Goal: Task Accomplishment & Management: Manage account settings

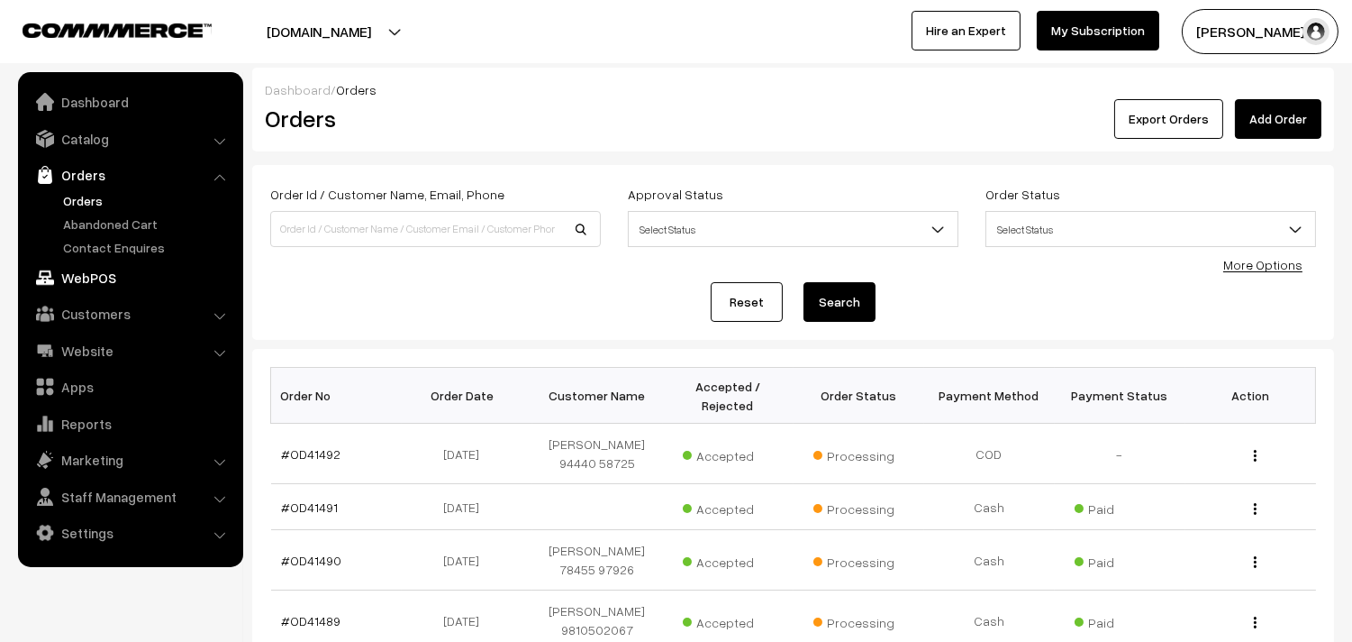
click at [87, 288] on link "WebPOS" at bounding box center [130, 277] width 214 height 32
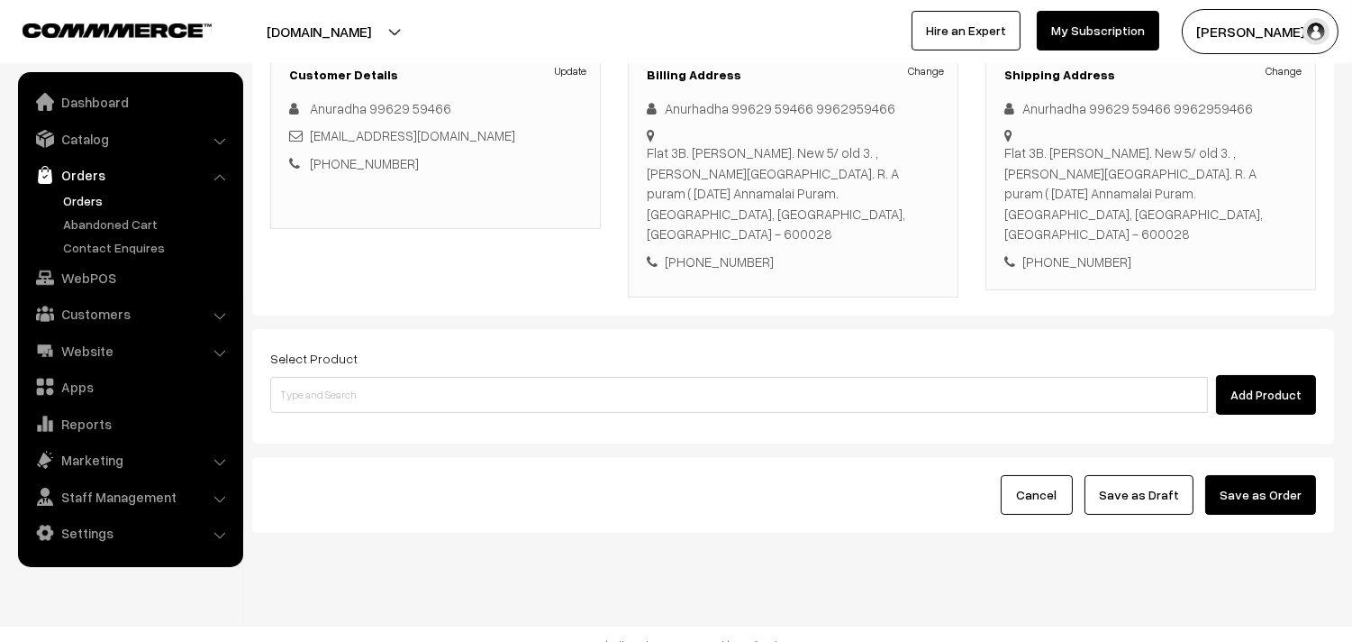
scroll to position [266, 0]
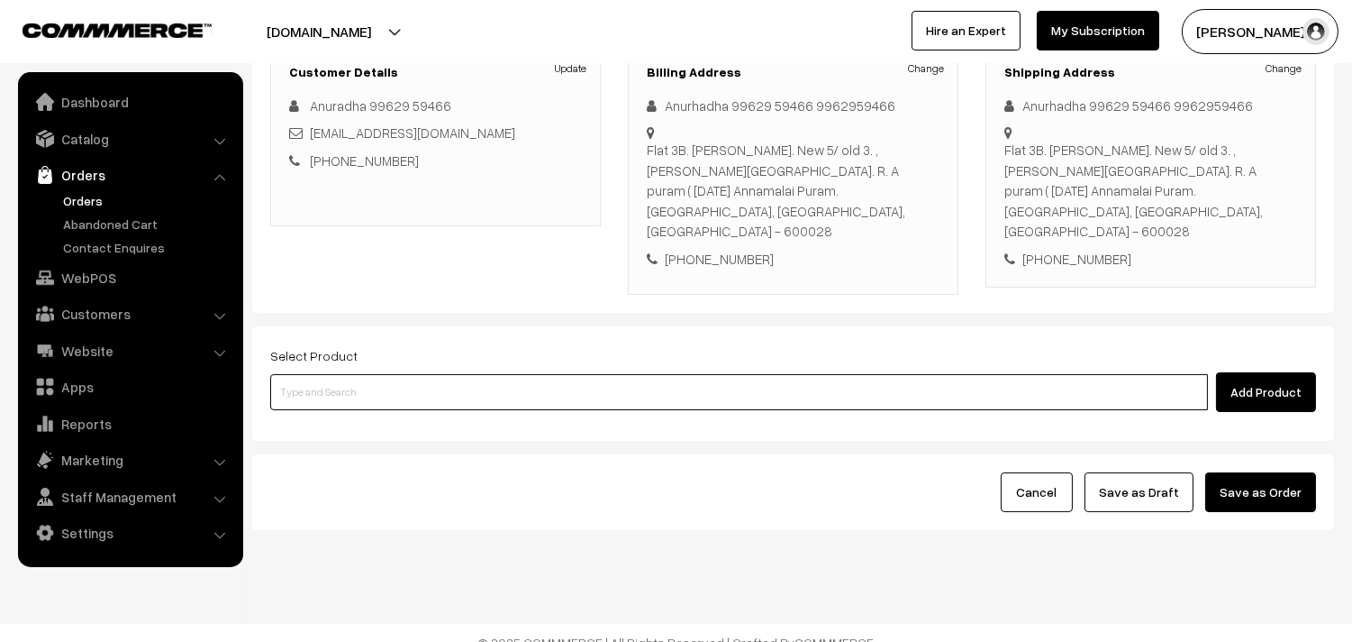
click at [494, 374] on input at bounding box center [739, 392] width 938 height 36
click at [520, 377] on input at bounding box center [739, 392] width 938 height 36
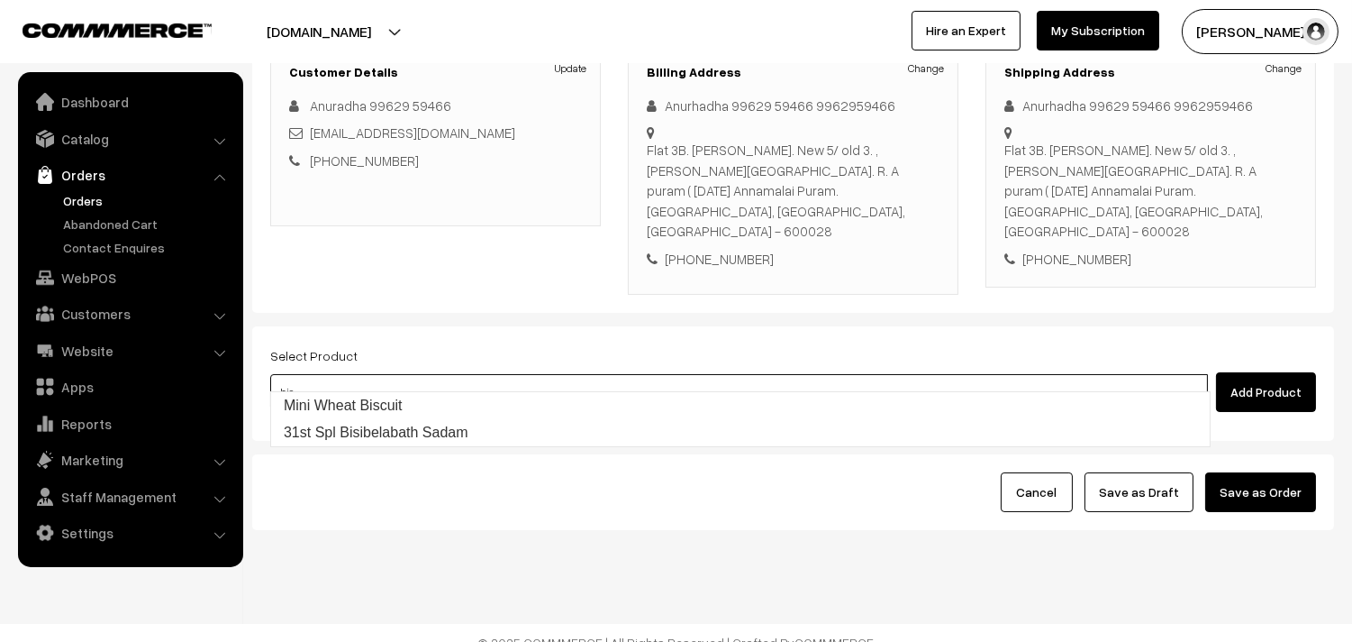
type input "31st Spl Bisibelabath Sadam"
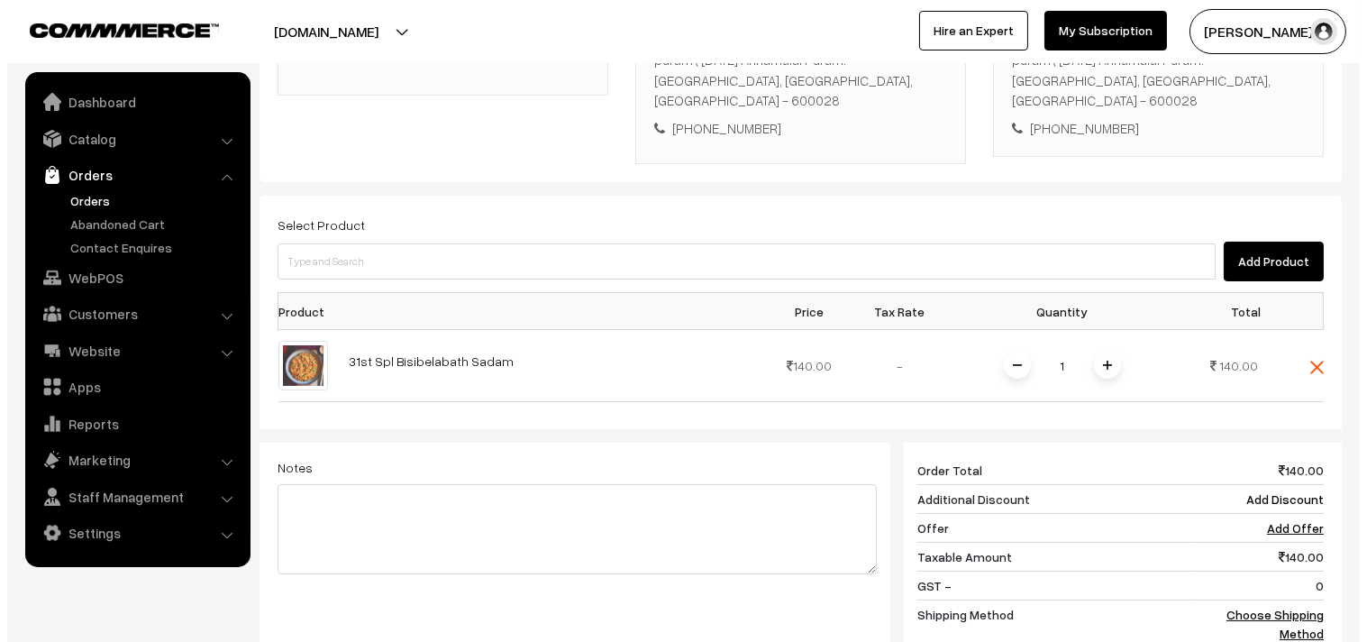
scroll to position [566, 0]
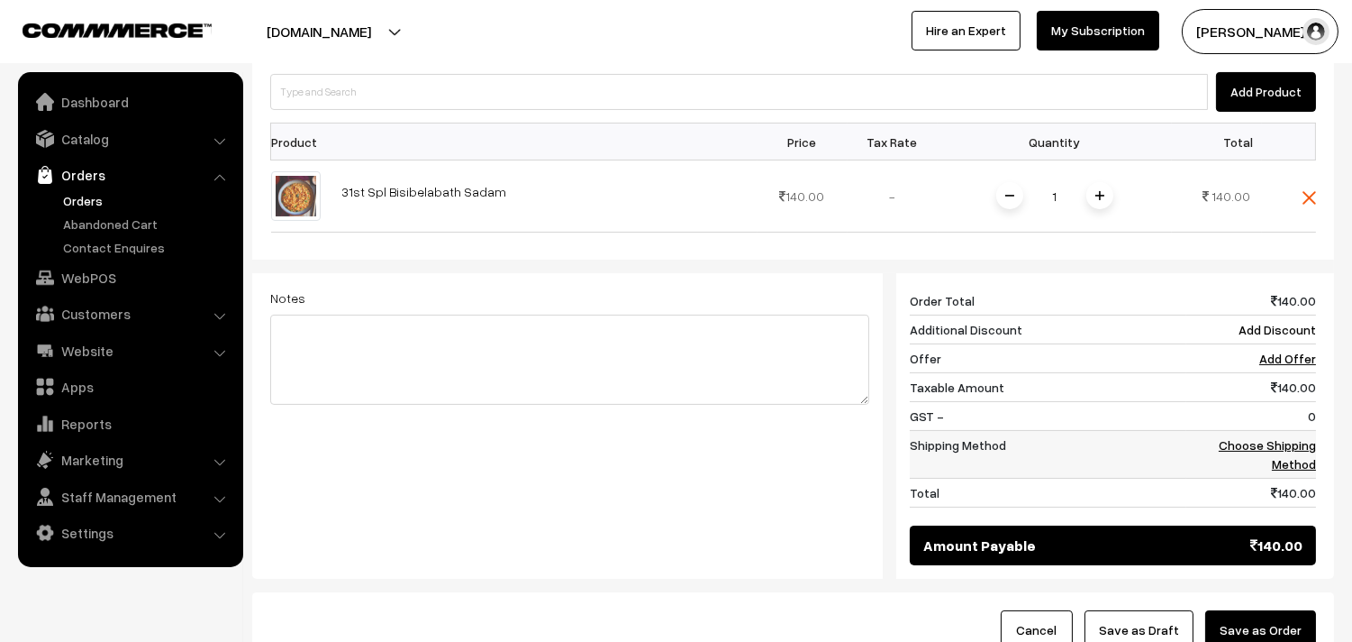
click at [1275, 437] on link "Choose Shipping Method" at bounding box center [1267, 454] width 97 height 34
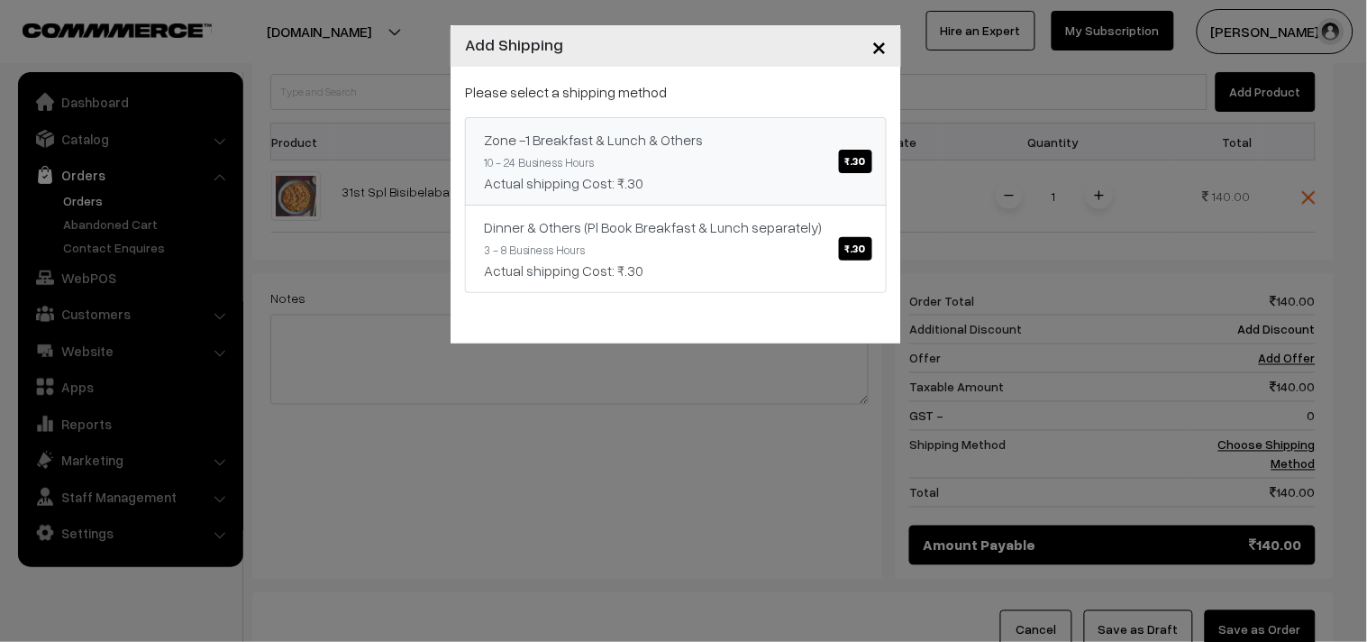
click at [669, 159] on link "Zone -1 Breakfast & Lunch & Others ₹.30 10 - 24 Business Hours Actual shipping …" at bounding box center [676, 161] width 422 height 88
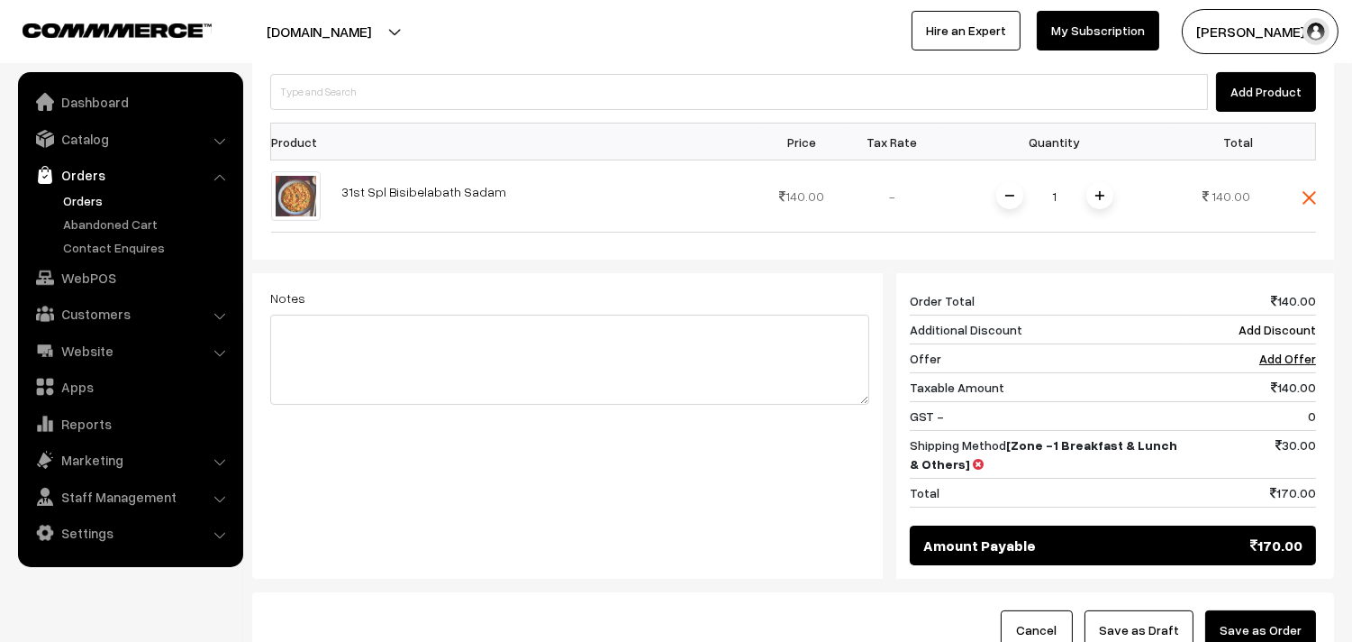
click at [1298, 610] on button "Save as Order" at bounding box center [1261, 630] width 111 height 40
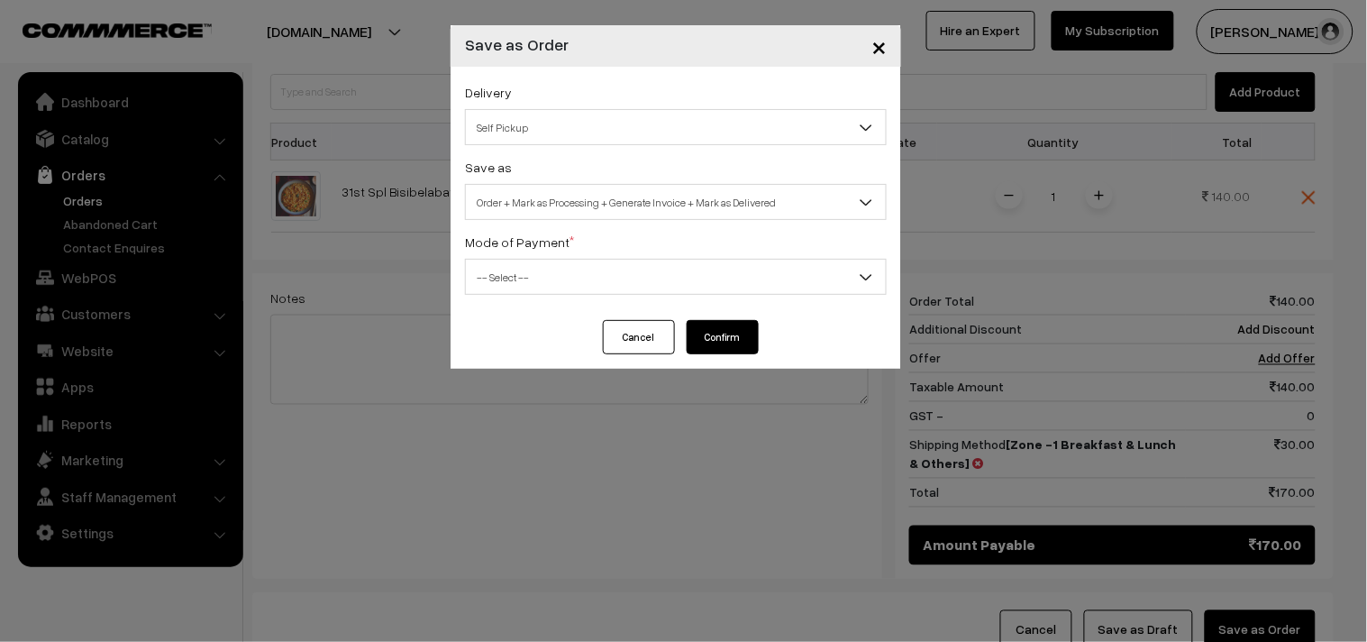
click at [591, 196] on span "Order + Mark as Processing + Generate Invoice + Mark as Delivered" at bounding box center [676, 203] width 420 height 32
select select "3"
click at [511, 297] on div "Delivery Self Pickup Zone -1 Breakfast & Lunch & Others (₹30) (10 - 24 Business…" at bounding box center [676, 193] width 451 height 253
click at [523, 272] on span "-- Select --" at bounding box center [676, 277] width 420 height 32
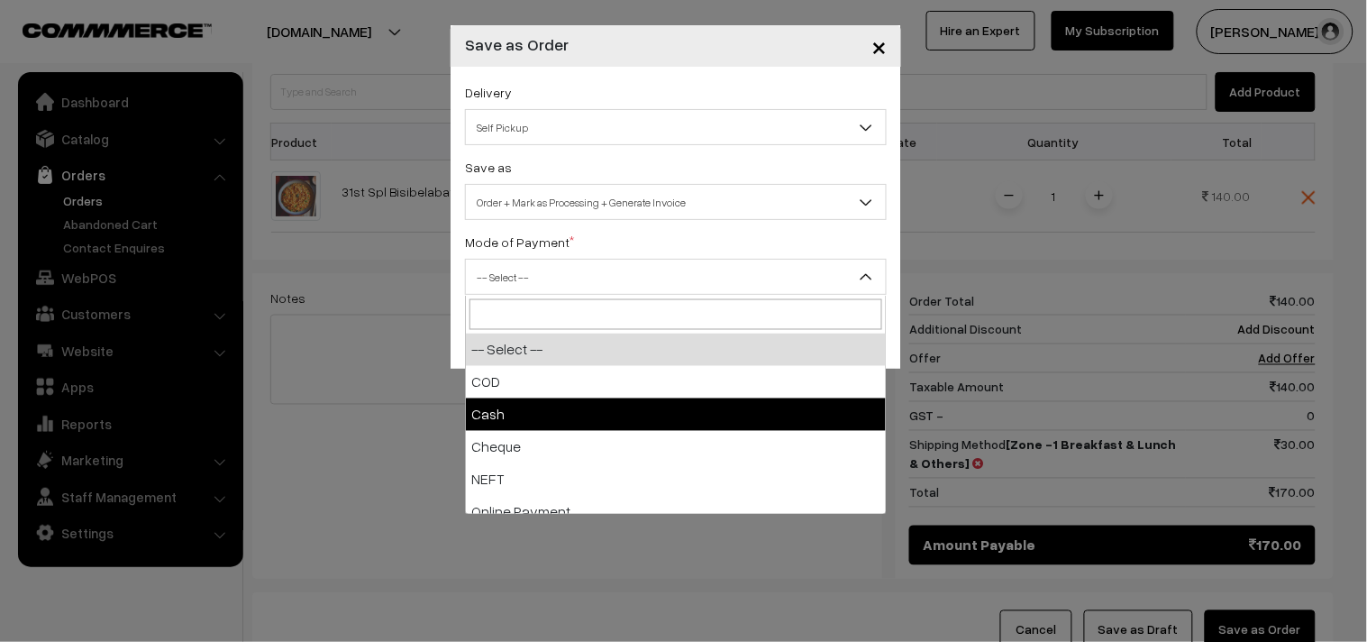
select select "2"
checkbox input "true"
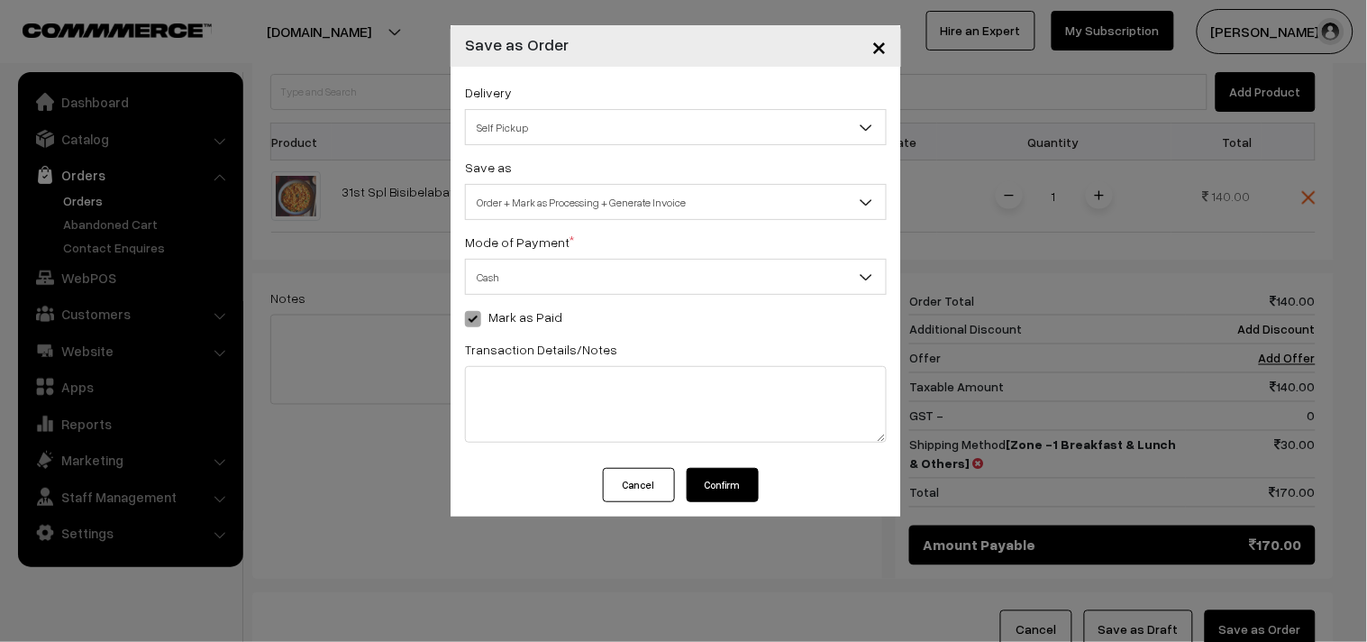
click at [744, 496] on button "Confirm" at bounding box center [723, 485] width 72 height 34
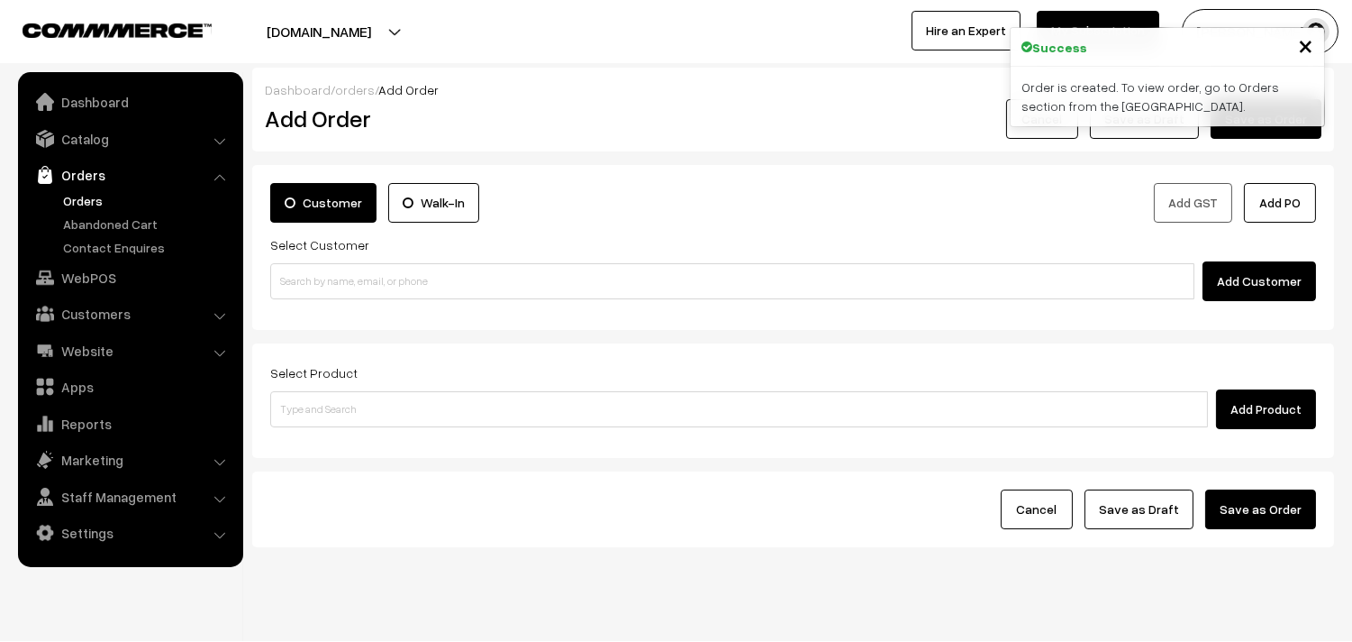
click at [68, 207] on link "Orders" at bounding box center [148, 200] width 178 height 19
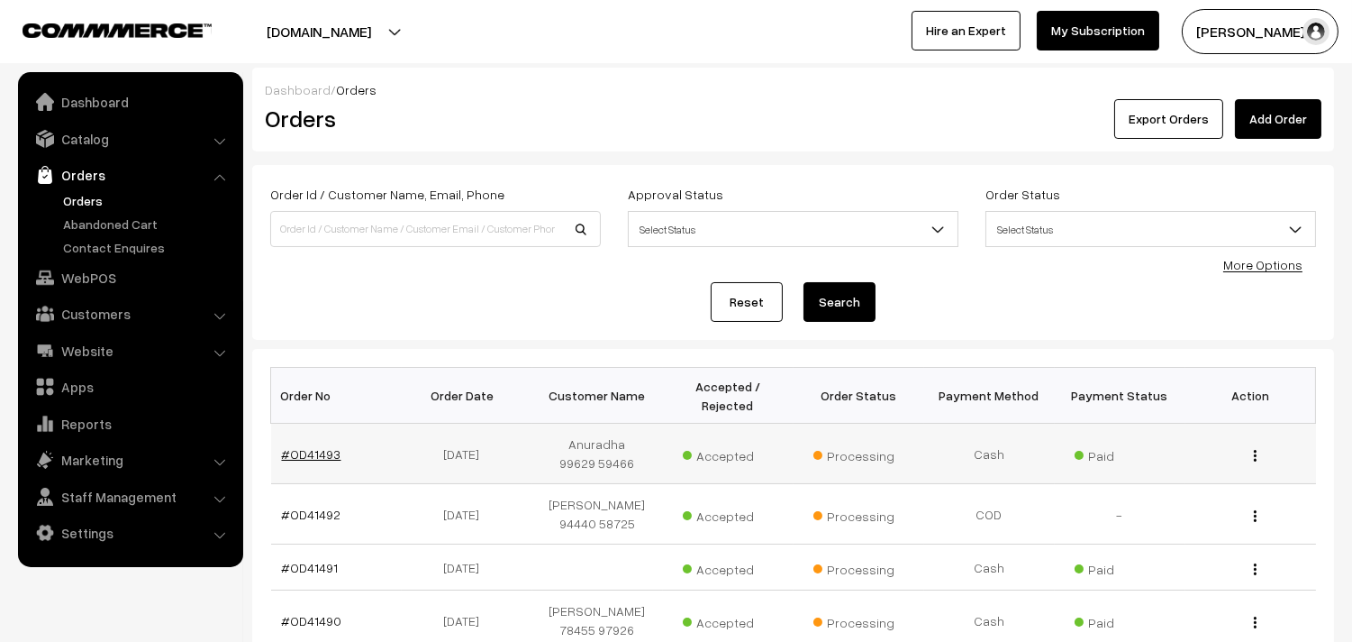
click at [324, 452] on link "#OD41493" at bounding box center [311, 453] width 59 height 15
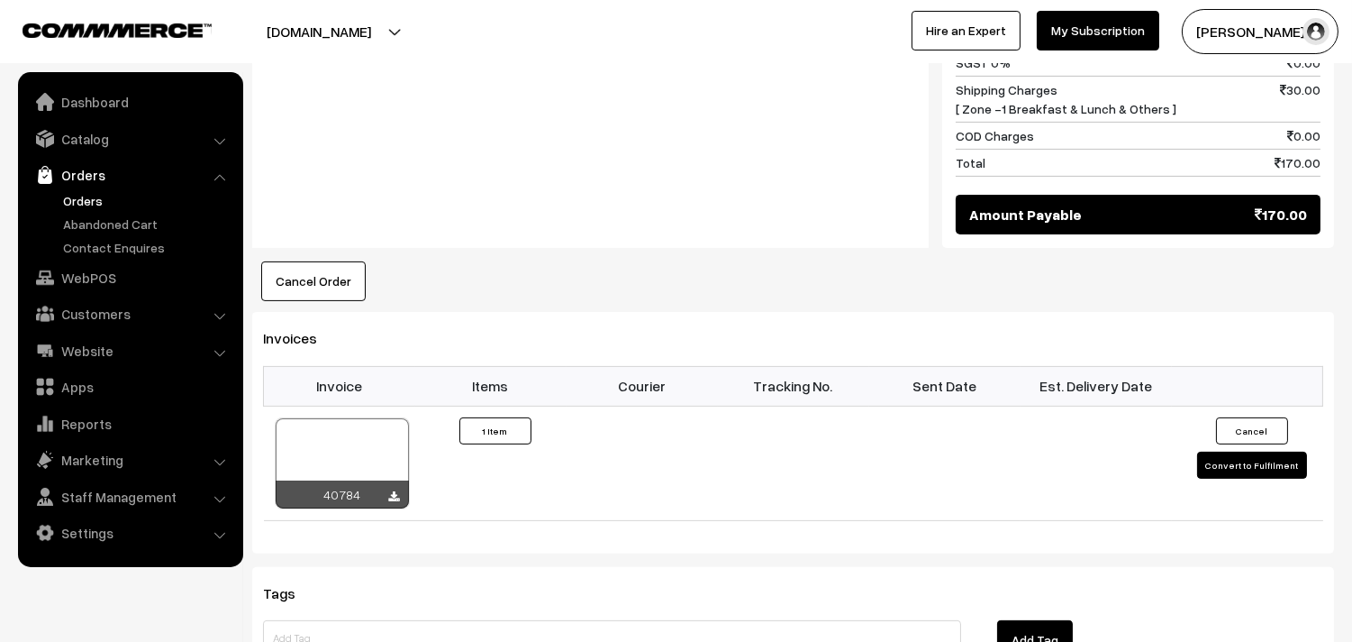
scroll to position [1001, 0]
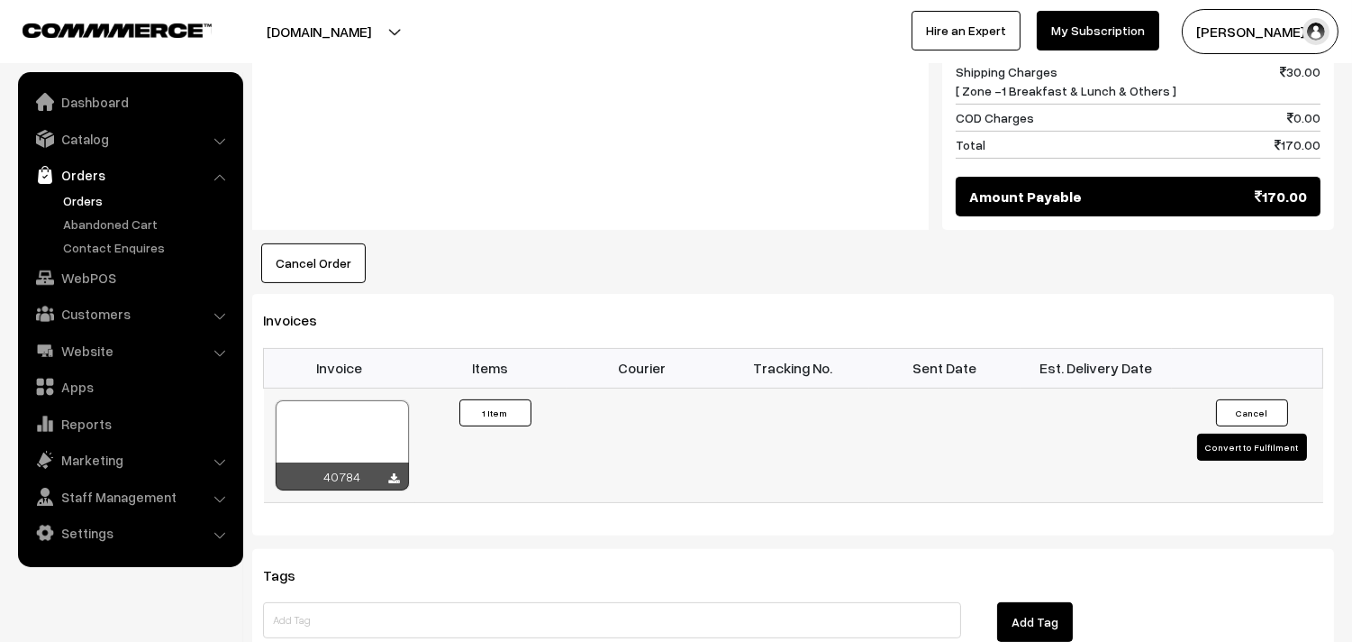
click at [344, 400] on div at bounding box center [342, 445] width 133 height 90
click at [357, 424] on div at bounding box center [342, 445] width 133 height 90
click at [112, 276] on link "WebPOS" at bounding box center [130, 277] width 214 height 32
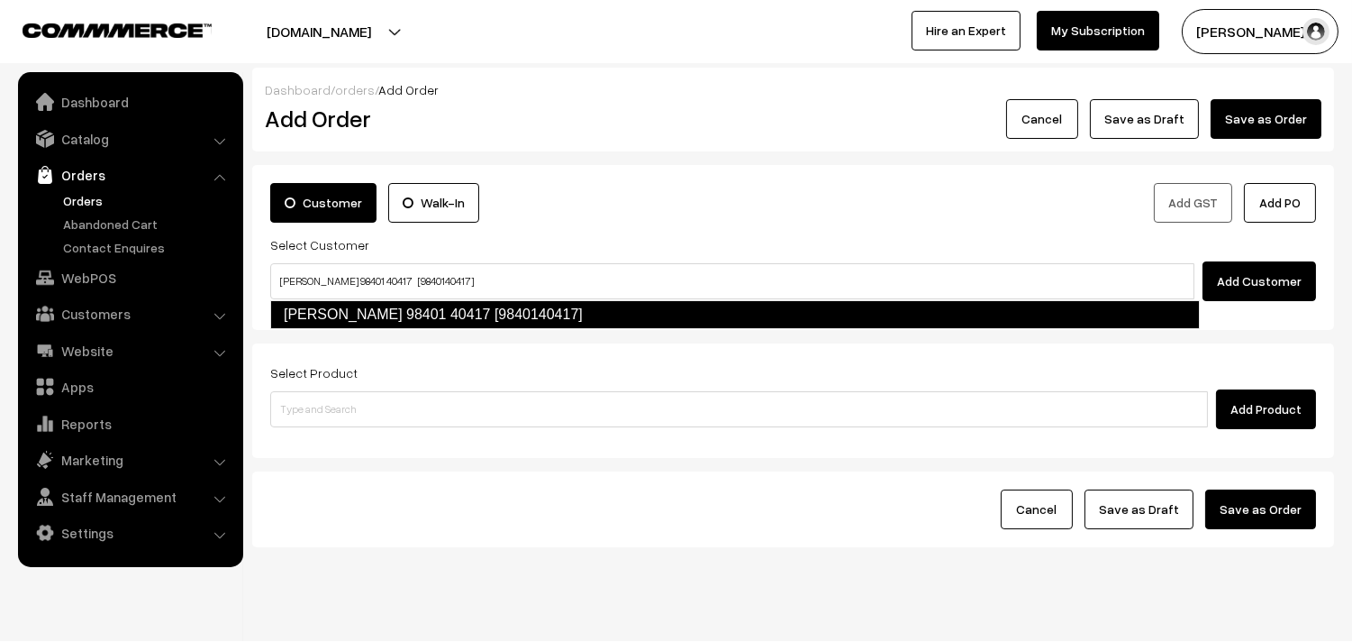
type input "[PERSON_NAME] 98401 40417 [9840140417]"
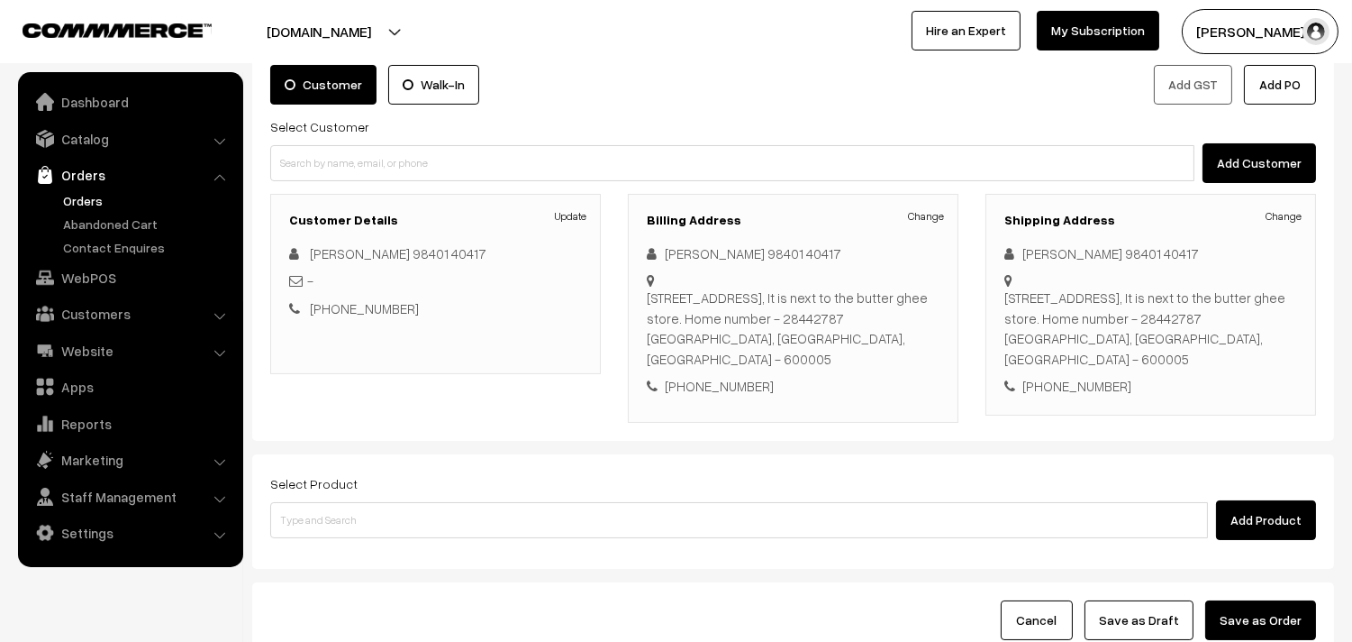
scroll to position [245, 0]
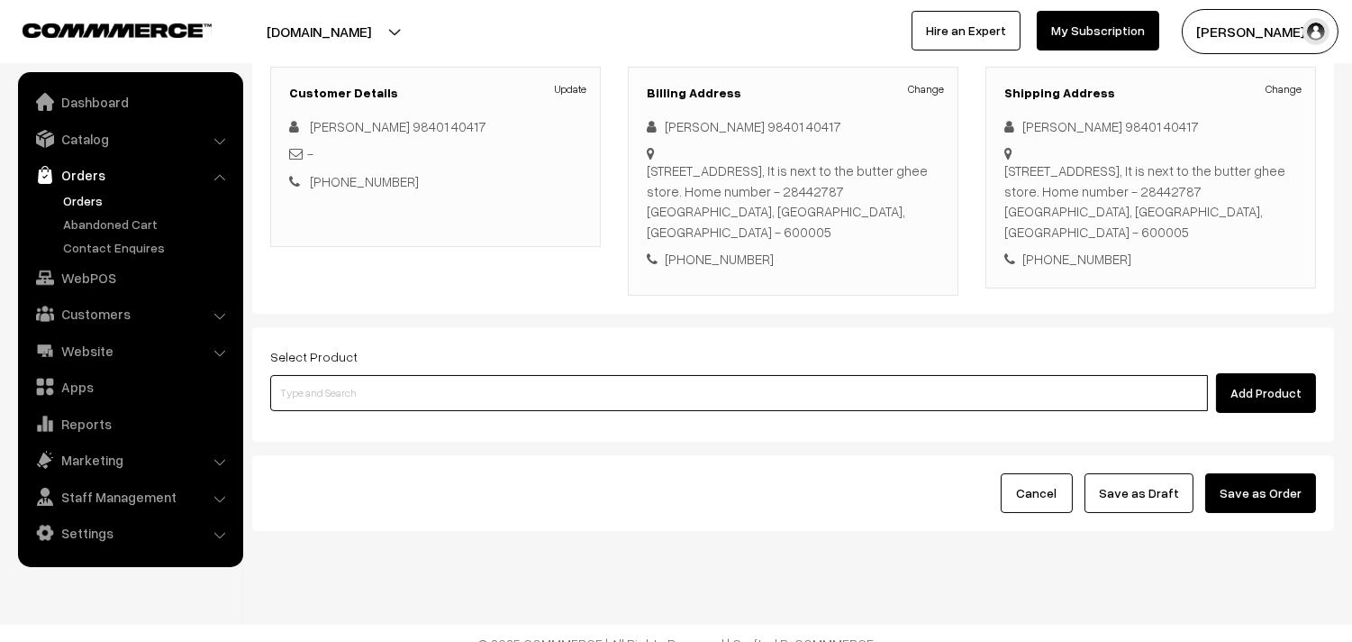
click at [351, 384] on input at bounding box center [739, 393] width 938 height 36
click at [470, 375] on input at bounding box center [739, 393] width 938 height 36
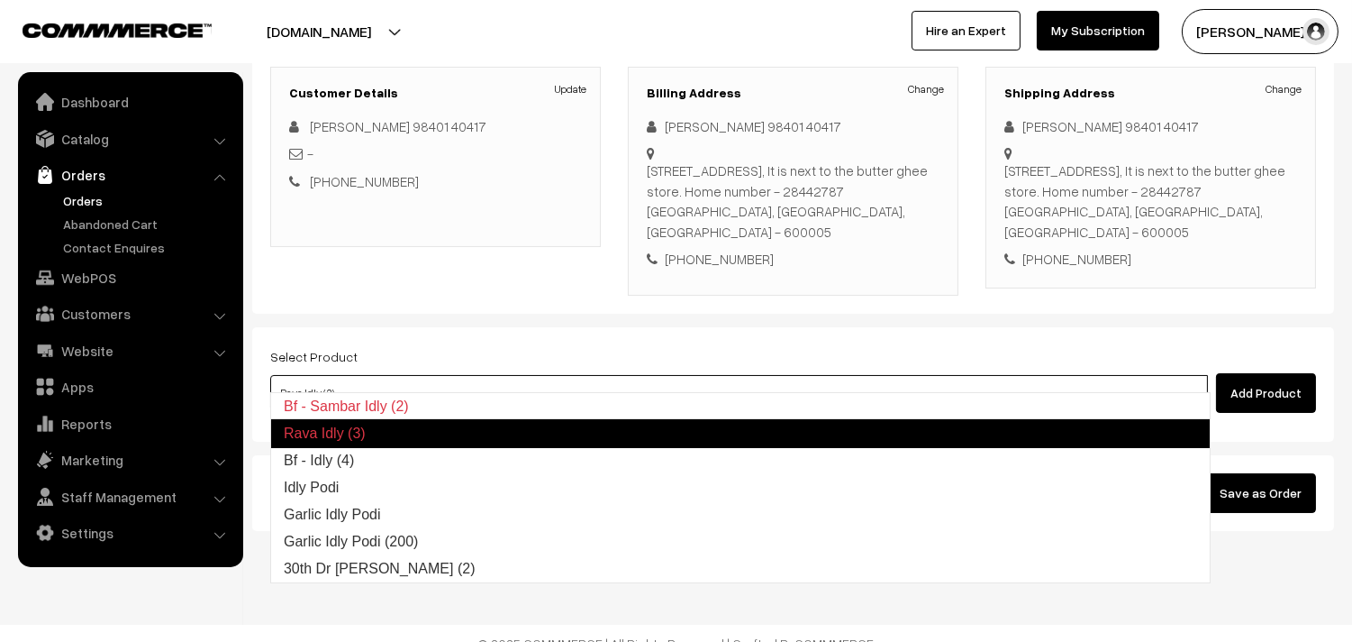
type input "Bf - Idly (4)"
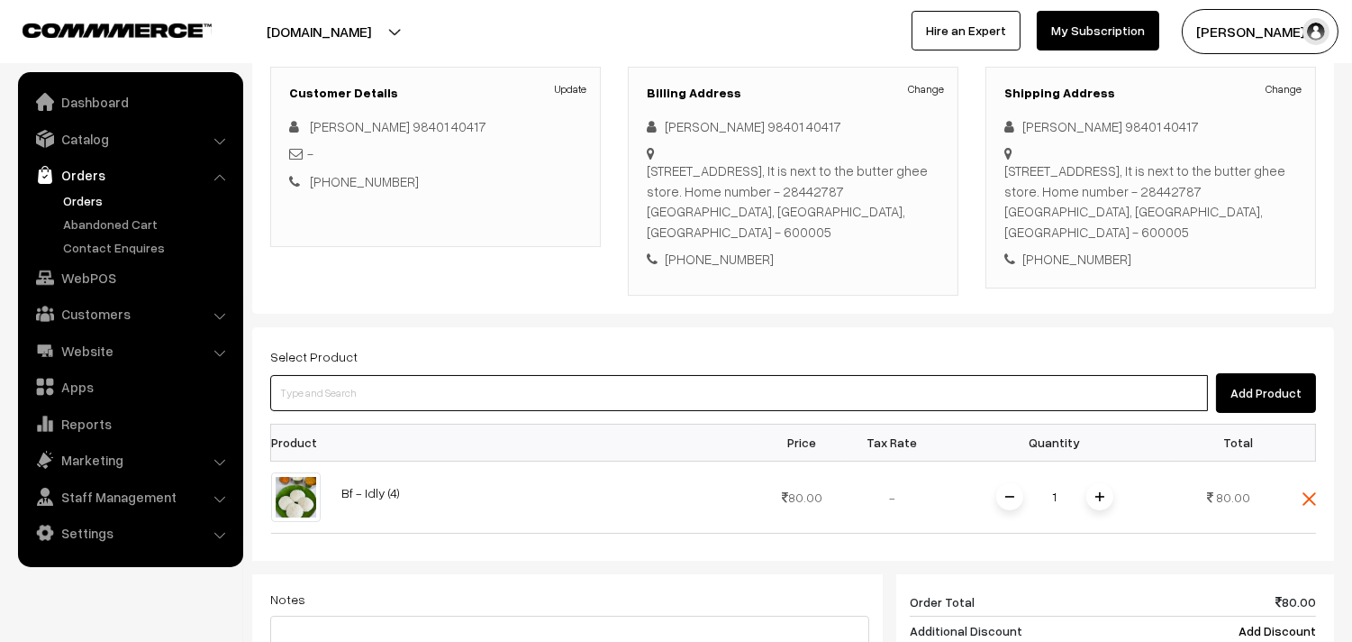
click at [992, 376] on input at bounding box center [739, 393] width 938 height 36
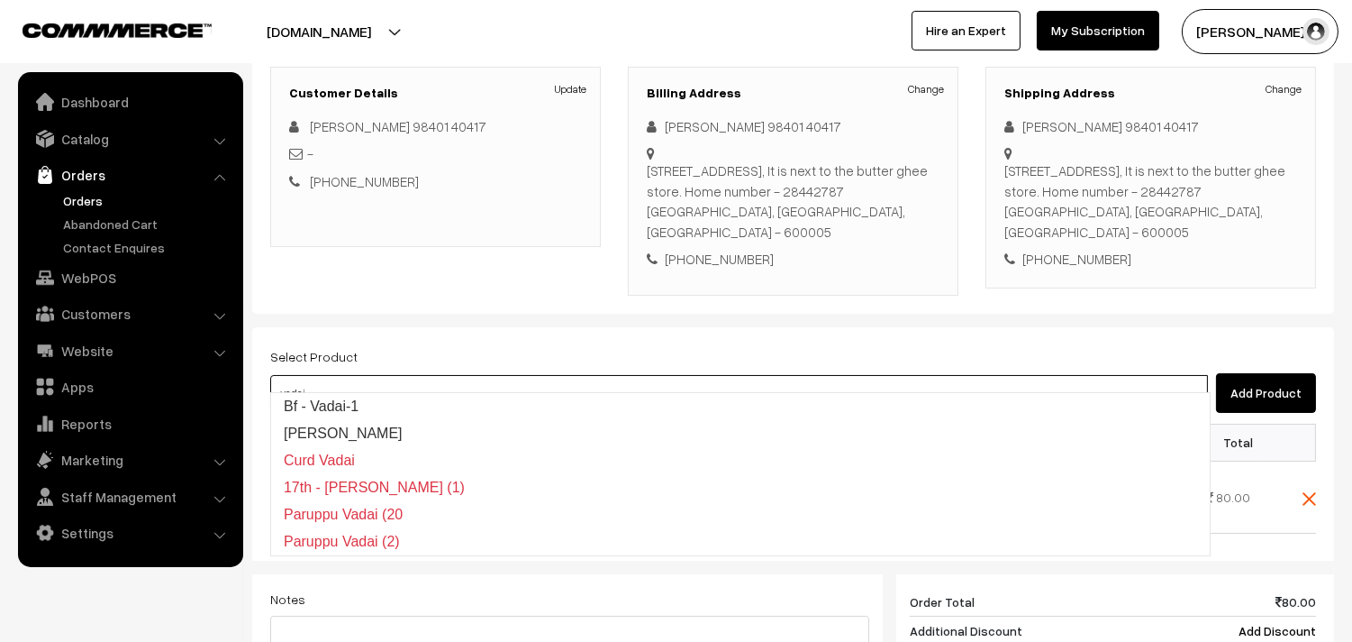
type input "Bf - Vadai-1"
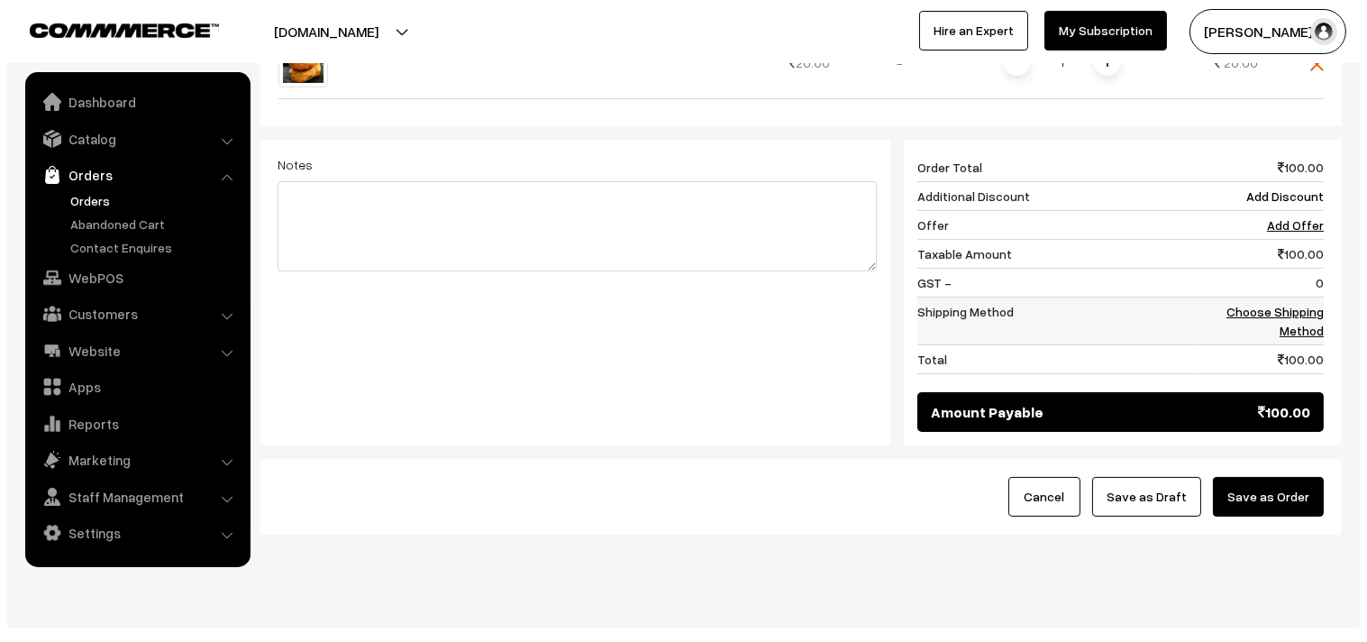
scroll to position [757, 0]
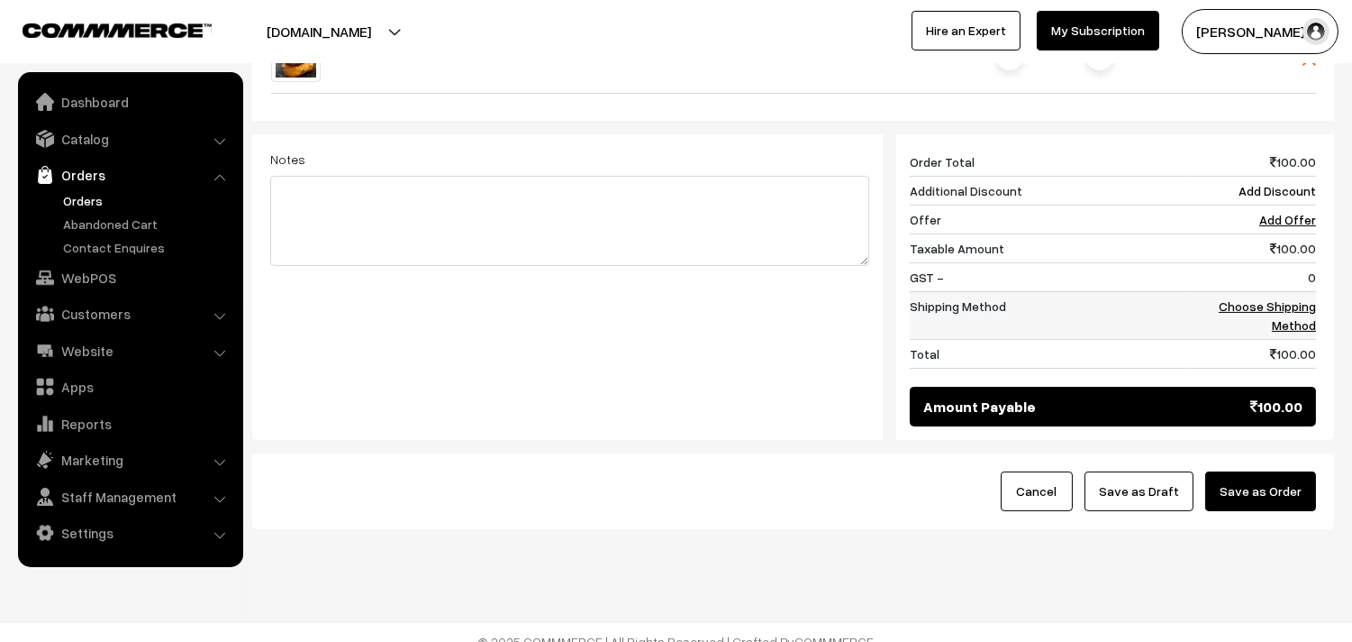
click at [1300, 298] on link "Choose Shipping Method" at bounding box center [1267, 315] width 97 height 34
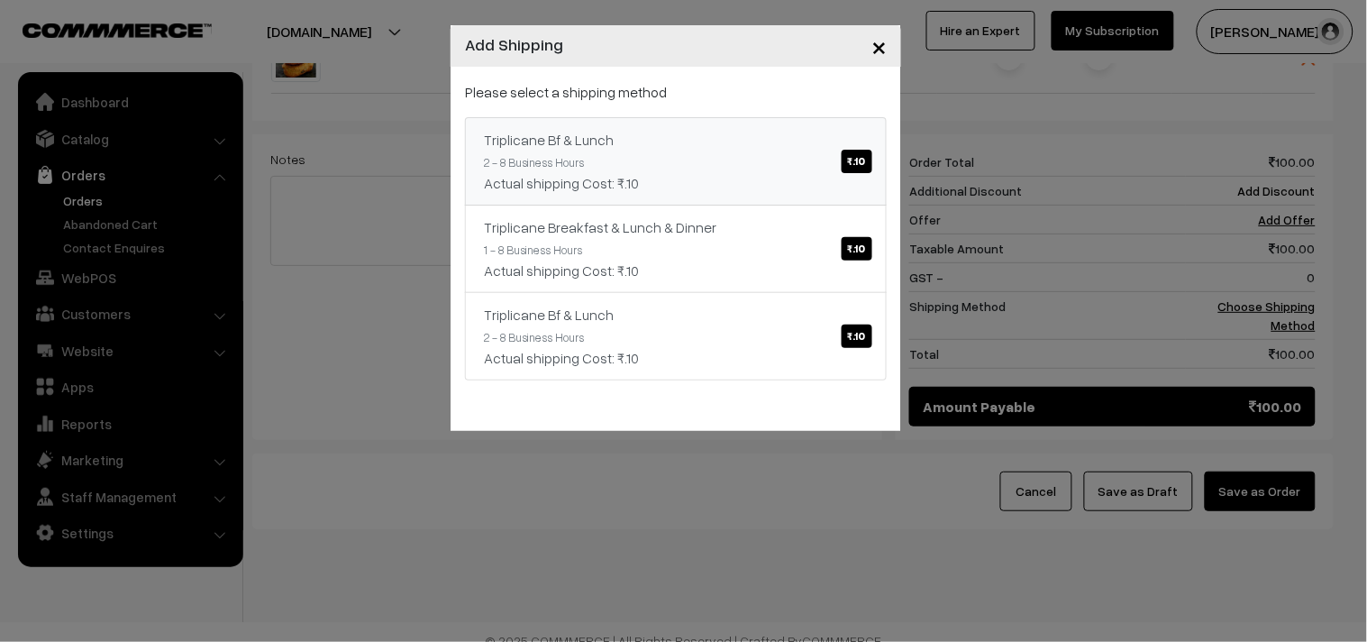
click at [709, 144] on div "Triplicane Bf & Lunch ₹.10" at bounding box center [676, 140] width 384 height 22
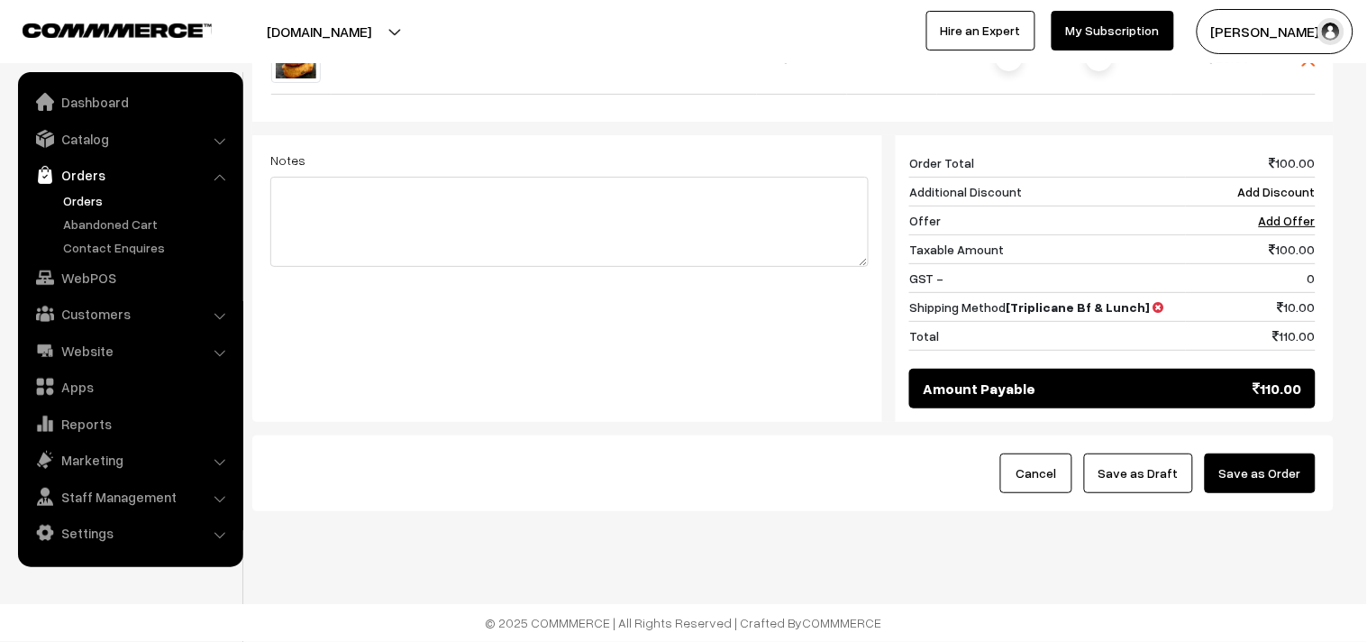
scroll to position [737, 0]
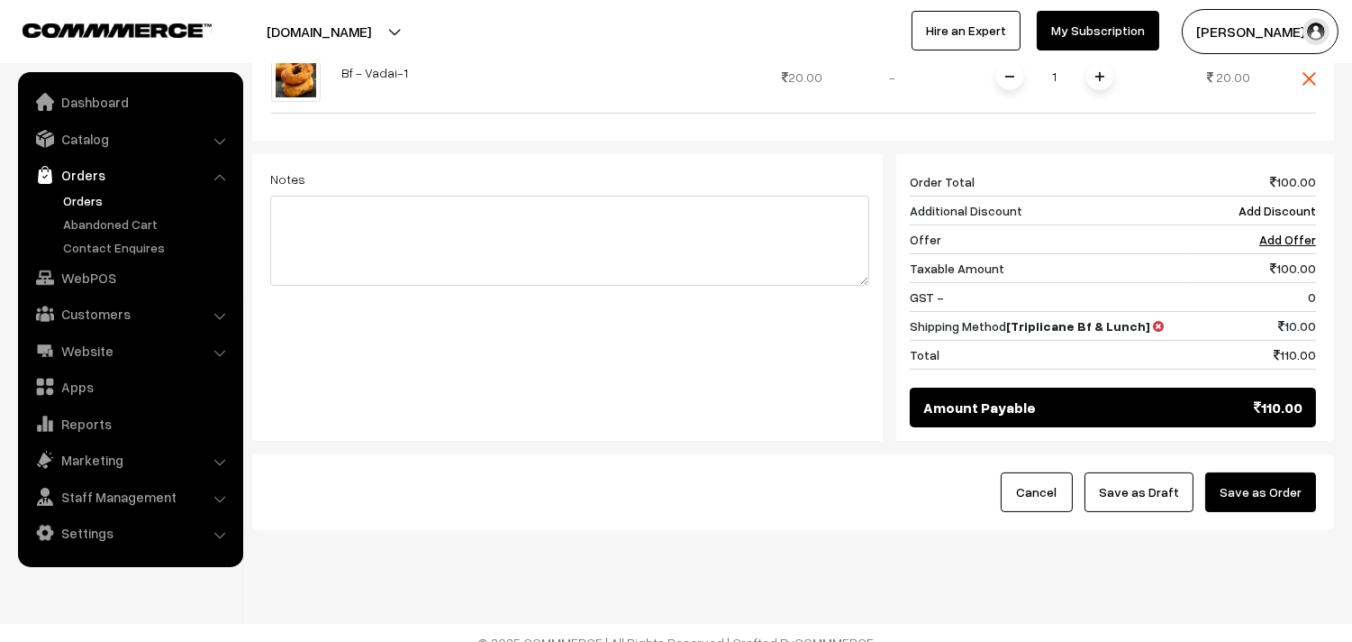
click at [1261, 472] on button "Save as Order" at bounding box center [1261, 492] width 111 height 40
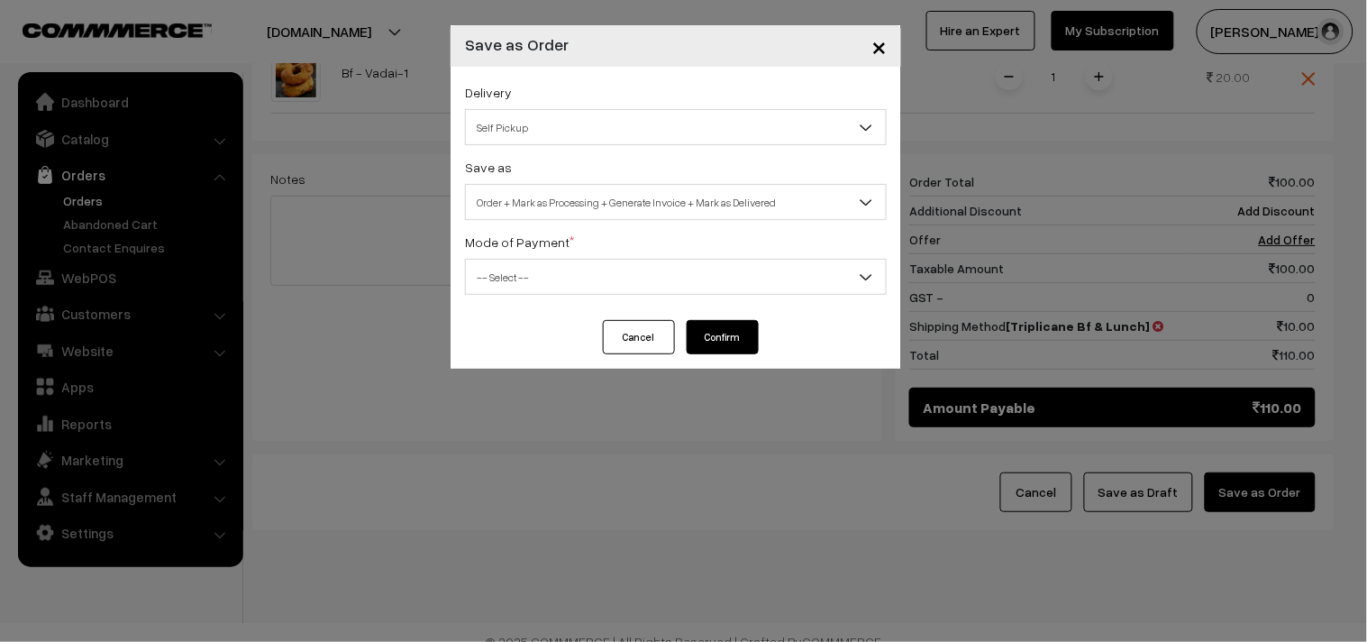
drag, startPoint x: 669, startPoint y: 223, endPoint x: 669, endPoint y: 213, distance: 9.9
click at [669, 221] on div "Delivery Self Pickup Triplicane Bf & Lunch (₹10) (2 - 8 Business Hours) Triplic…" at bounding box center [676, 193] width 451 height 253
click at [668, 207] on span "Order + Mark as Processing + Generate Invoice + Mark as Delivered" at bounding box center [676, 203] width 420 height 32
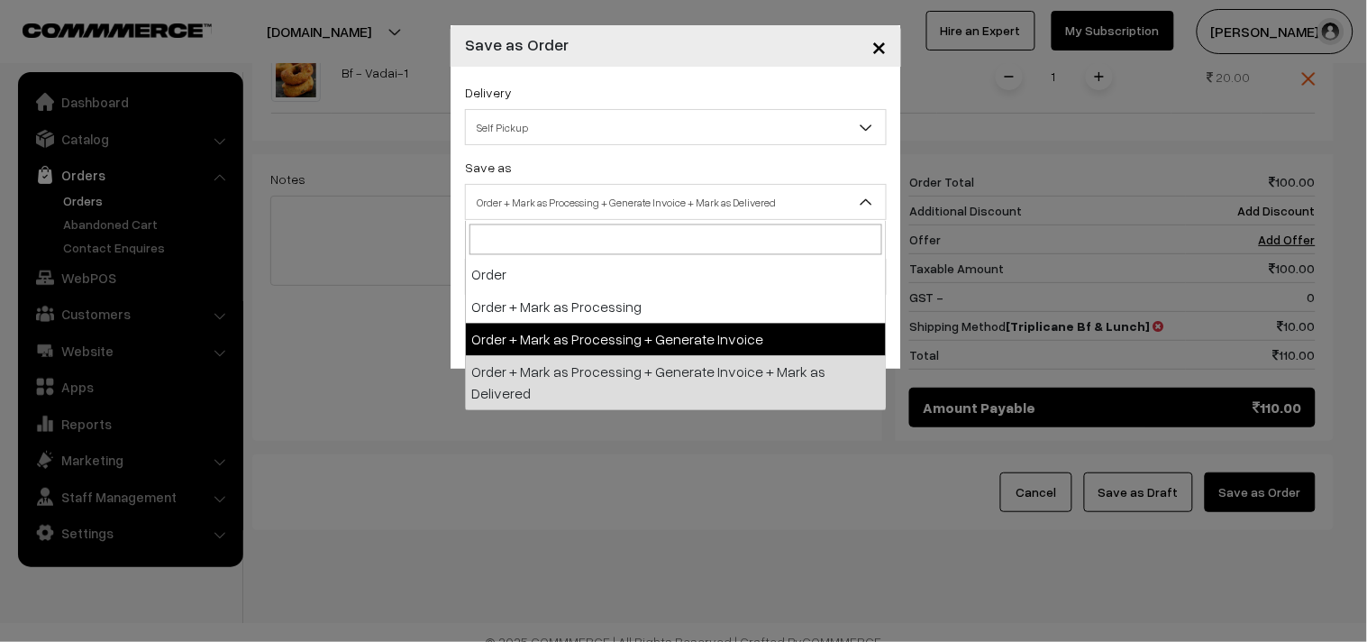
select select "3"
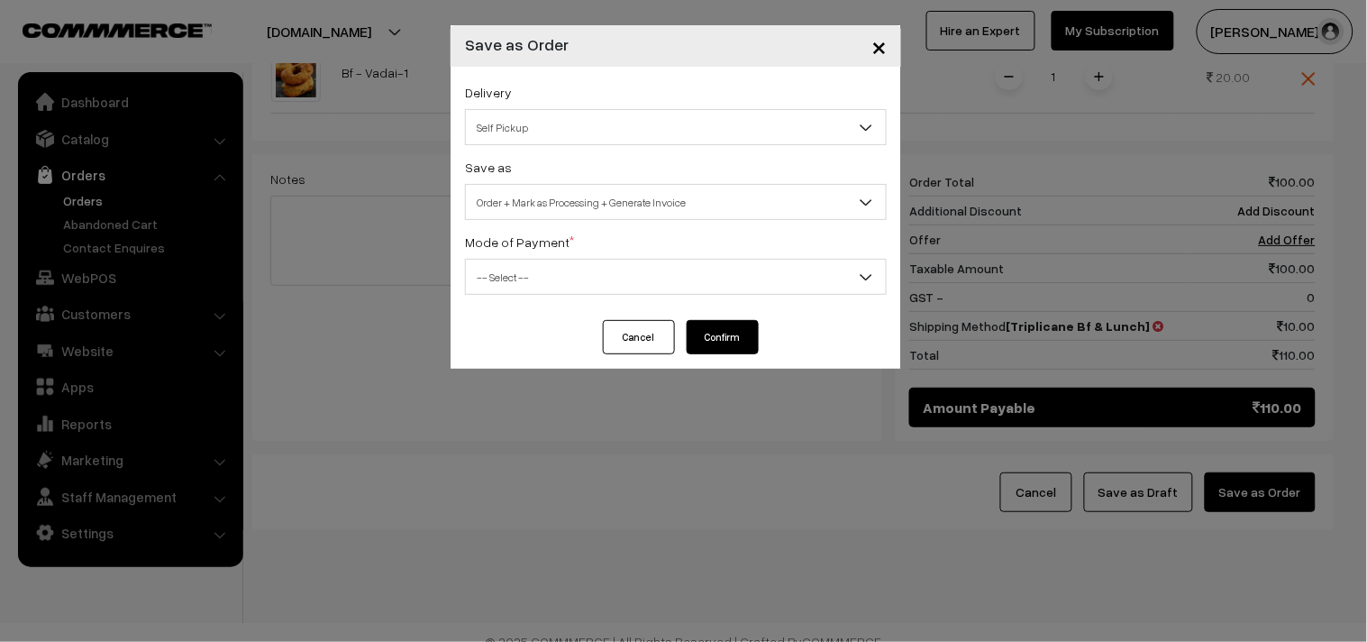
click at [552, 287] on span "-- Select --" at bounding box center [676, 277] width 420 height 32
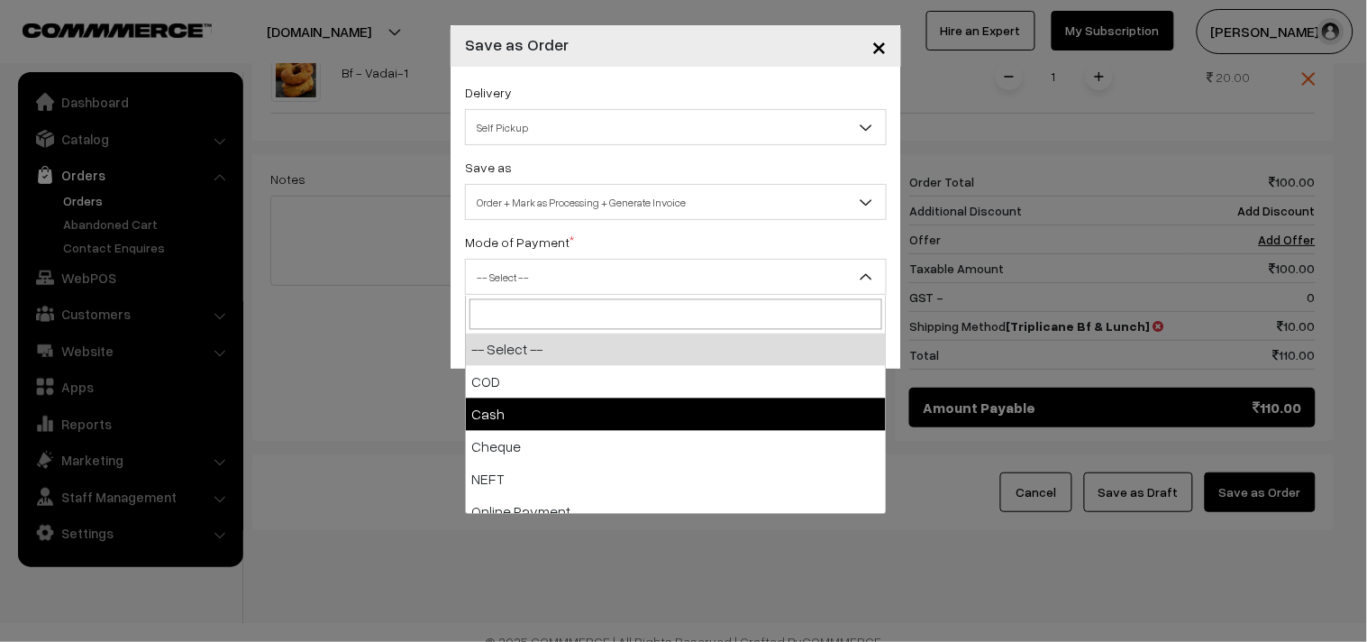
drag, startPoint x: 500, startPoint y: 414, endPoint x: 528, endPoint y: 451, distance: 45.6
select select "2"
checkbox input "true"
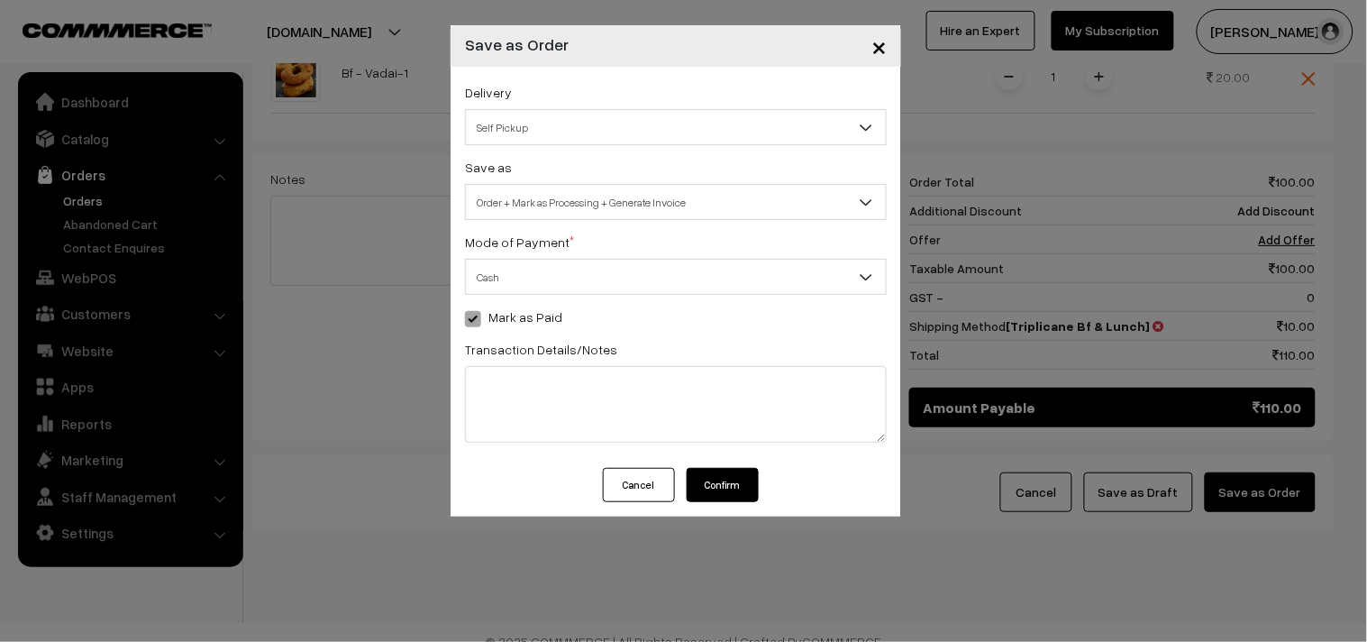
click at [739, 478] on button "Confirm" at bounding box center [723, 485] width 72 height 34
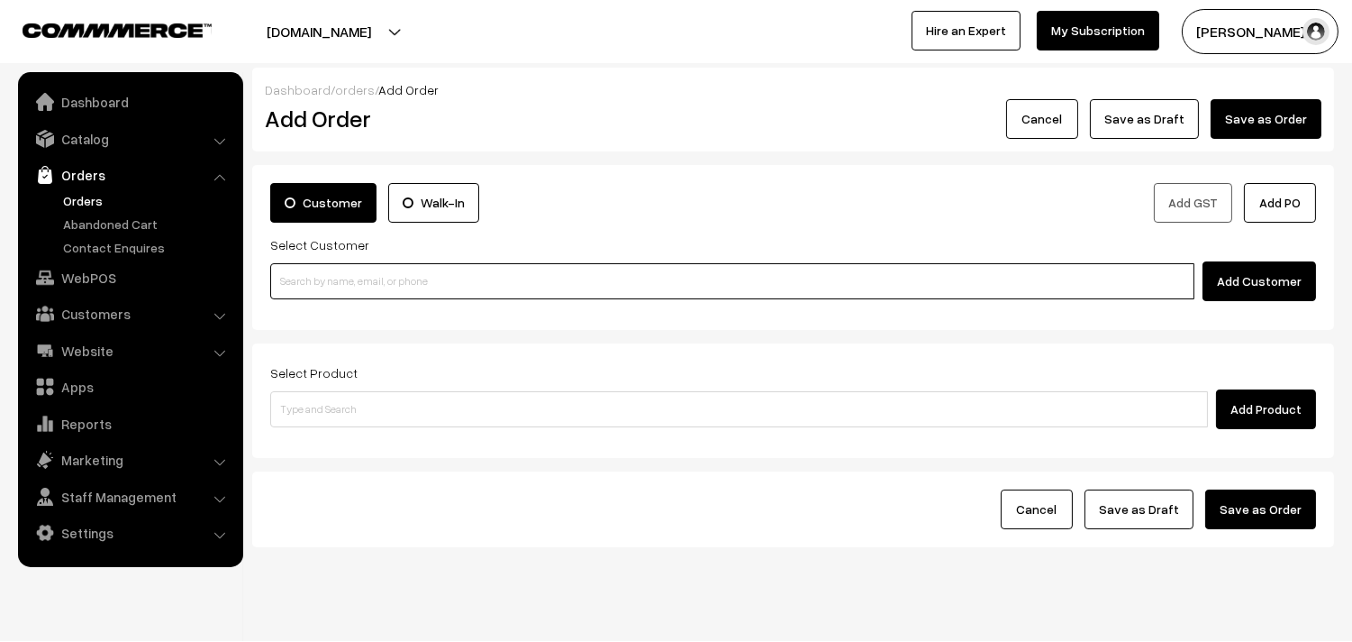
click at [345, 292] on input at bounding box center [732, 281] width 924 height 36
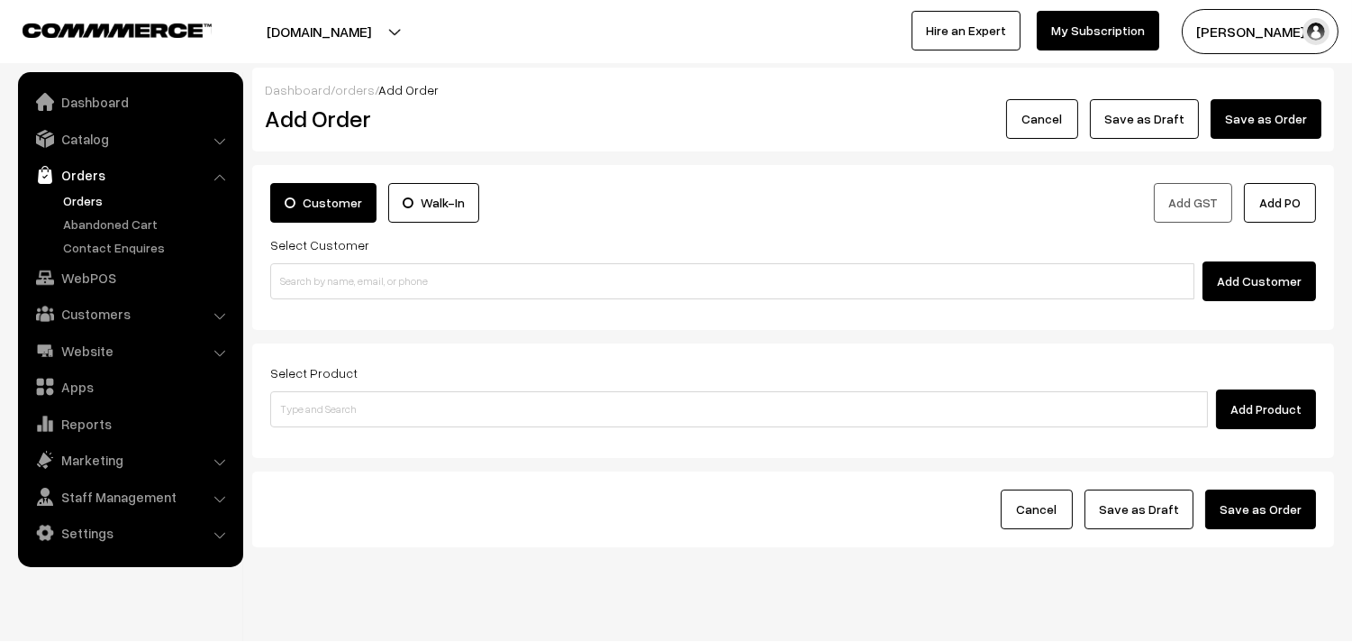
click at [91, 198] on link "Orders" at bounding box center [148, 200] width 178 height 19
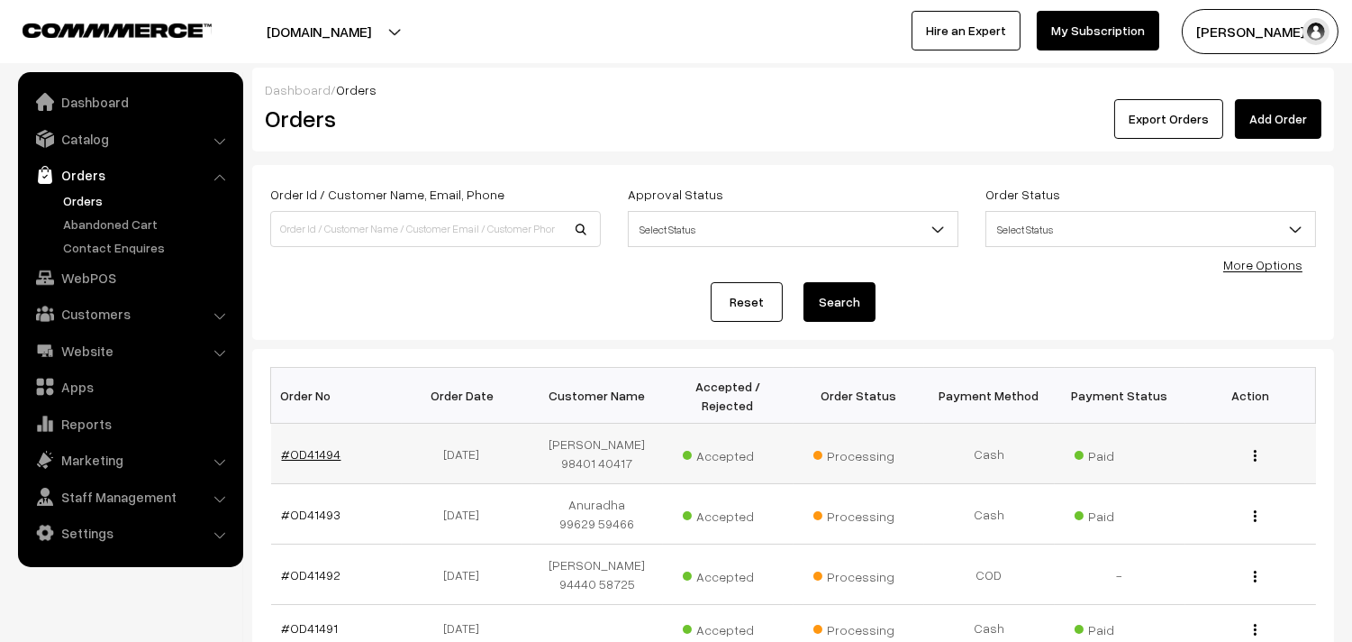
click at [299, 451] on link "#OD41494" at bounding box center [311, 453] width 59 height 15
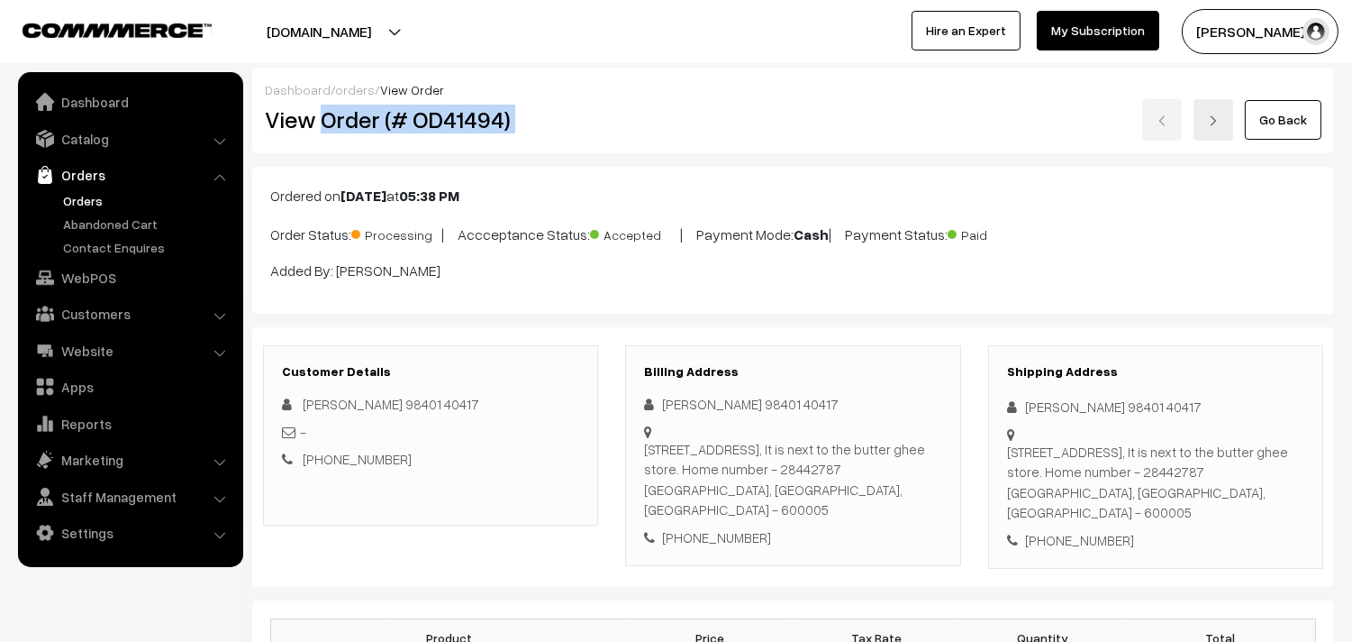
drag, startPoint x: 321, startPoint y: 123, endPoint x: 633, endPoint y: 148, distance: 313.6
click at [633, 148] on div "Dashboard / orders / View Order View Order (# OD41494) Go Back" at bounding box center [793, 111] width 1082 height 86
copy div "Order (# OD41494)"
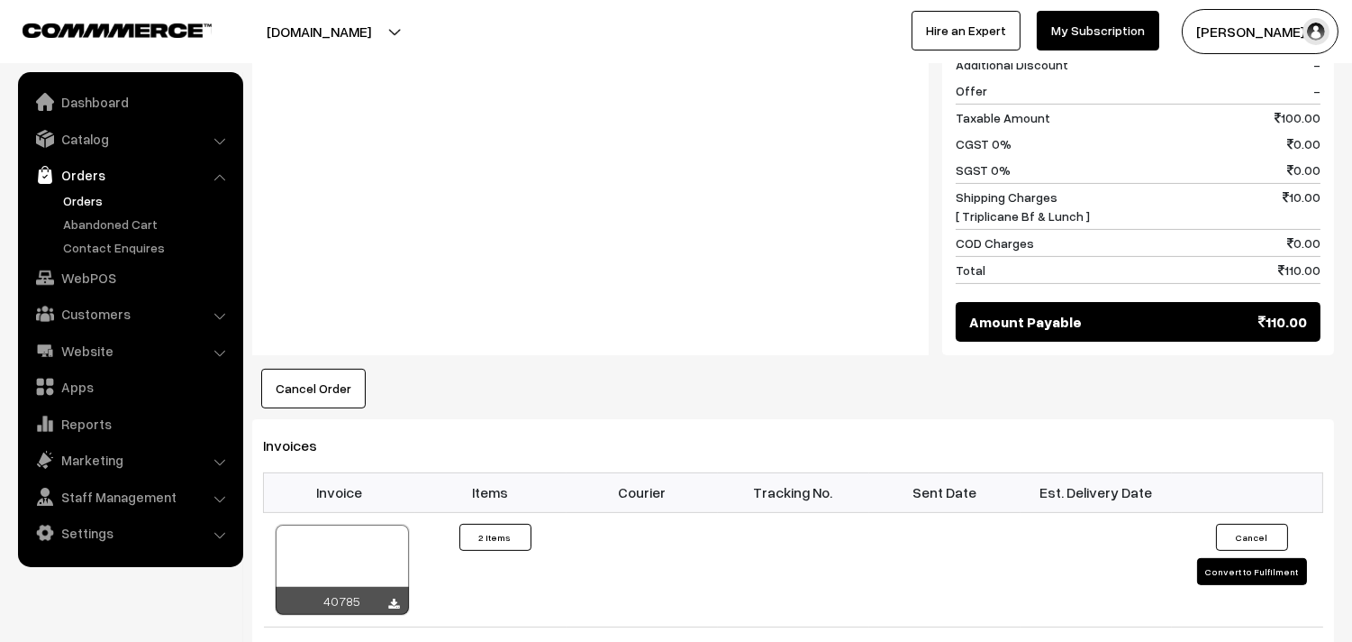
scroll to position [1301, 0]
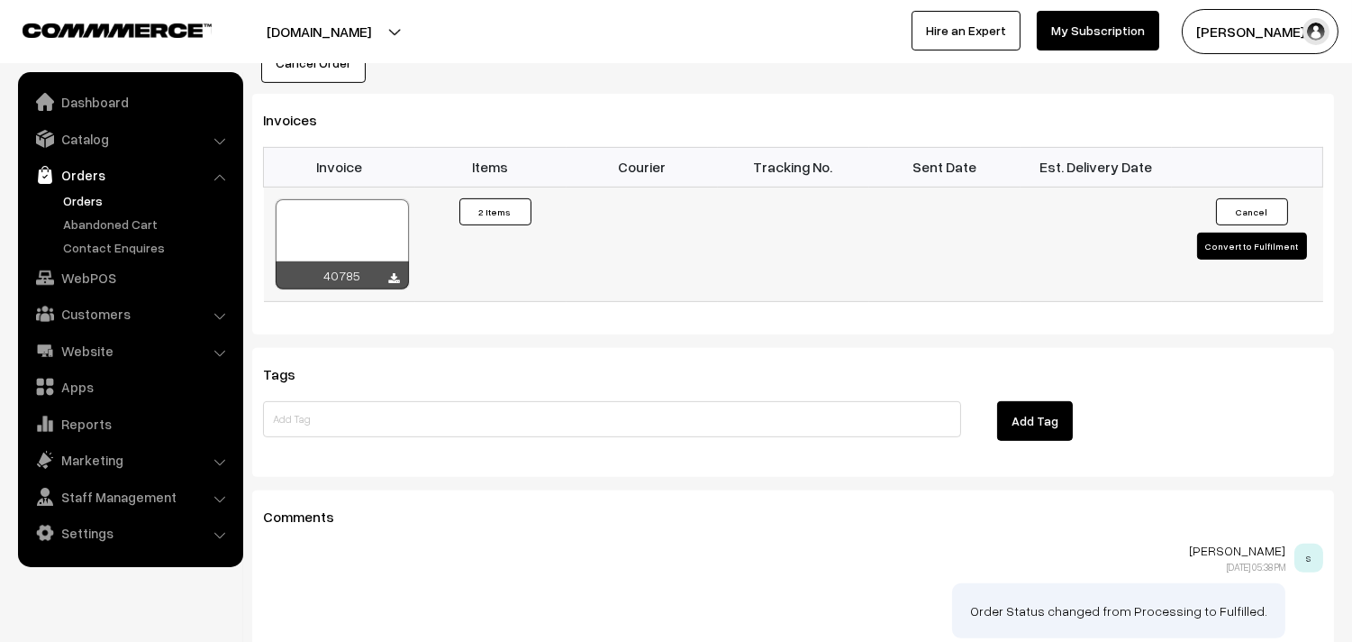
click at [367, 204] on div at bounding box center [342, 244] width 133 height 90
click at [99, 272] on link "WebPOS" at bounding box center [130, 277] width 214 height 32
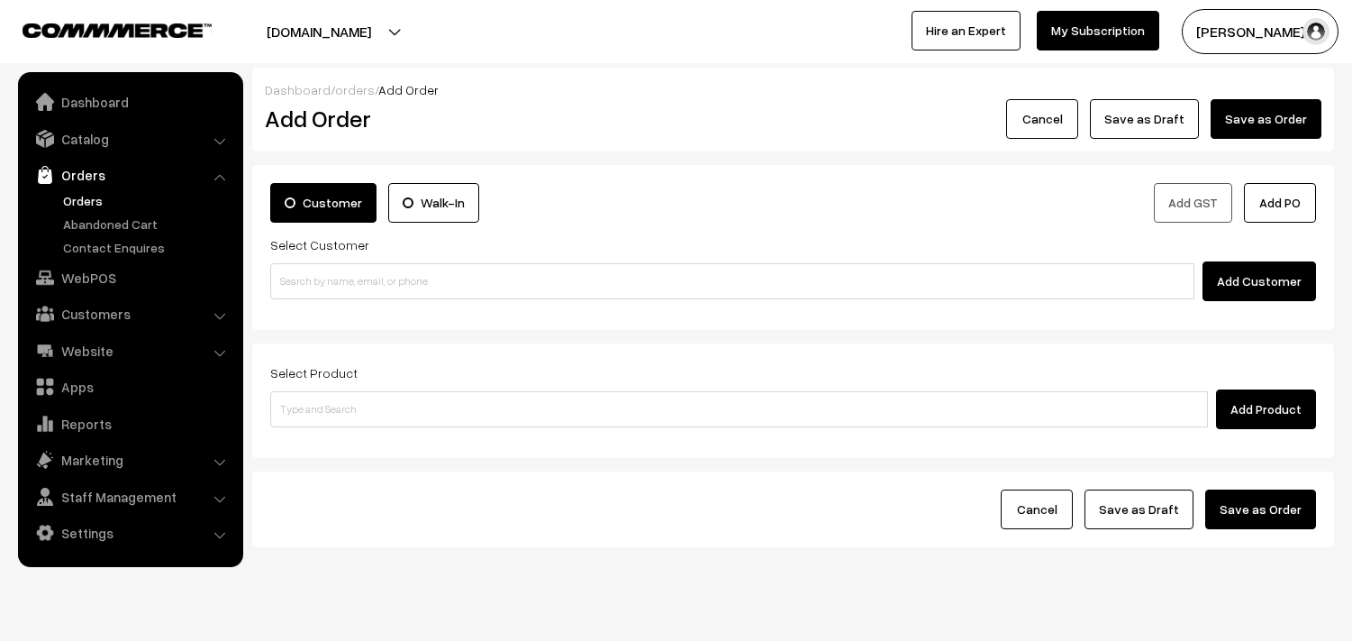
click at [303, 285] on input at bounding box center [732, 281] width 924 height 36
click at [310, 264] on input "94443 56220" at bounding box center [732, 281] width 924 height 36
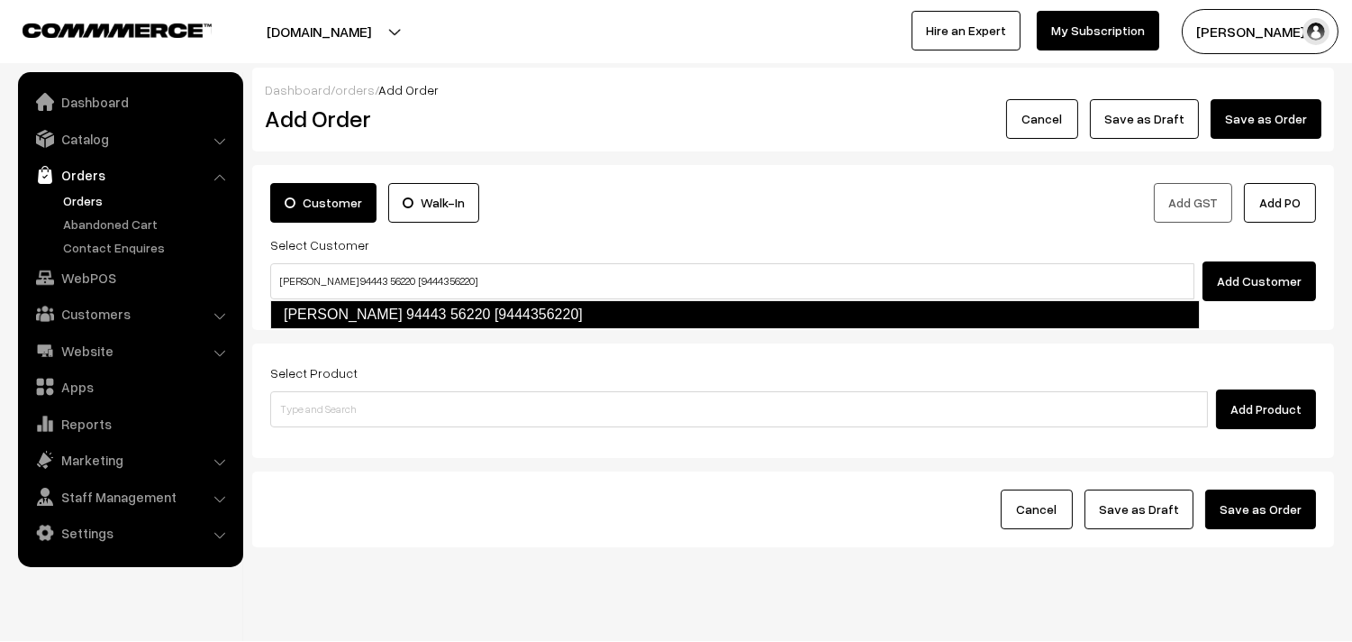
type input "[PERSON_NAME] 94443 56220 [9444356220]"
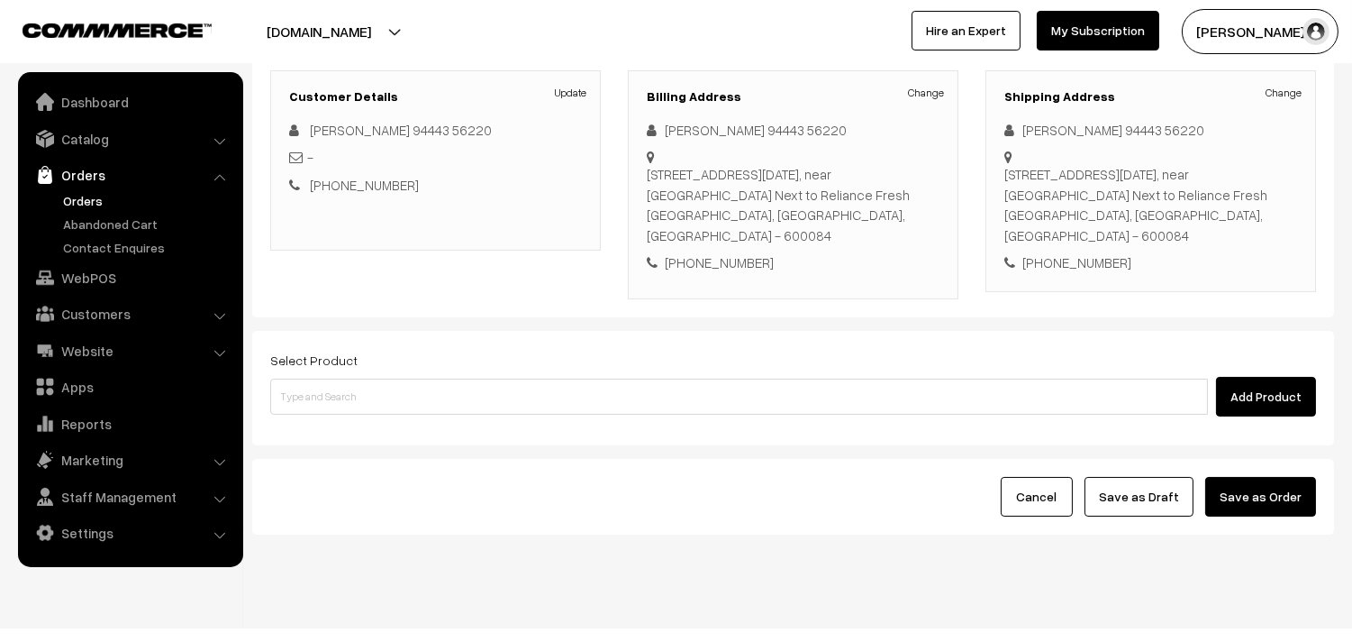
scroll to position [245, 0]
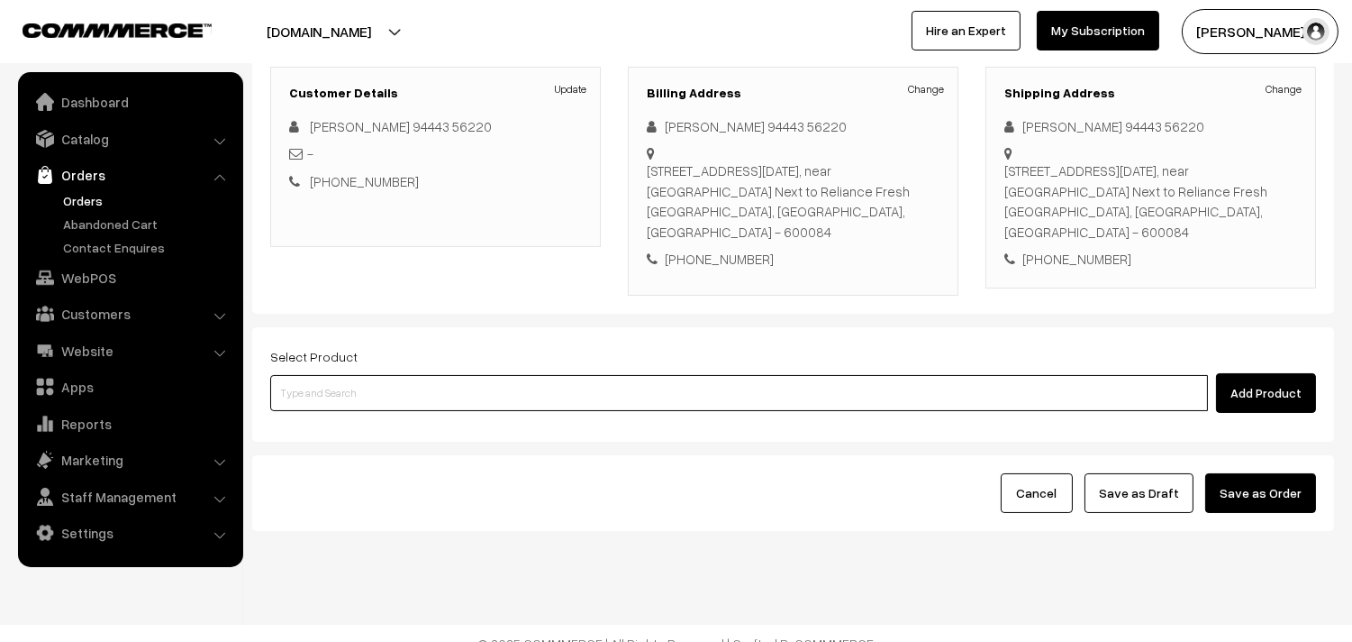
click at [482, 383] on input at bounding box center [739, 393] width 938 height 36
paste input "31st Without Rice..."
type input "31st Without Rice..."
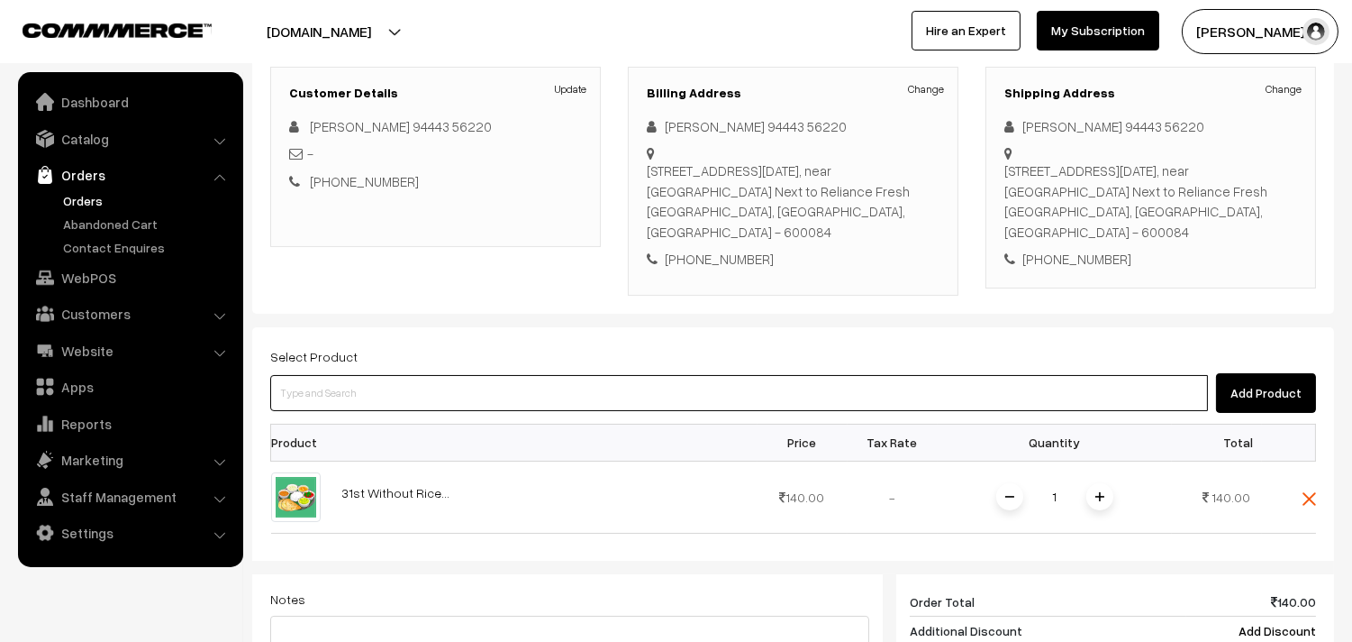
click at [494, 375] on input at bounding box center [739, 393] width 938 height 36
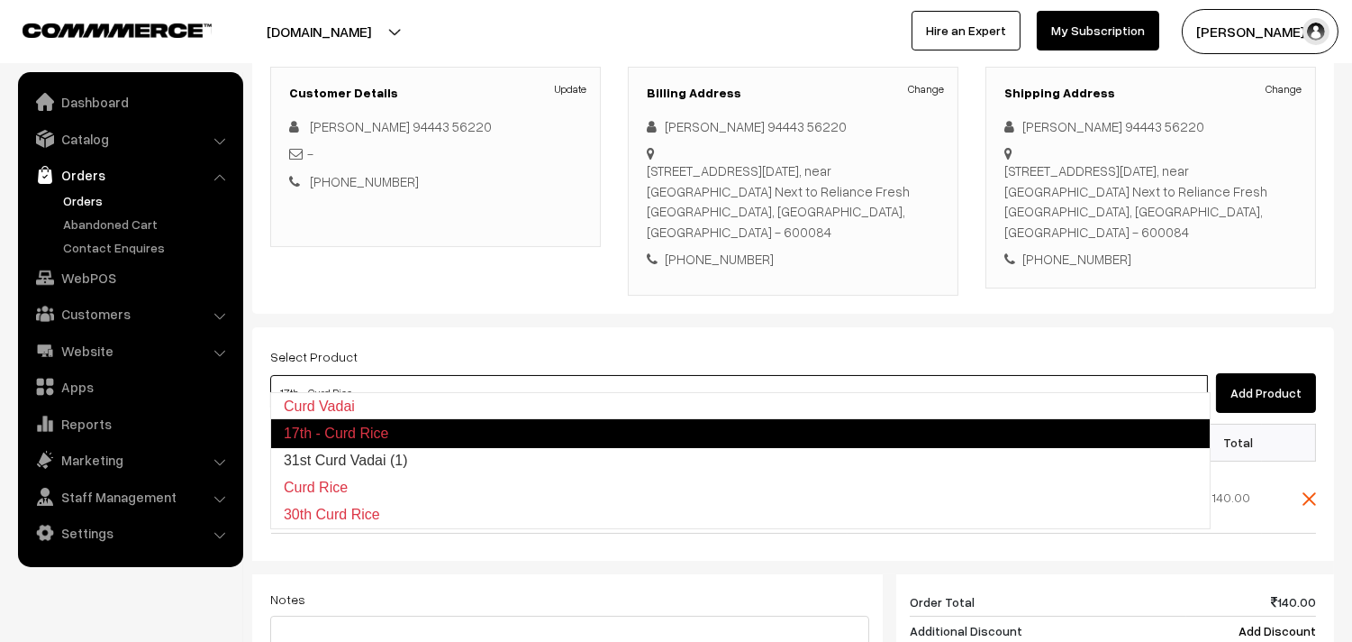
type input "31st Curd Vadai (1)"
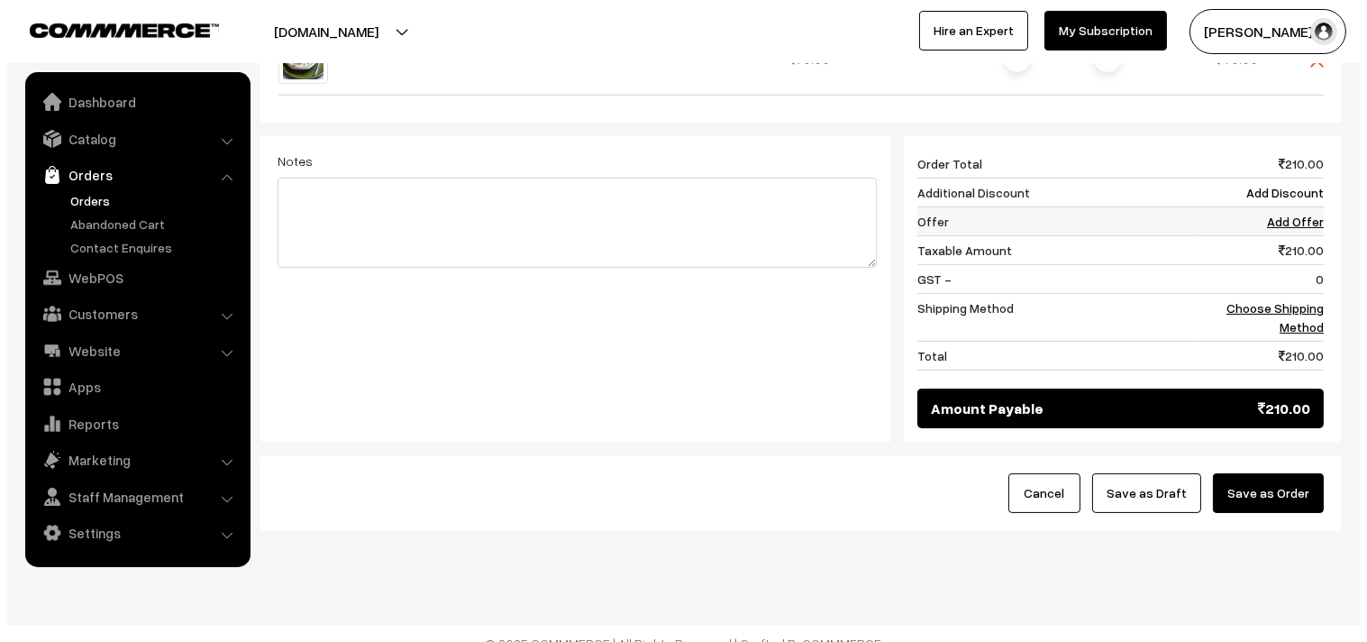
scroll to position [757, 0]
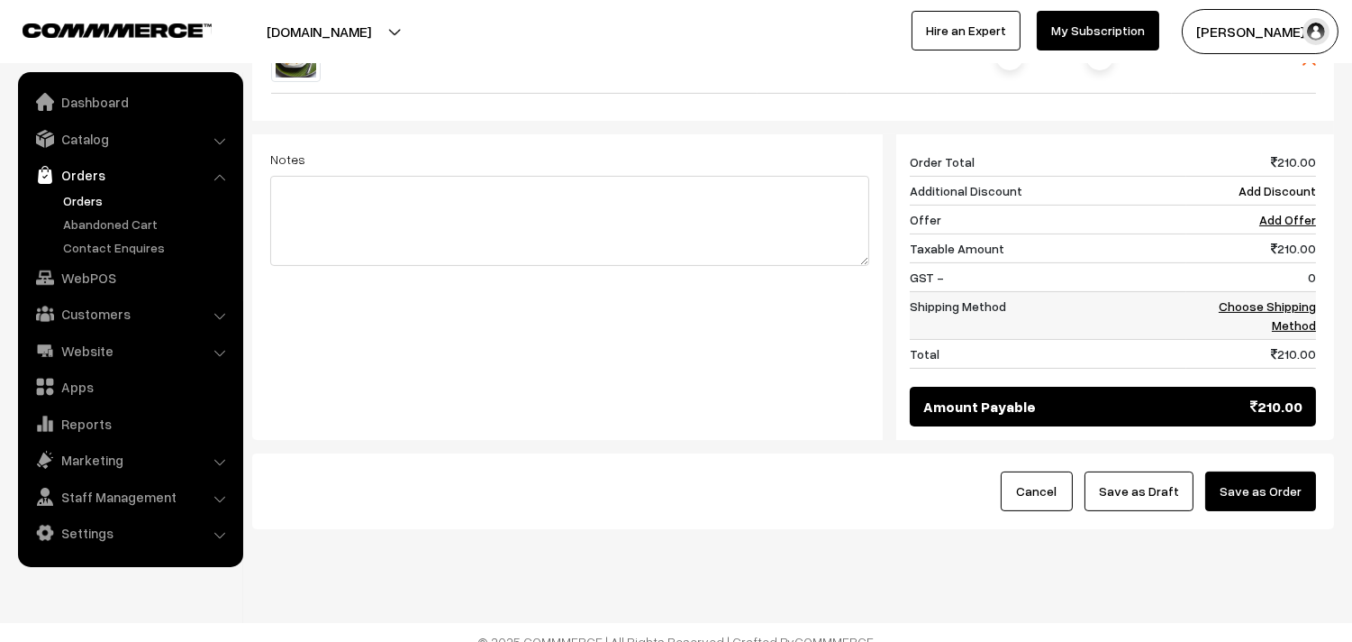
click at [1293, 298] on link "Choose Shipping Method" at bounding box center [1267, 315] width 97 height 34
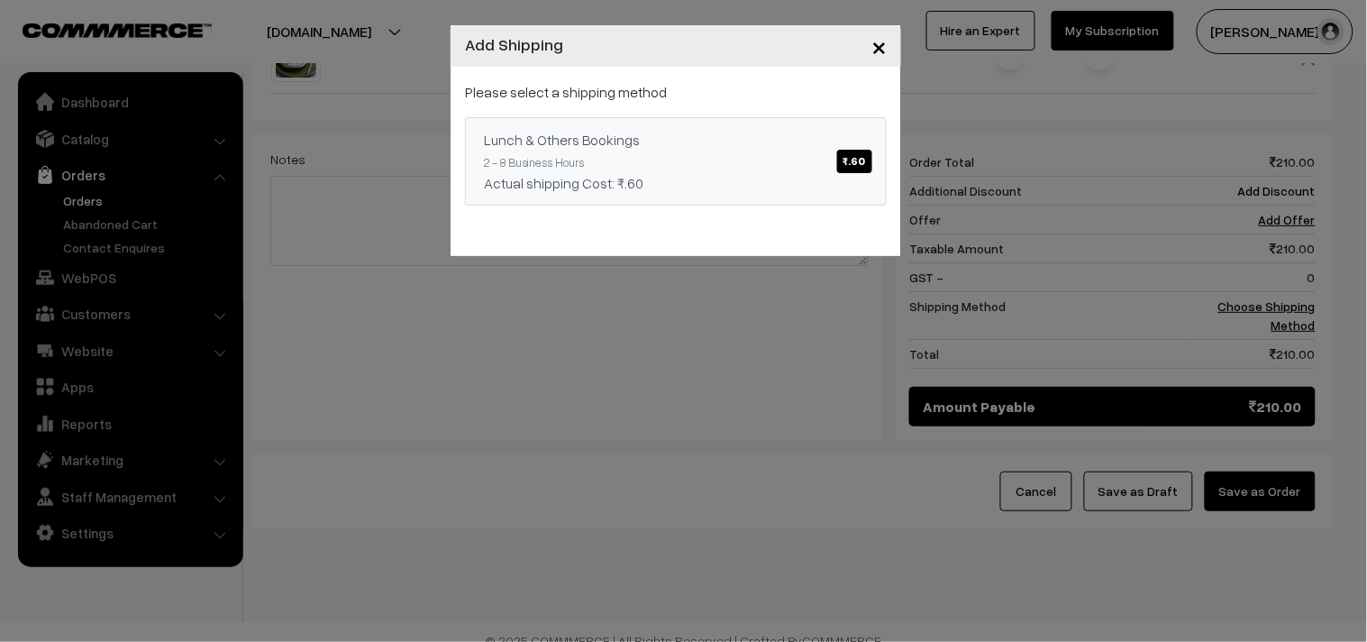
click at [695, 129] on div "Lunch & Others Bookings ₹.60" at bounding box center [676, 140] width 384 height 22
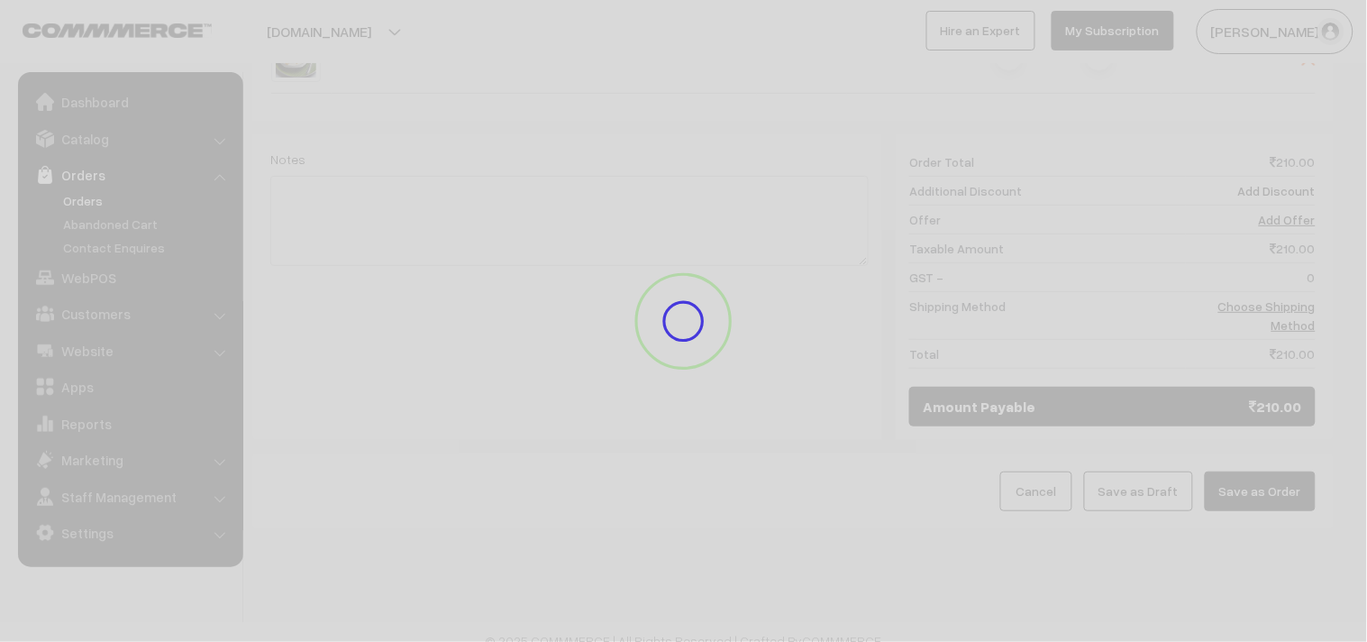
scroll to position [737, 0]
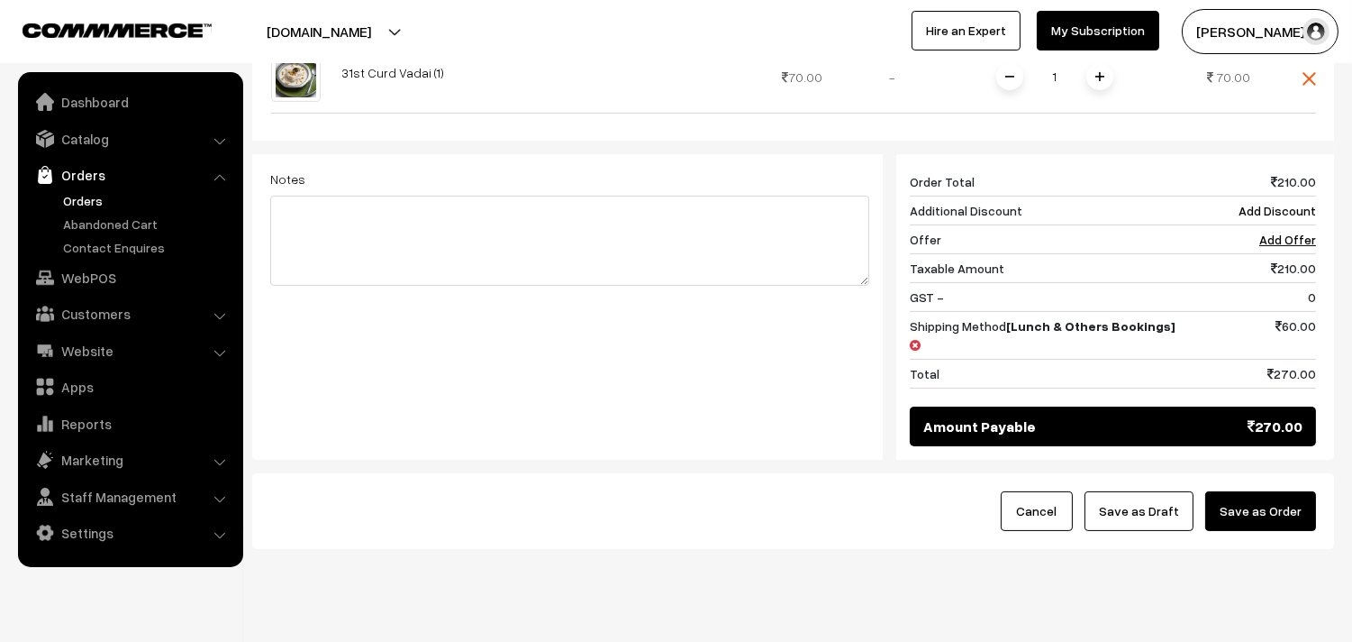
drag, startPoint x: 1257, startPoint y: 478, endPoint x: 1014, endPoint y: 506, distance: 245.0
click at [1258, 491] on button "Save as Order" at bounding box center [1261, 511] width 111 height 40
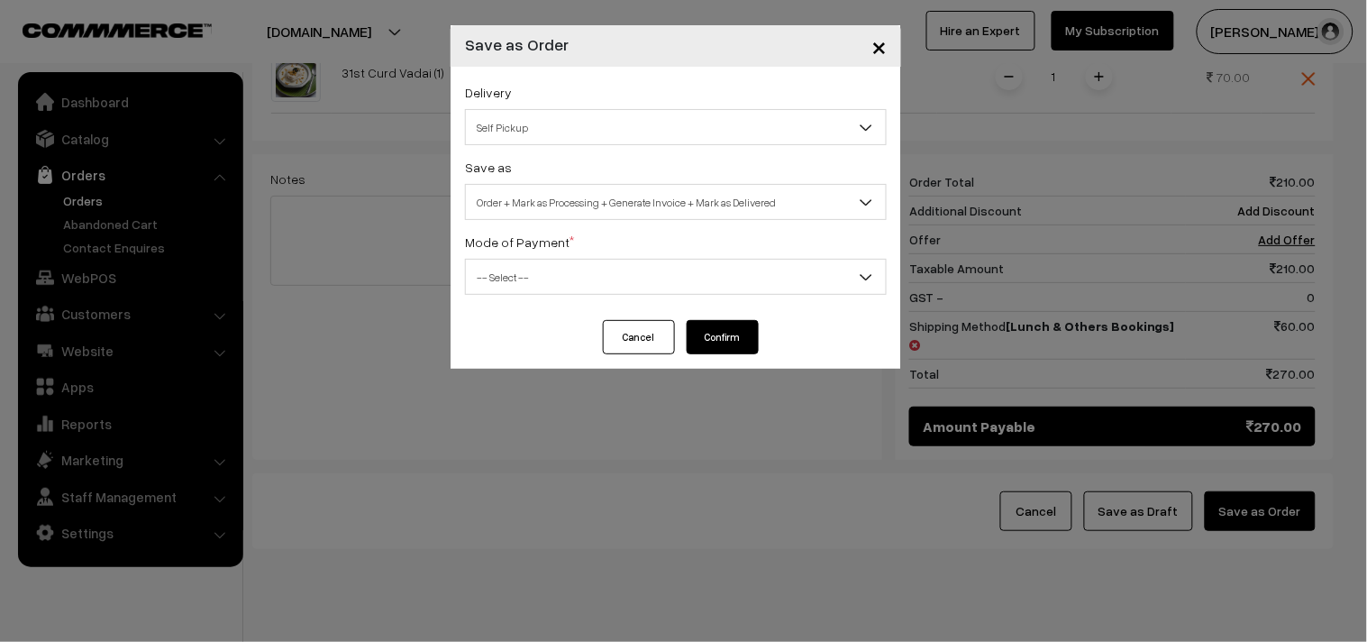
click at [541, 222] on div "Delivery Self Pickup Lunch & Others Bookings (₹60) (2 - 8 Business Hours) Self …" at bounding box center [676, 193] width 451 height 253
click at [554, 208] on span "Order + Mark as Processing + Generate Invoice + Mark as Delivered" at bounding box center [676, 203] width 420 height 32
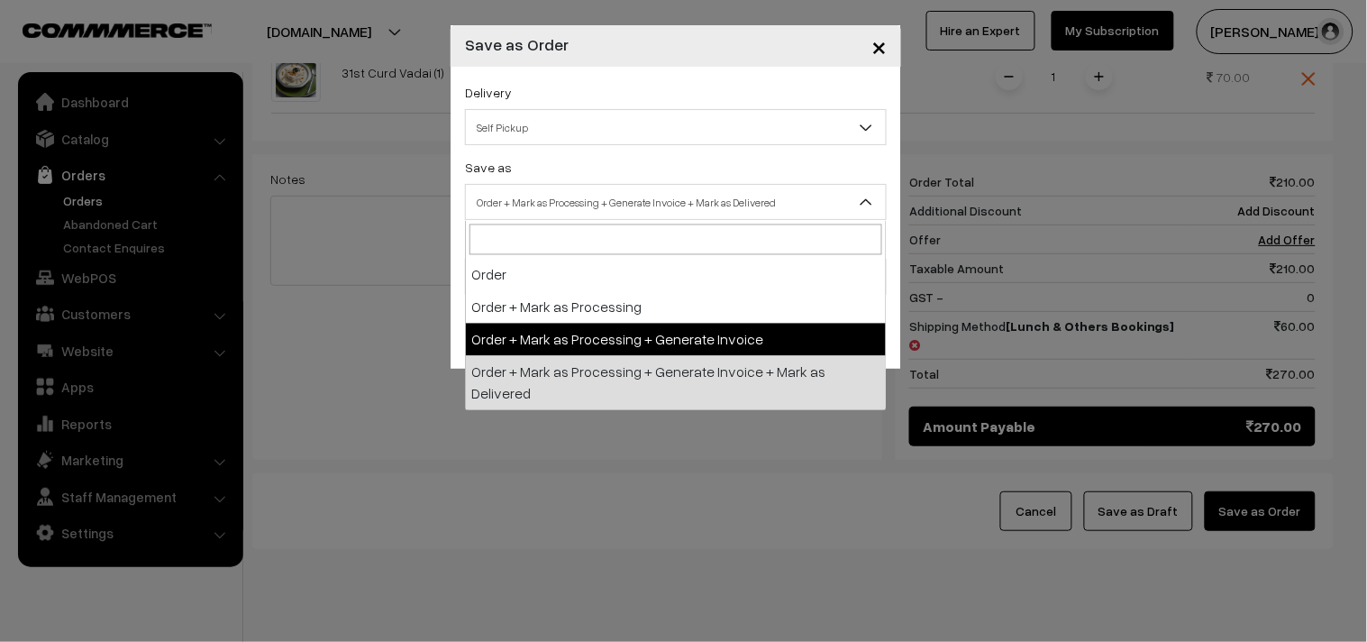
select select "3"
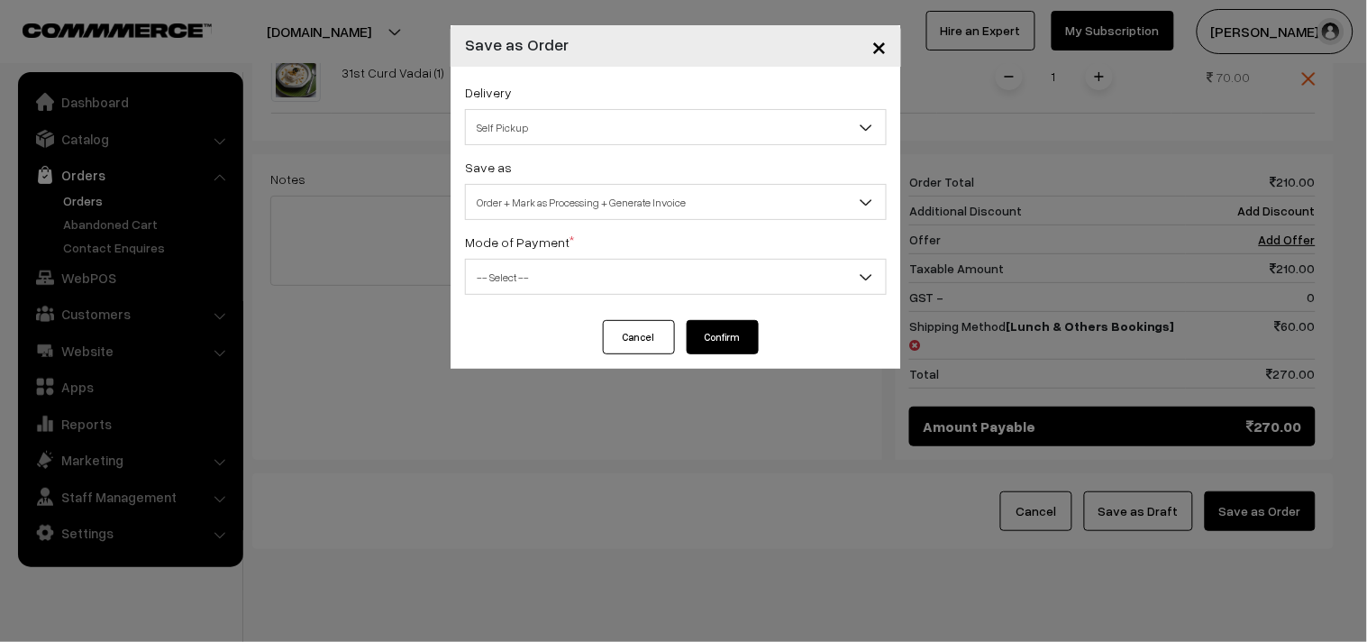
click at [527, 274] on span "-- Select --" at bounding box center [676, 277] width 420 height 32
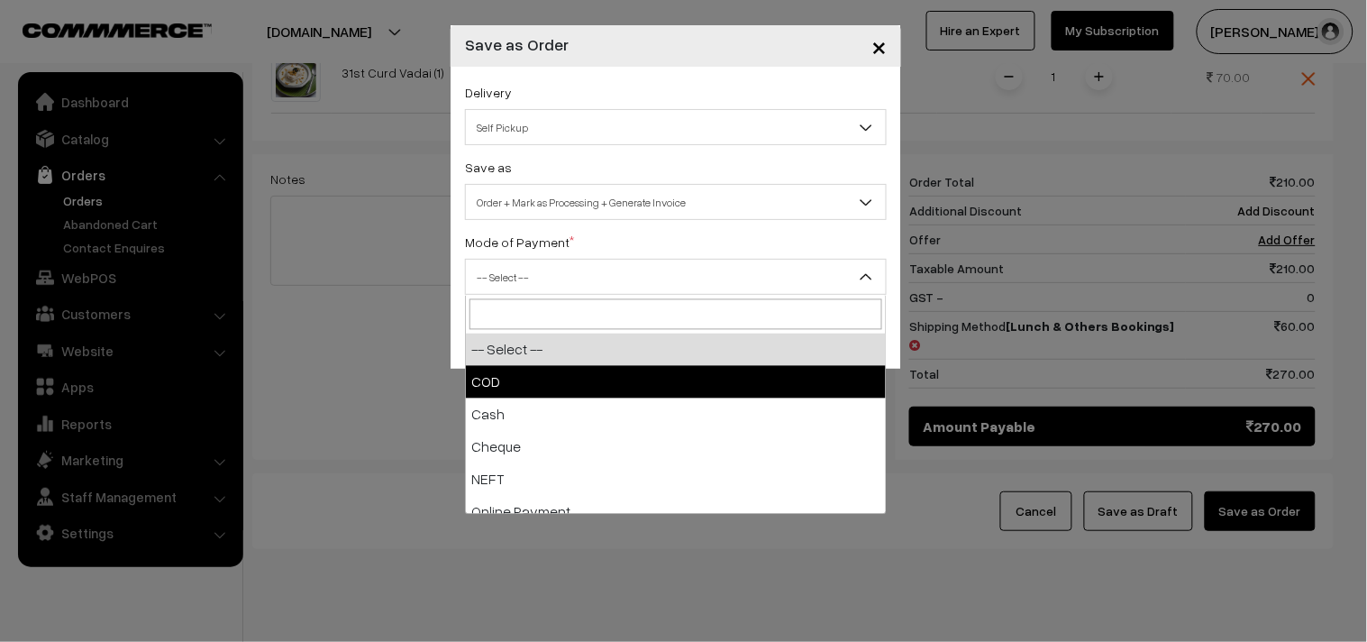
select select "1"
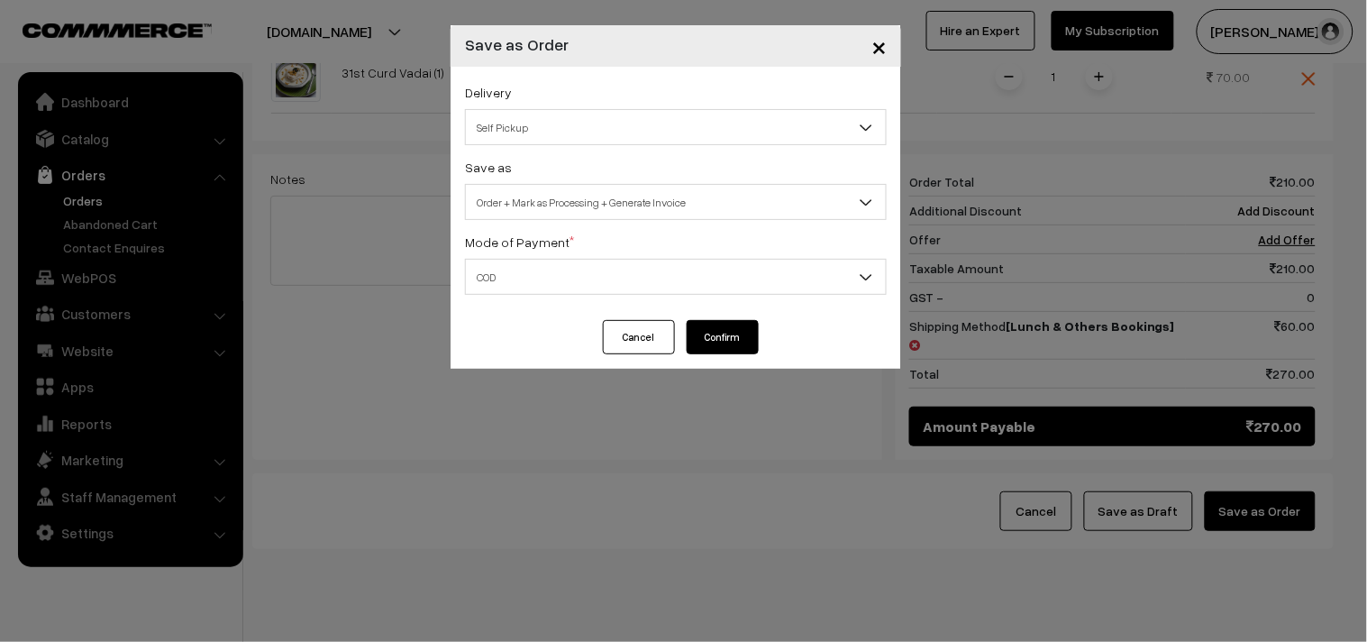
click at [721, 343] on button "Confirm" at bounding box center [723, 337] width 72 height 34
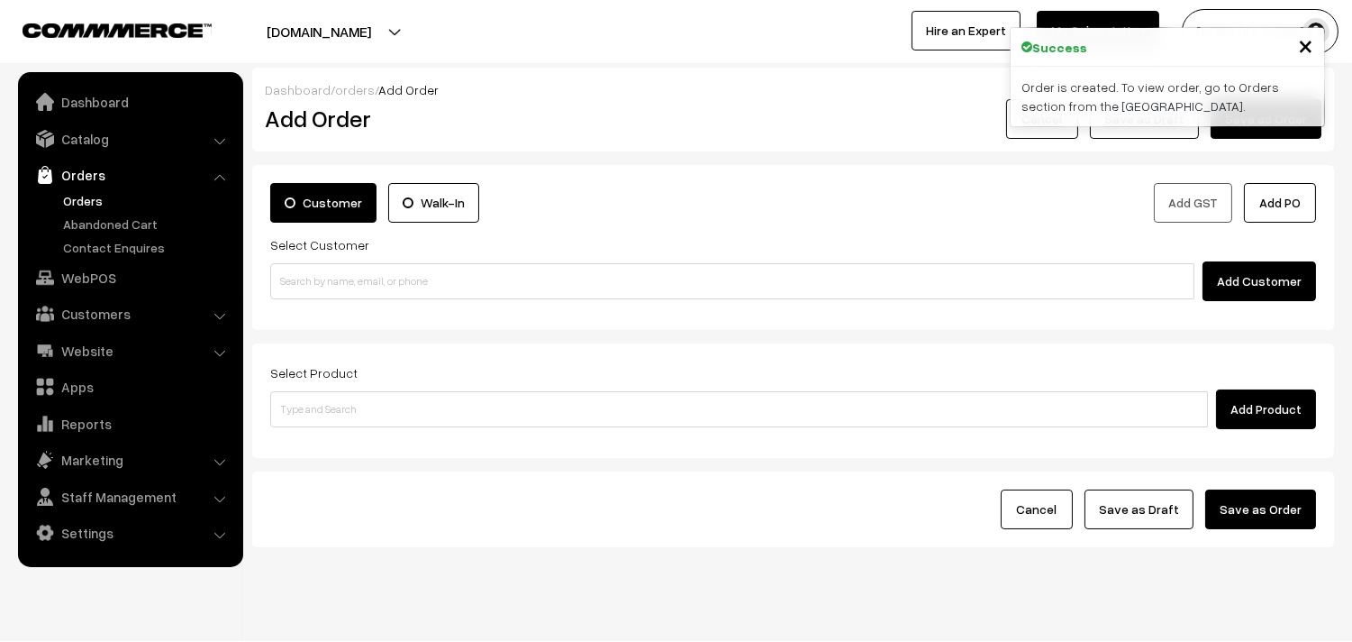
click at [81, 198] on link "Orders" at bounding box center [148, 200] width 178 height 19
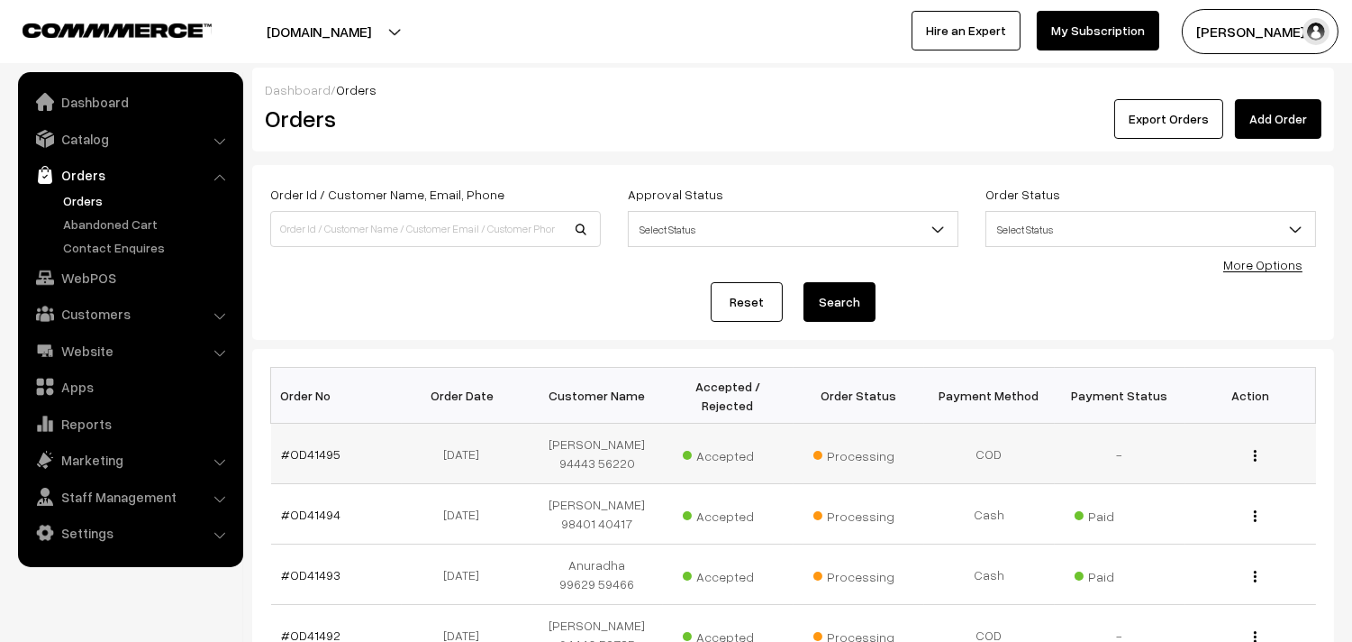
click at [313, 438] on td "#OD41495" at bounding box center [336, 453] width 131 height 60
click at [312, 449] on link "#OD41495" at bounding box center [311, 453] width 59 height 15
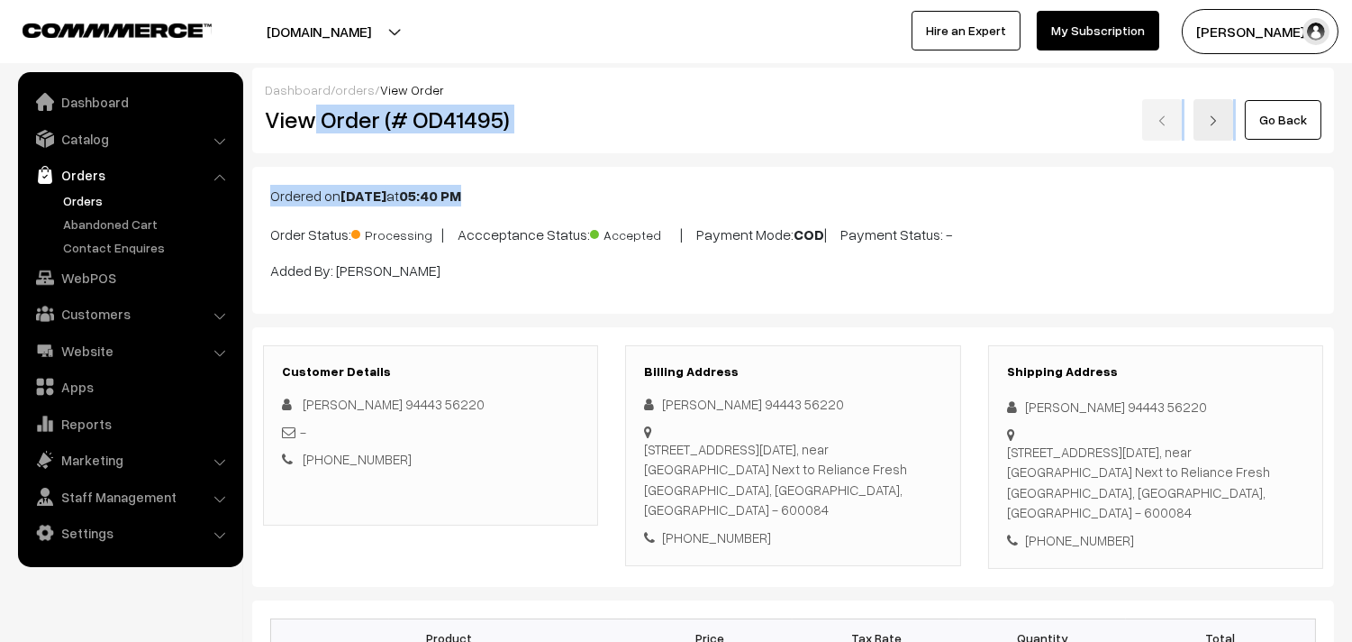
drag, startPoint x: 435, startPoint y: 132, endPoint x: 647, endPoint y: 160, distance: 213.6
copy div "Order (# OD41495) Go Back Ordered on [DATE] 05:40 PM"
click at [535, 141] on div "Dashboard / orders / View Order View Order (# OD41495) Go Back" at bounding box center [793, 111] width 1082 height 86
copy h2 "Order (# OD41495)"
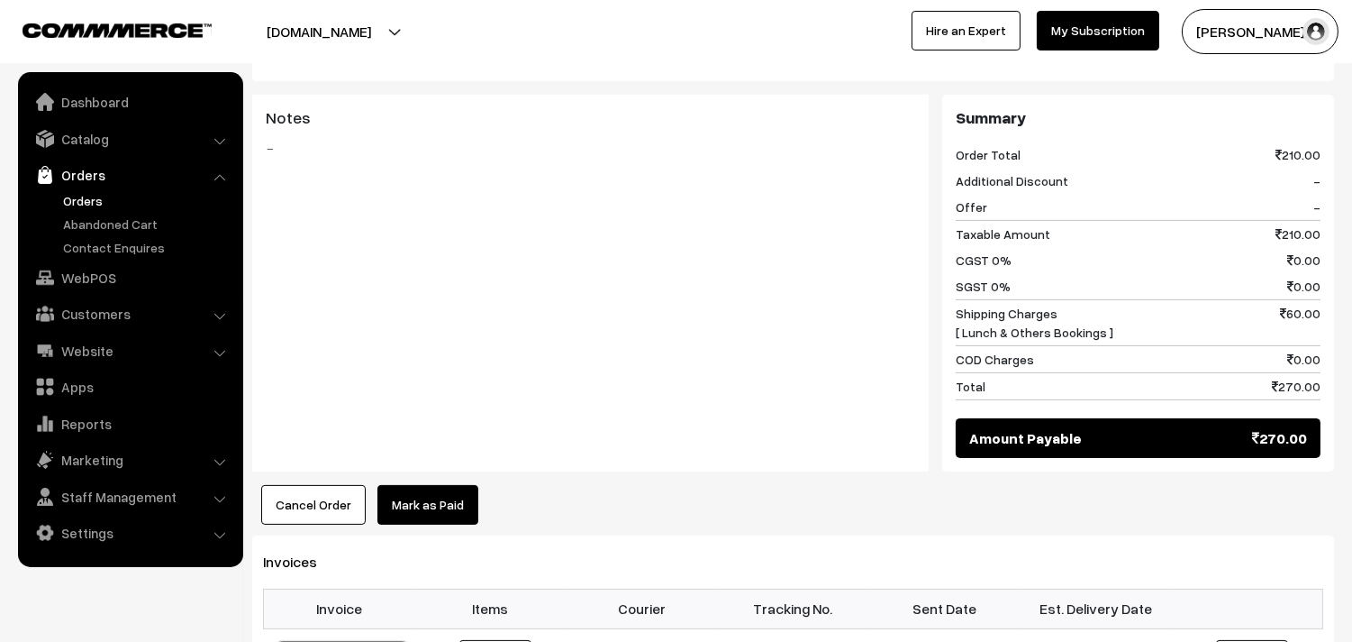
scroll to position [1001, 0]
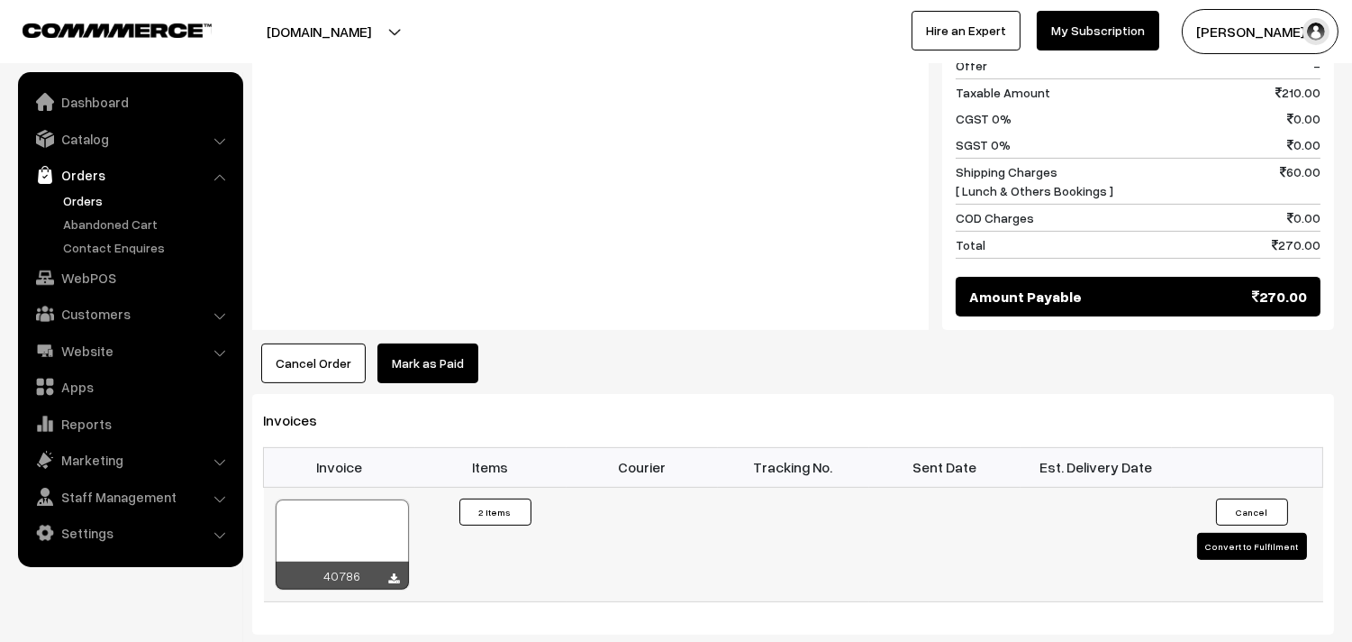
click at [332, 501] on div at bounding box center [342, 544] width 133 height 90
drag, startPoint x: 79, startPoint y: 280, endPoint x: 95, endPoint y: 283, distance: 15.6
click at [82, 280] on link "WebPOS" at bounding box center [130, 277] width 214 height 32
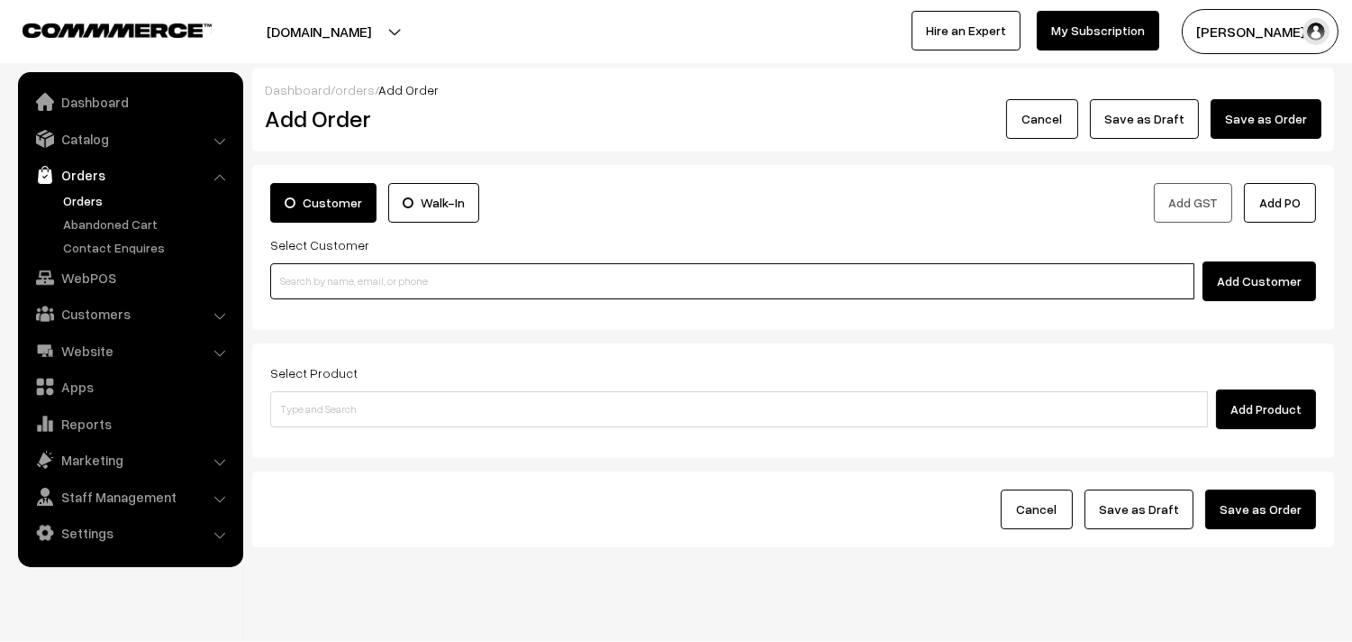
drag, startPoint x: 0, startPoint y: 0, endPoint x: 381, endPoint y: 292, distance: 480.1
click at [390, 293] on input at bounding box center [732, 281] width 924 height 36
paste input "90805 59402"
click at [331, 273] on input "90805 59402" at bounding box center [732, 281] width 924 height 36
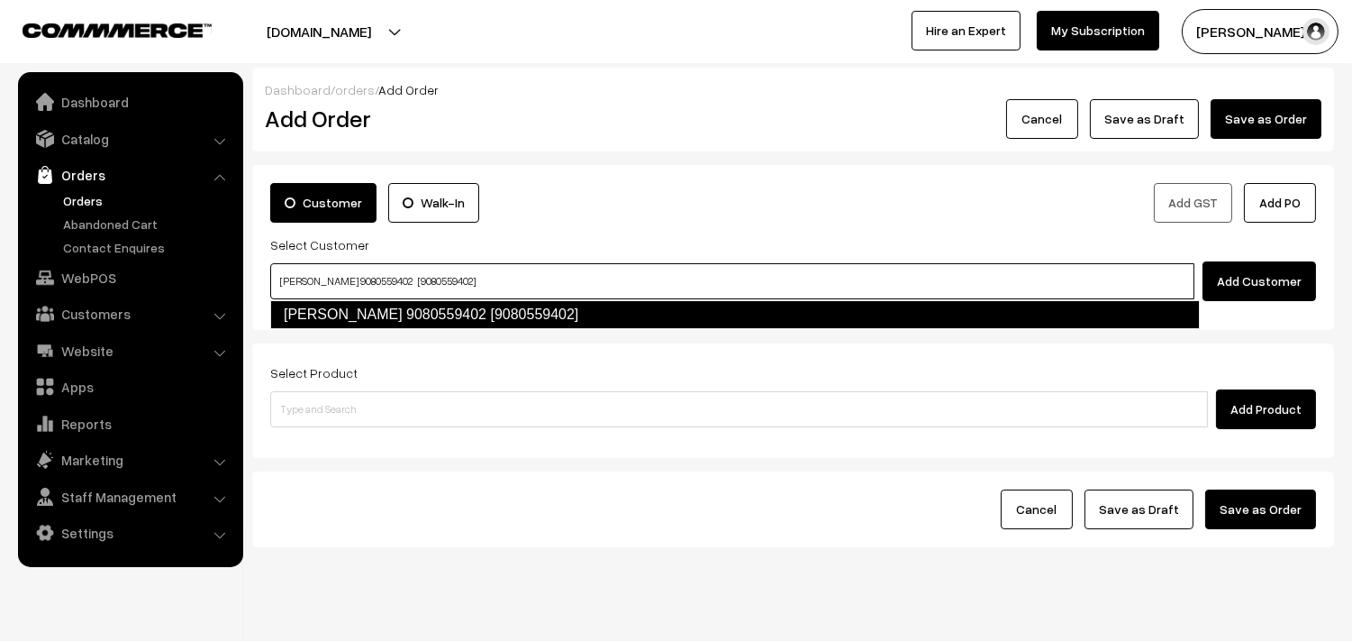
type input "[PERSON_NAME] 9080559402 [9080559402]"
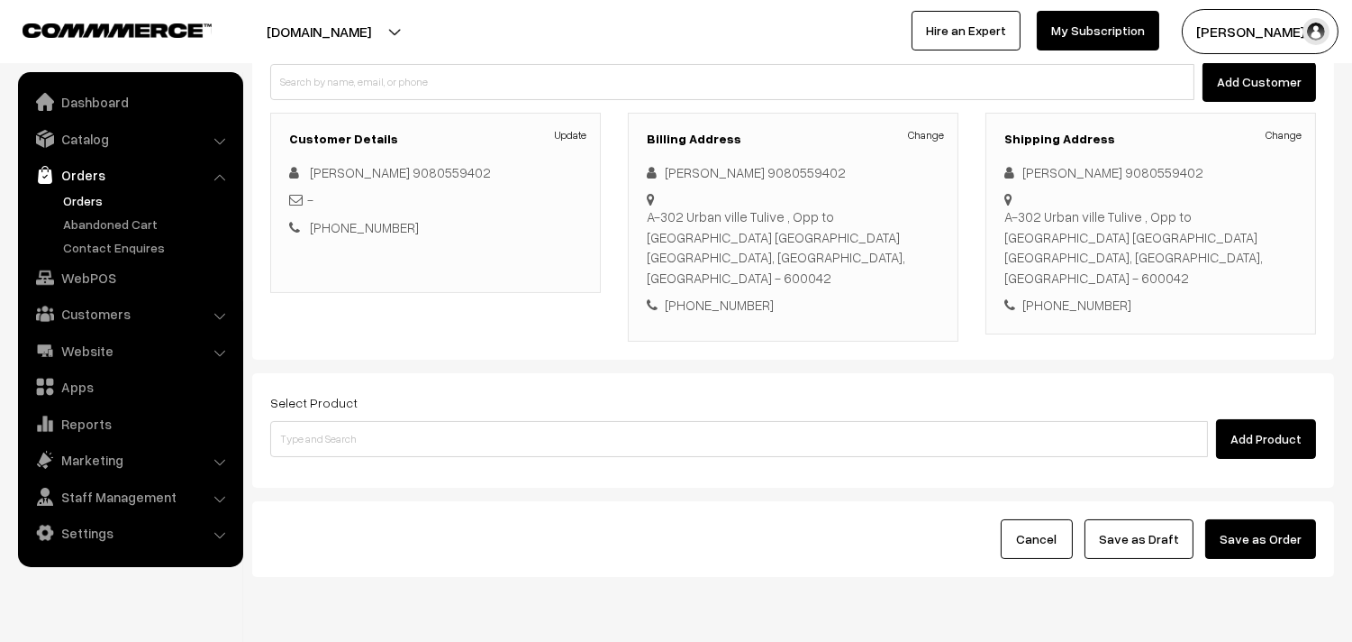
scroll to position [200, 0]
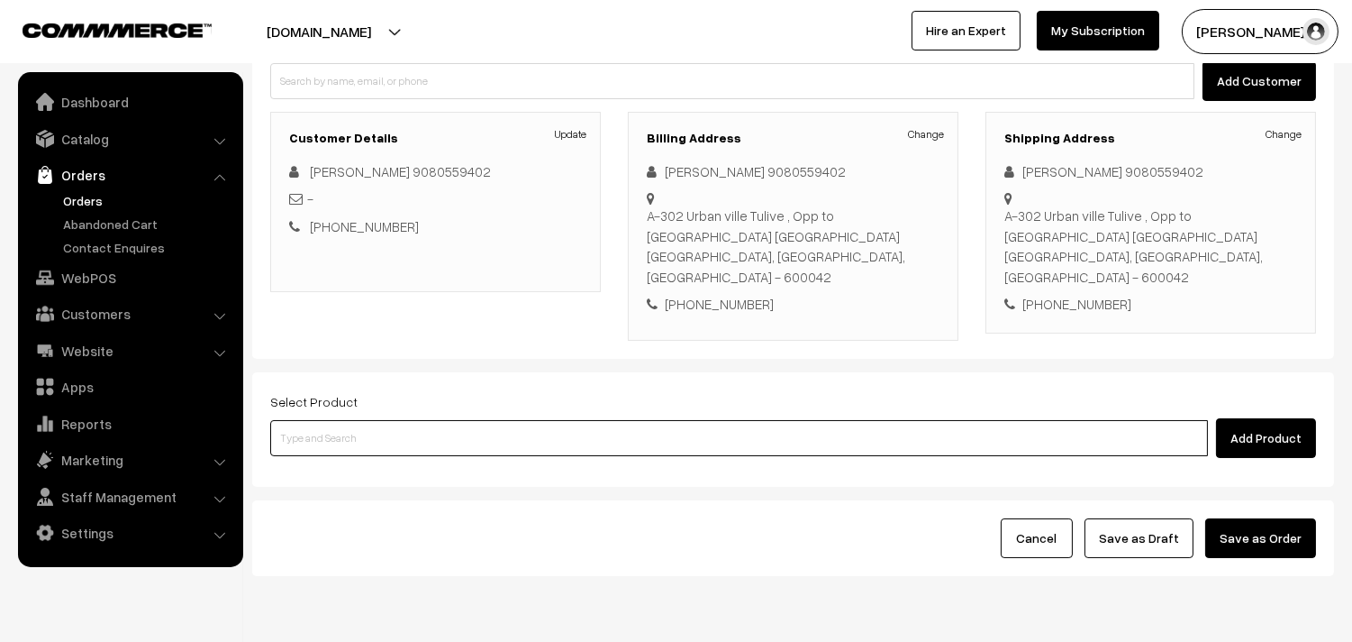
click at [489, 430] on input at bounding box center [739, 438] width 938 height 36
click at [518, 420] on input at bounding box center [739, 438] width 938 height 36
click at [510, 420] on input at bounding box center [739, 438] width 938 height 36
click at [452, 420] on input at bounding box center [739, 438] width 938 height 36
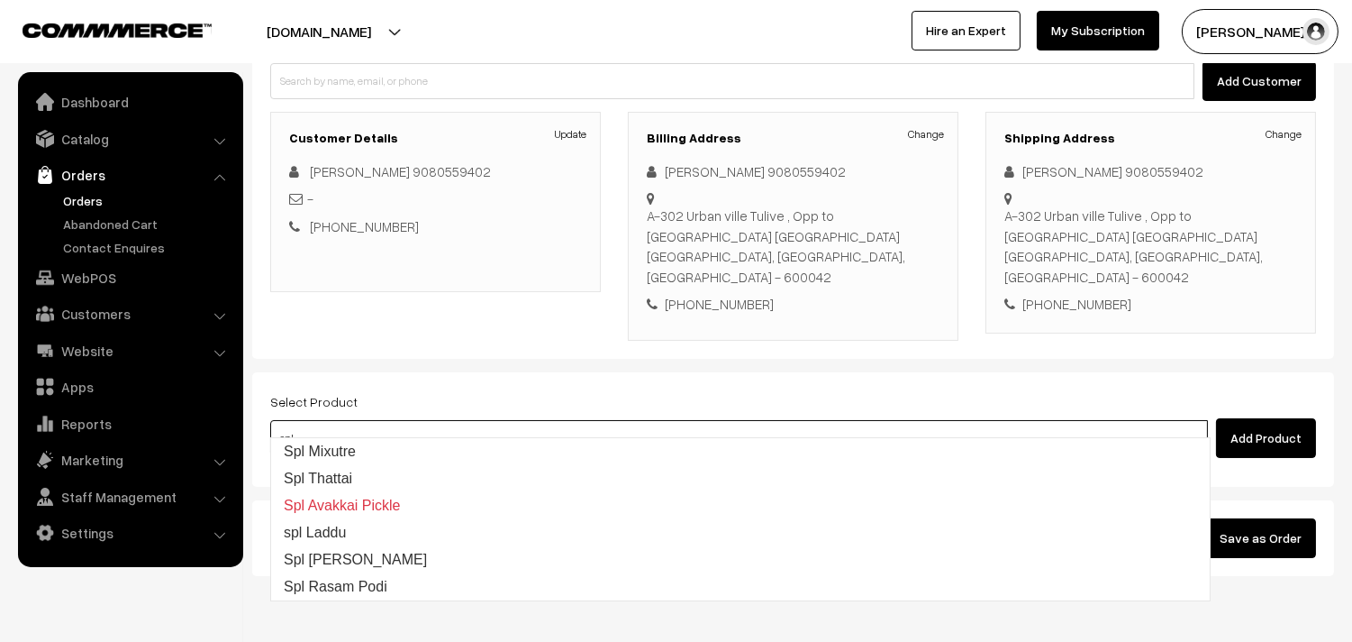
type input "spl"
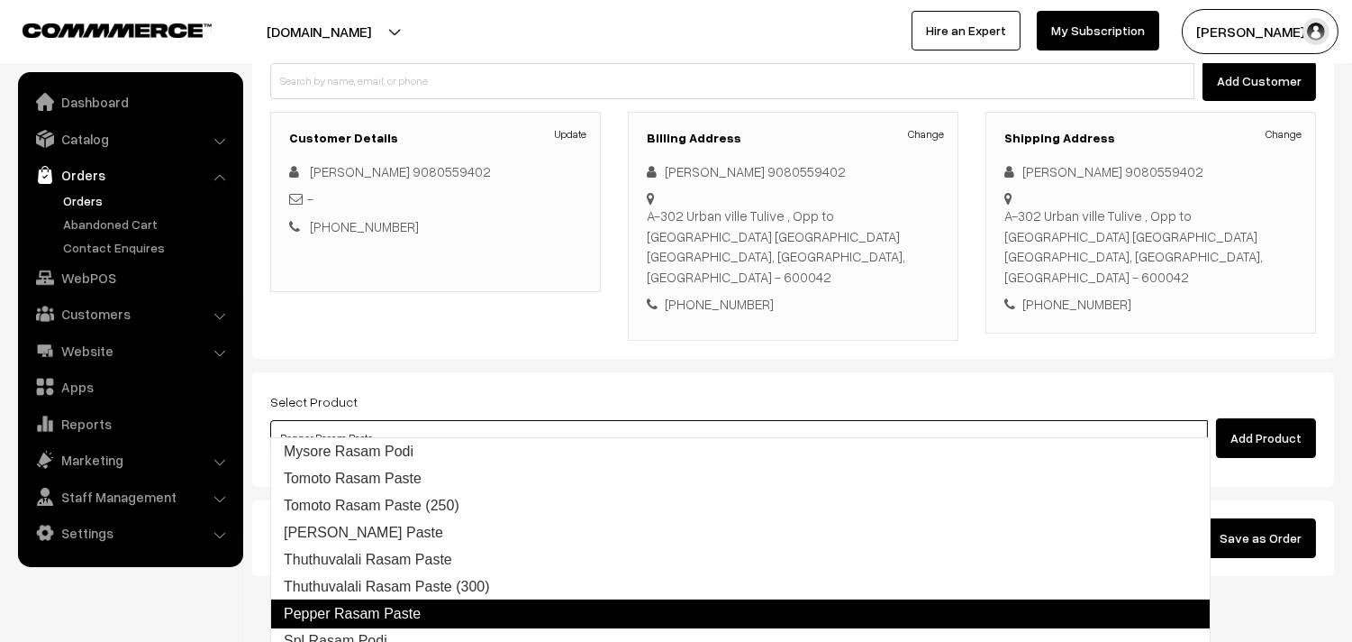
type input "Spl Rasam Podi"
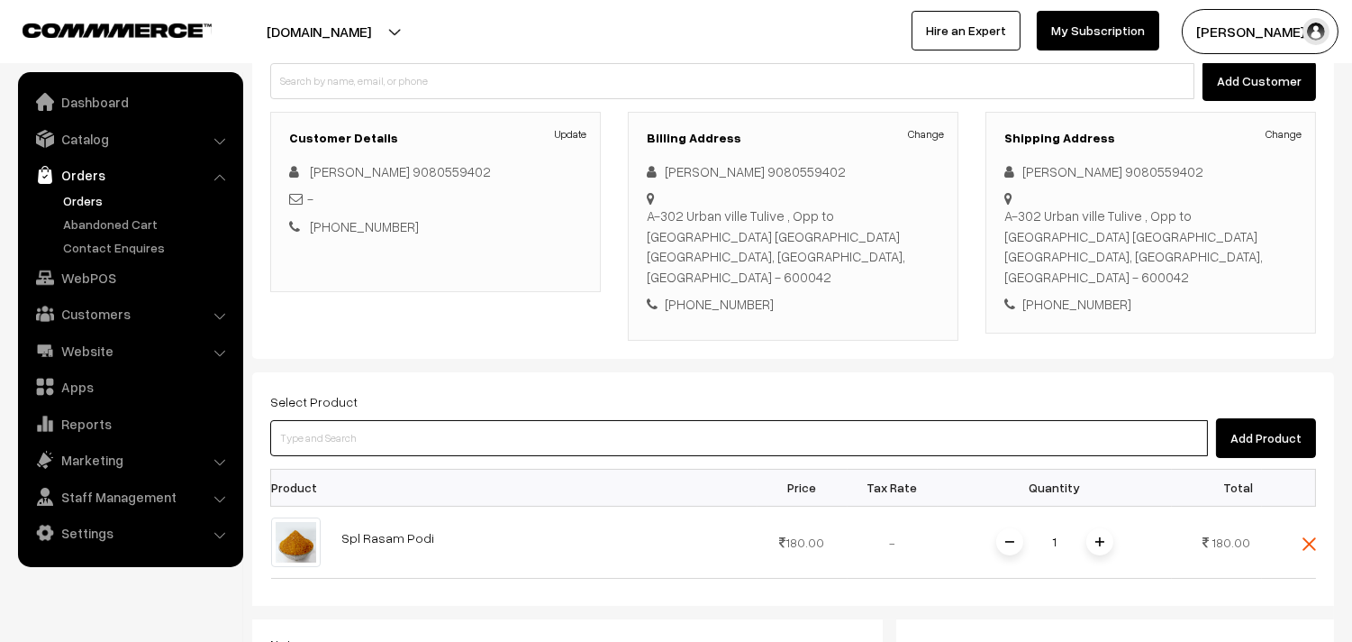
click at [416, 420] on input at bounding box center [739, 438] width 938 height 36
click at [510, 425] on input at bounding box center [739, 438] width 938 height 36
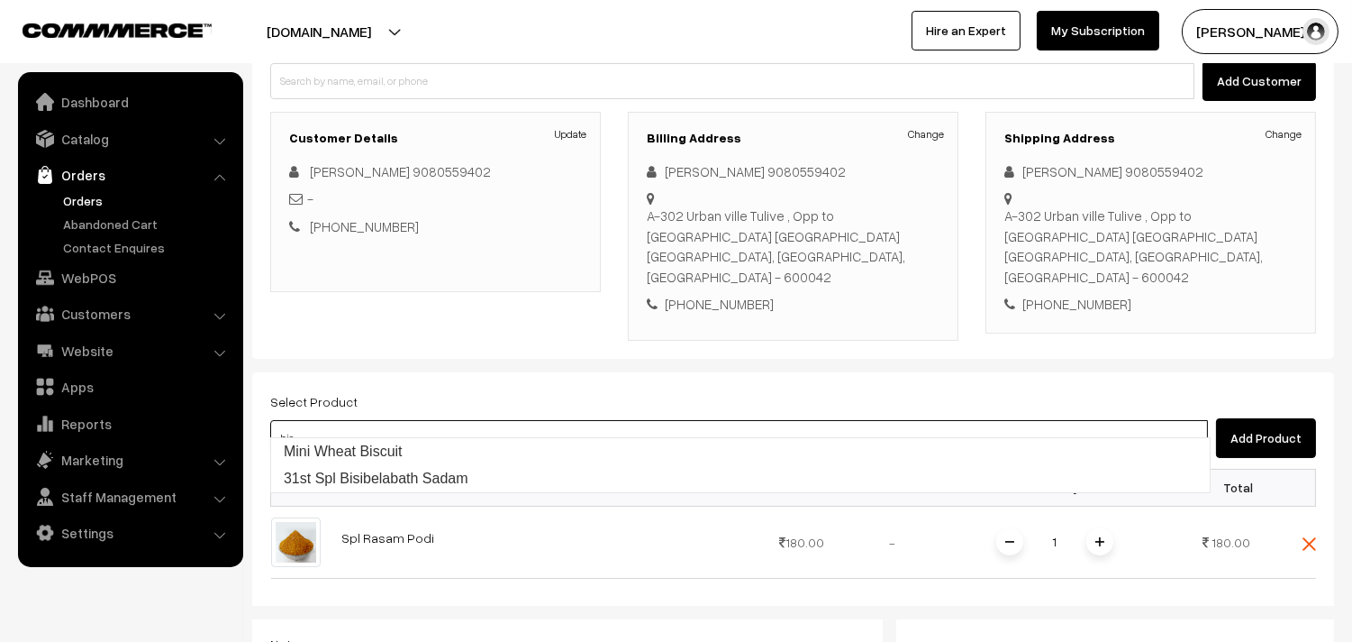
type input "31st Spl Bisibelabath Sadam"
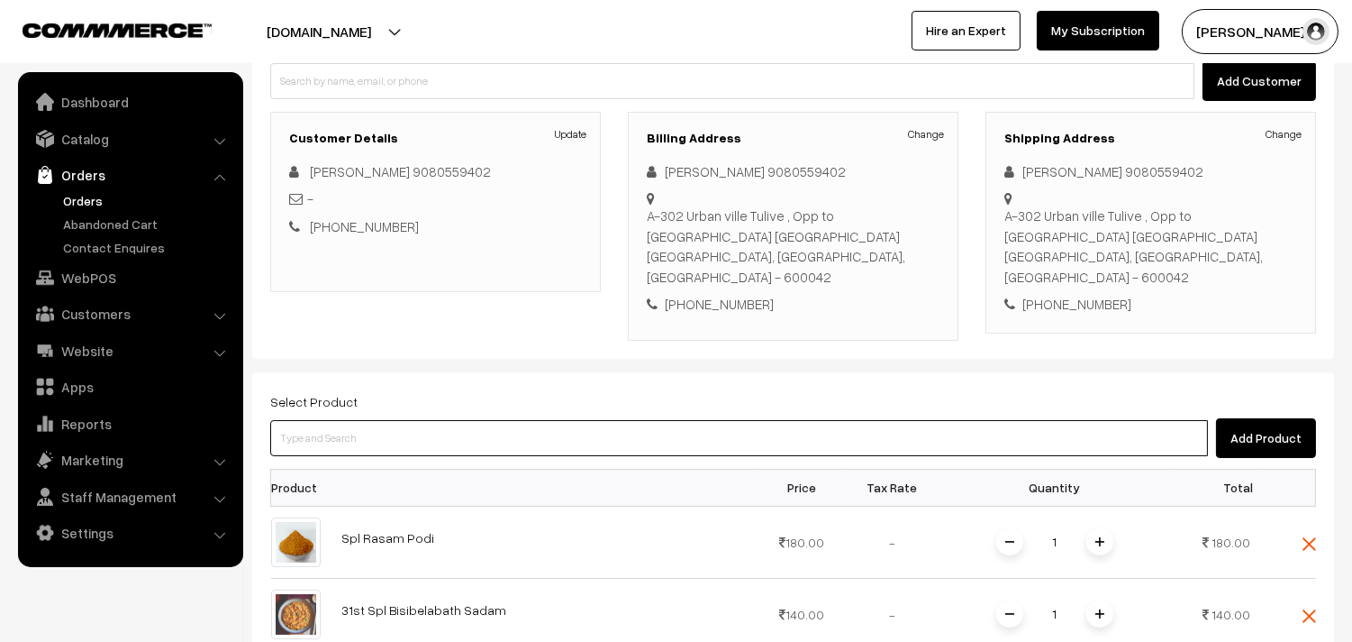
click at [506, 423] on input at bounding box center [739, 438] width 938 height 36
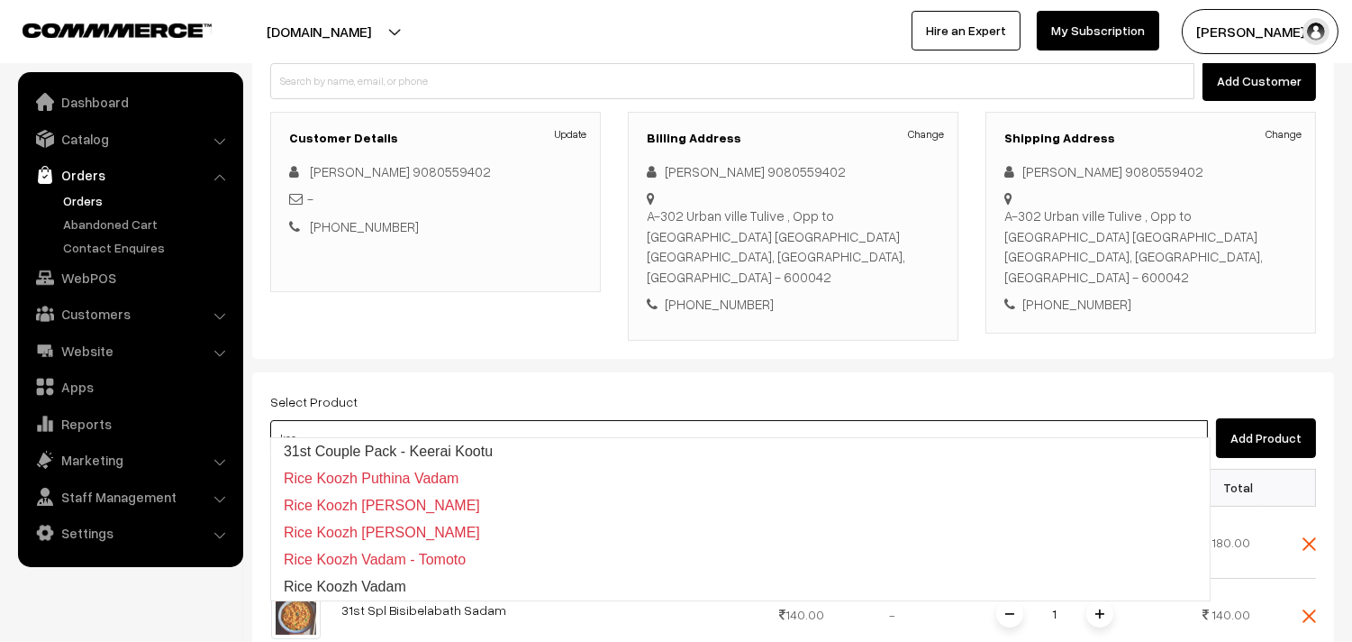
type input "31st Couple Pack - Keerai Kootu"
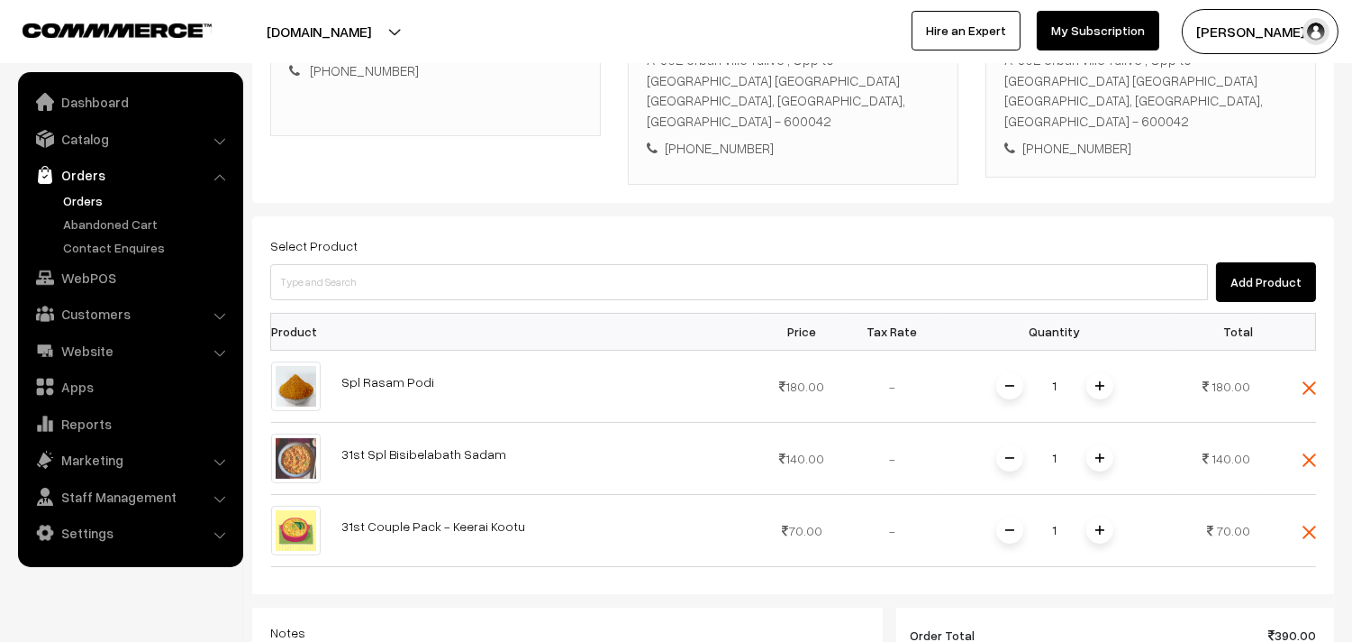
scroll to position [700, 0]
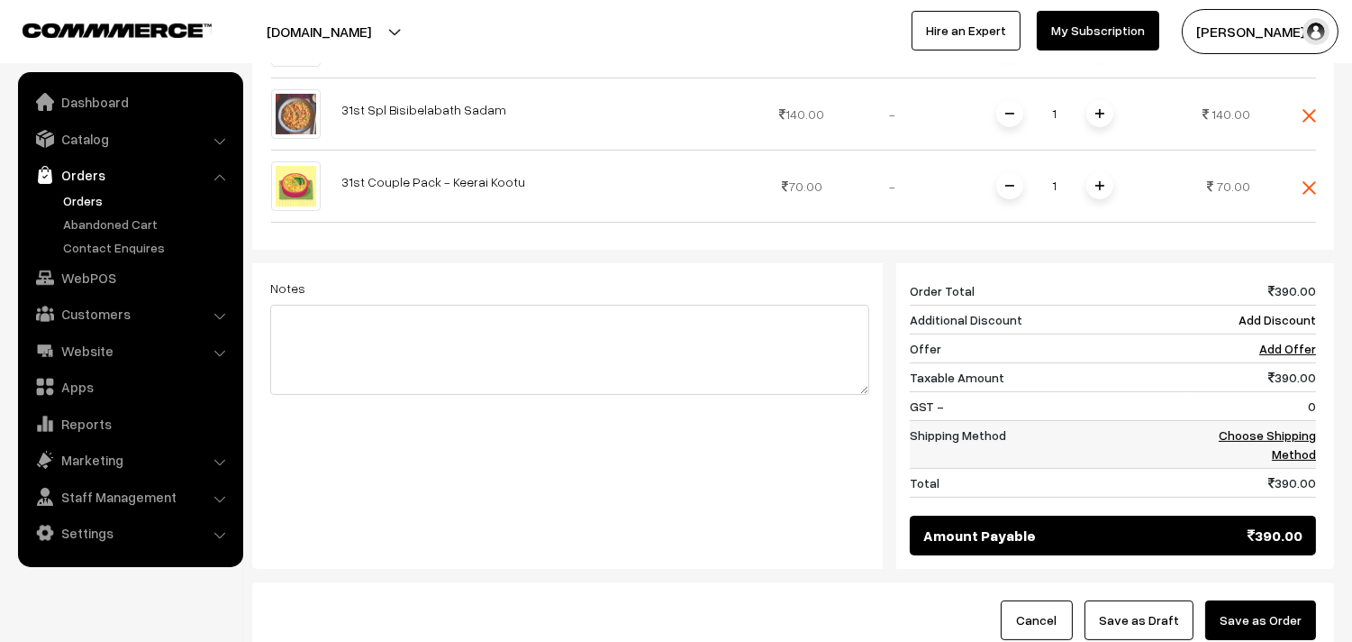
click at [1284, 427] on link "Choose Shipping Method" at bounding box center [1267, 444] width 97 height 34
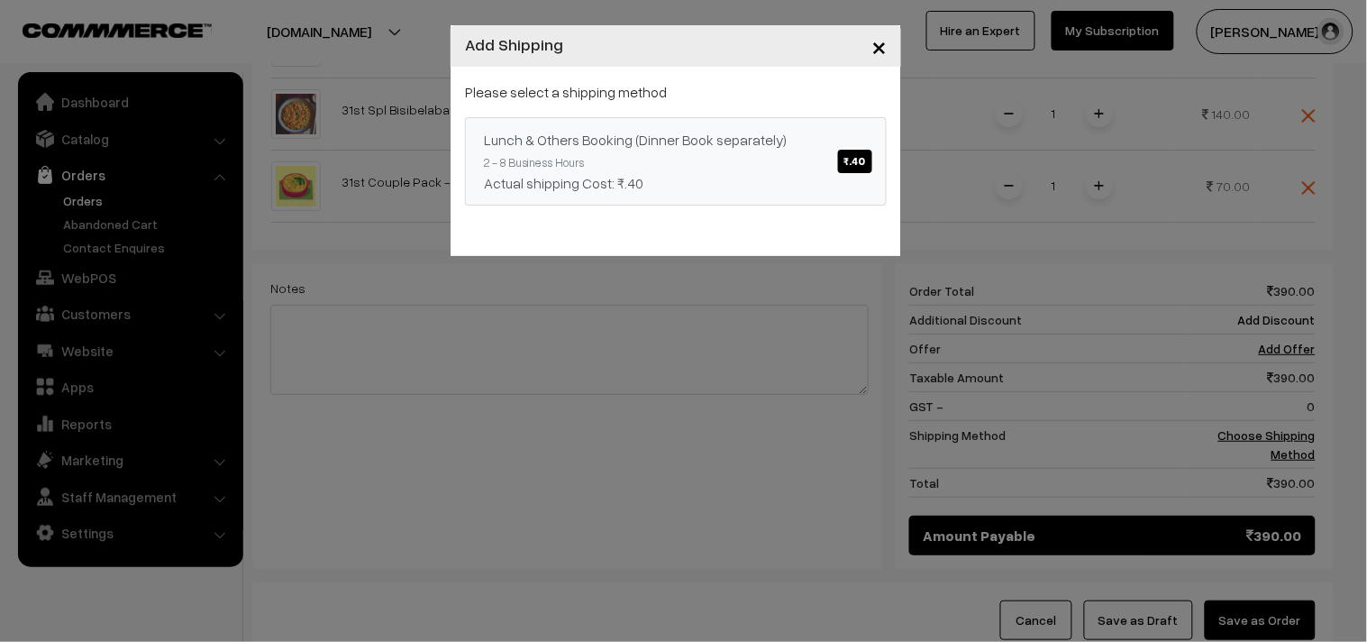
click at [833, 174] on div "Actual shipping Cost: ₹.40" at bounding box center [676, 183] width 384 height 22
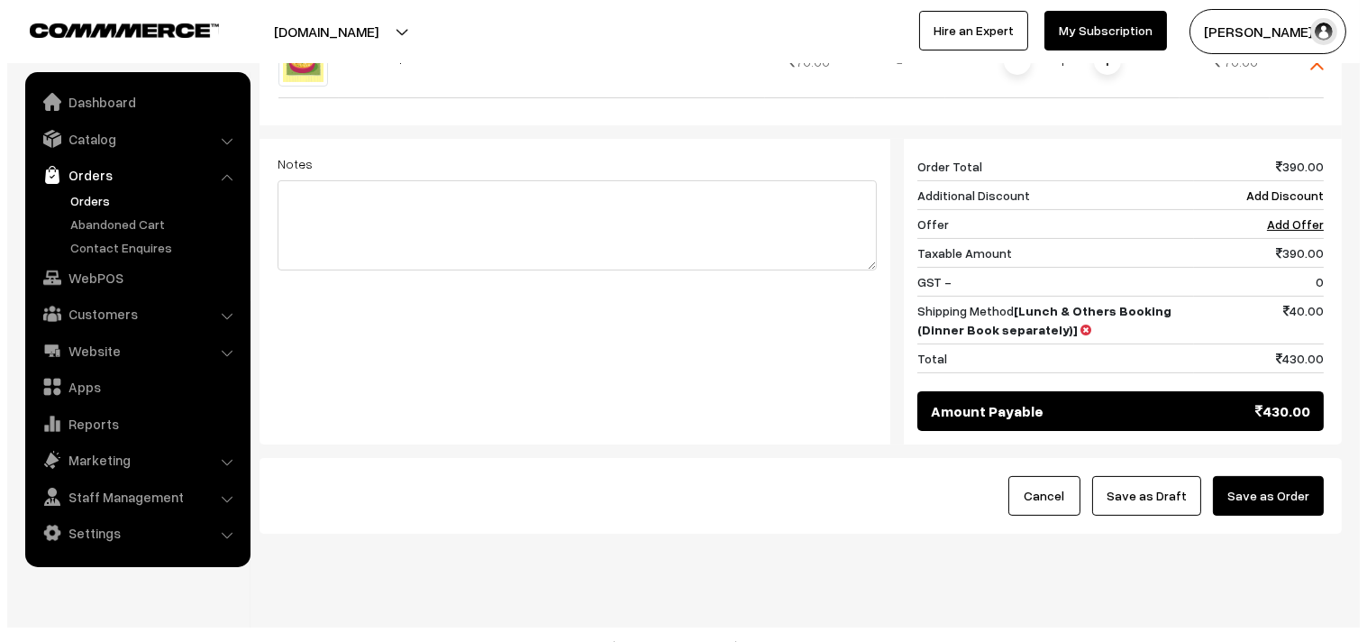
scroll to position [829, 0]
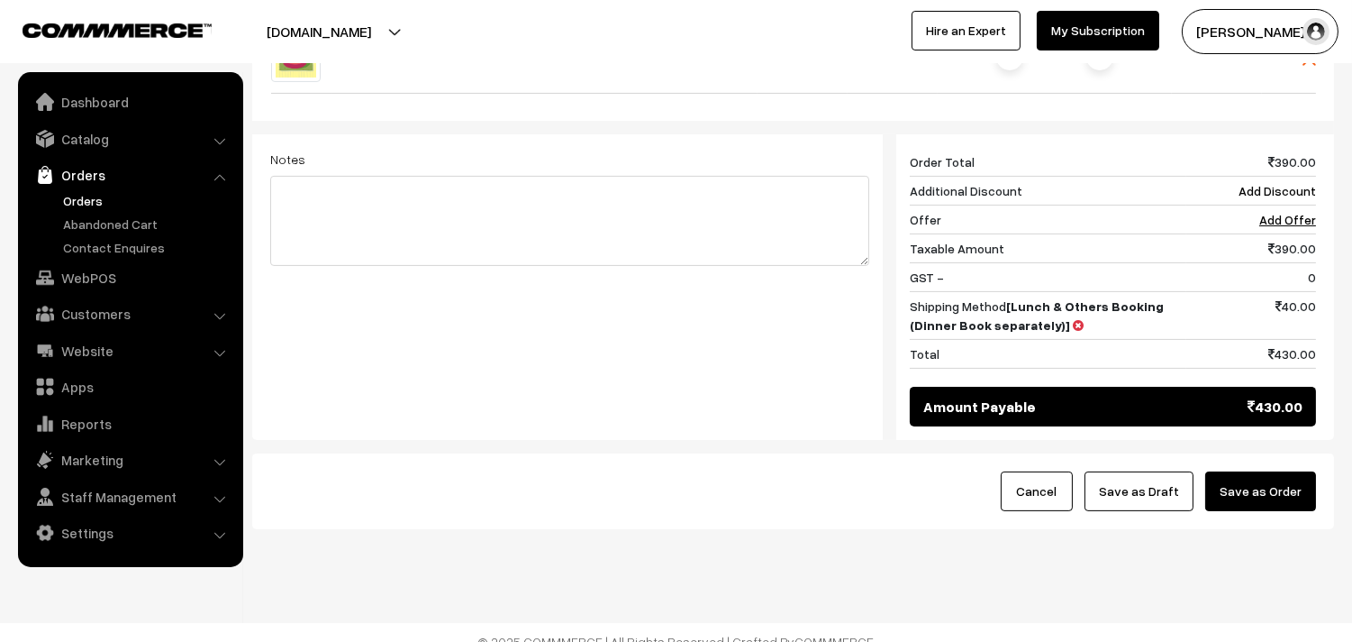
click at [1304, 471] on button "Save as Order" at bounding box center [1261, 491] width 111 height 40
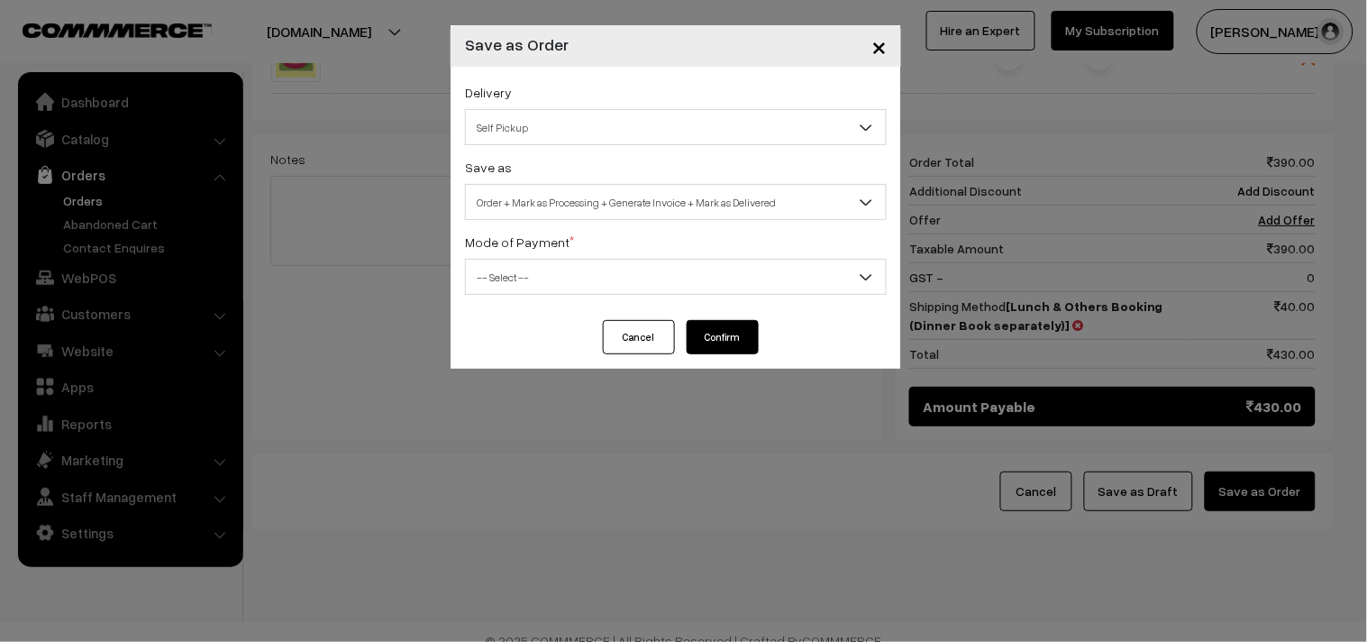
click at [601, 191] on span "Order + Mark as Processing + Generate Invoice + Mark as Delivered" at bounding box center [676, 203] width 420 height 32
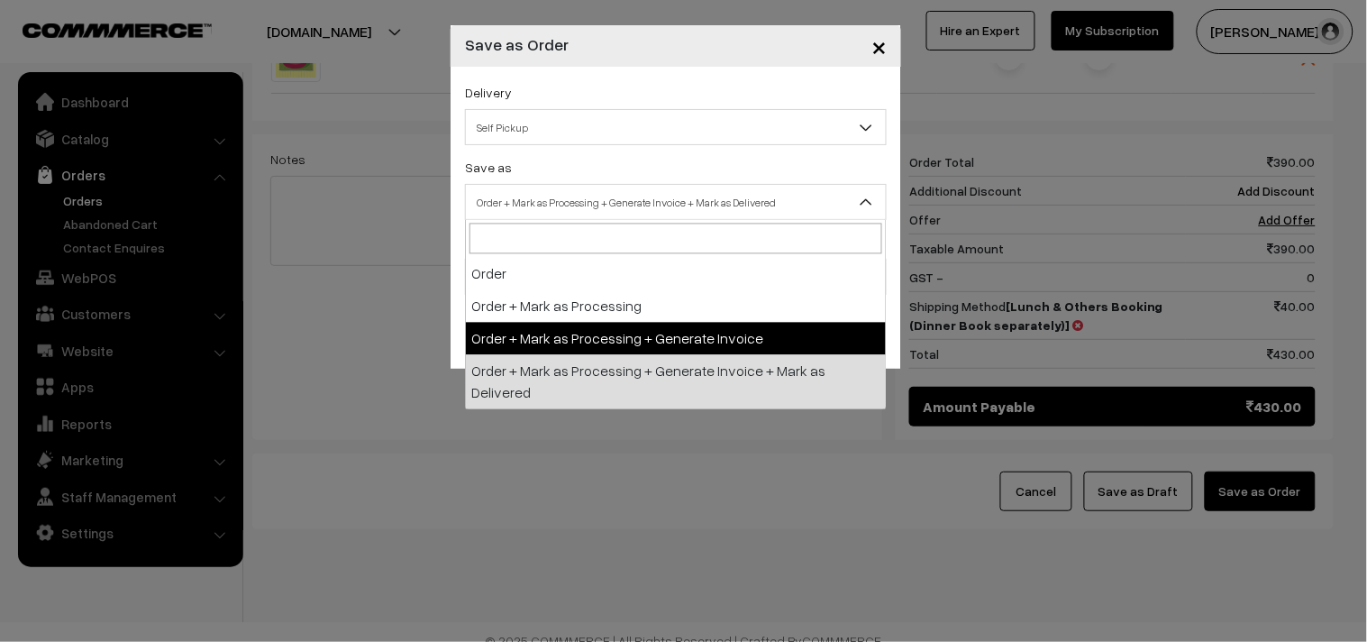
select select "3"
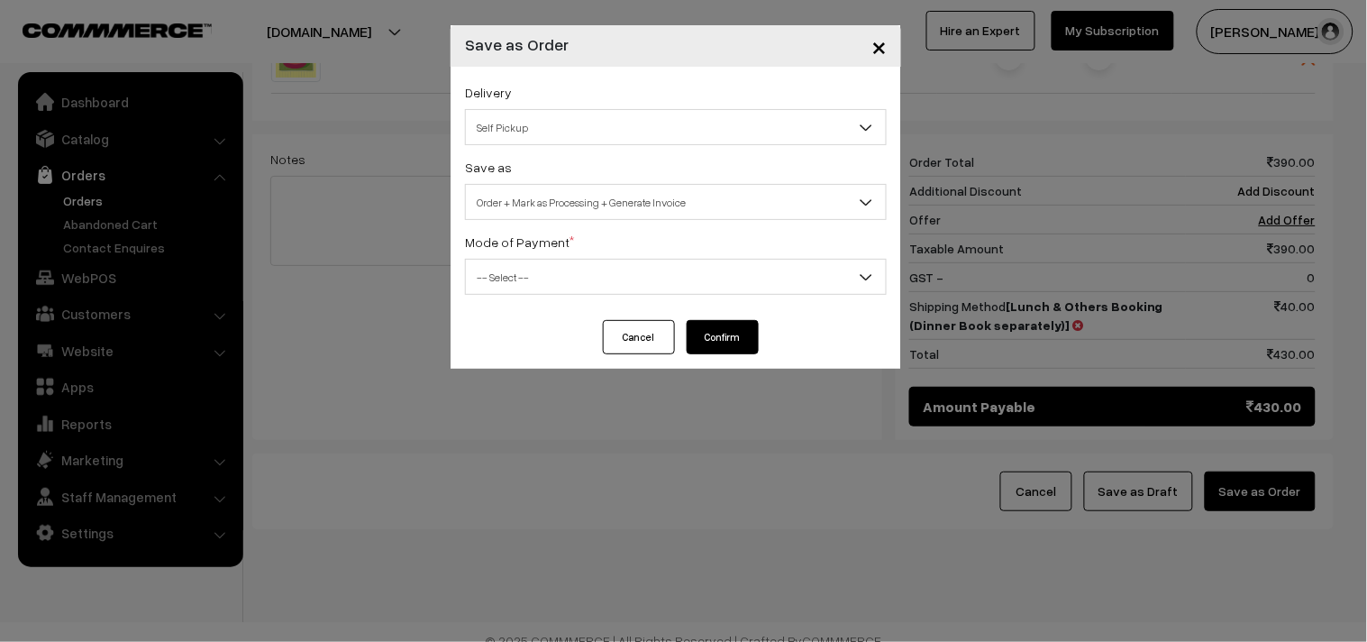
click at [529, 270] on span "-- Select --" at bounding box center [676, 277] width 420 height 32
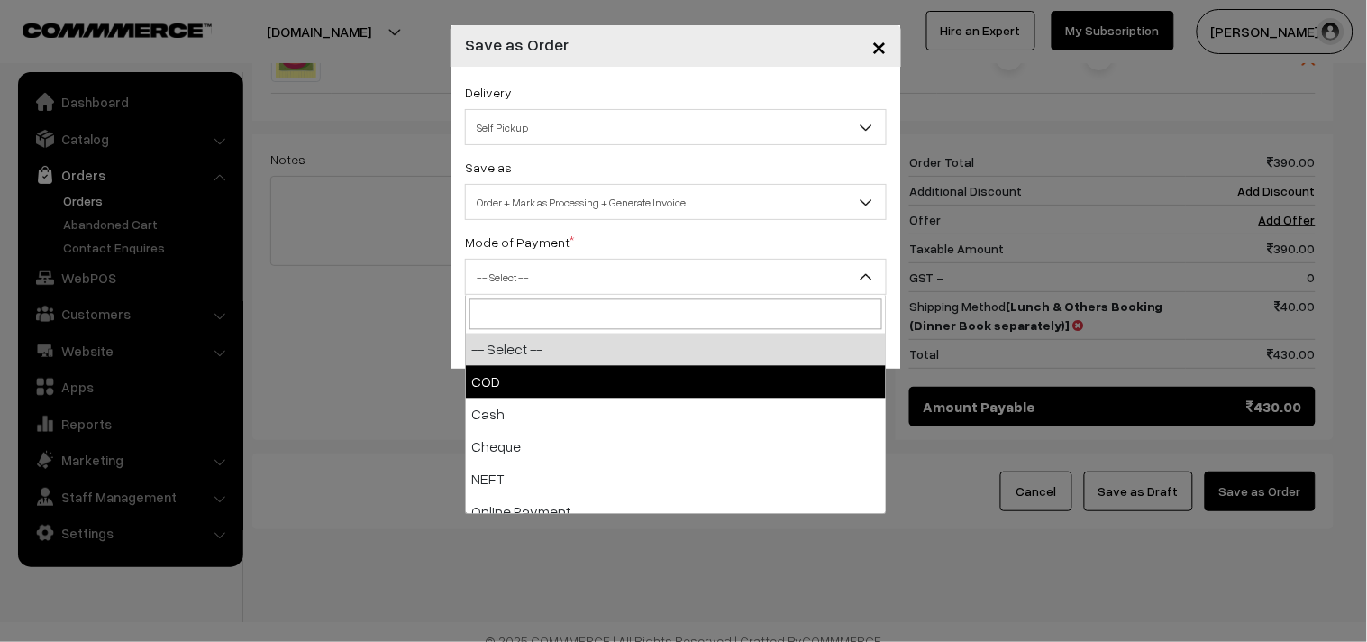
select select "1"
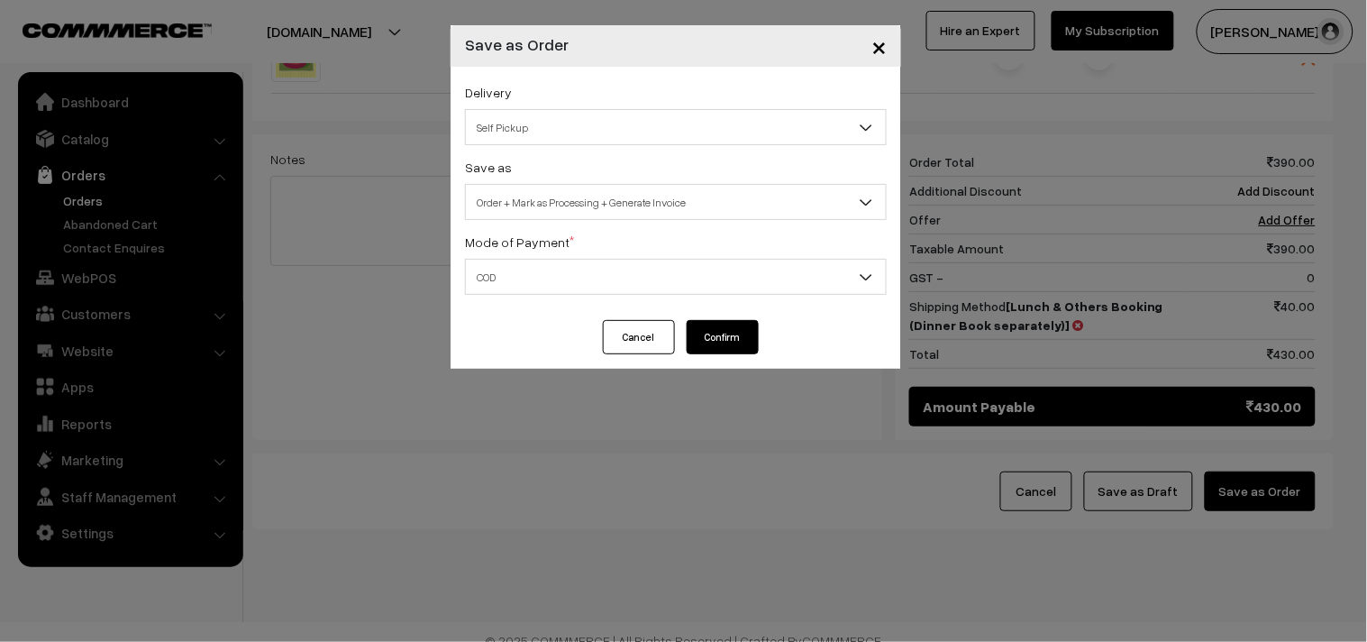
click at [728, 352] on button "Confirm" at bounding box center [723, 337] width 72 height 34
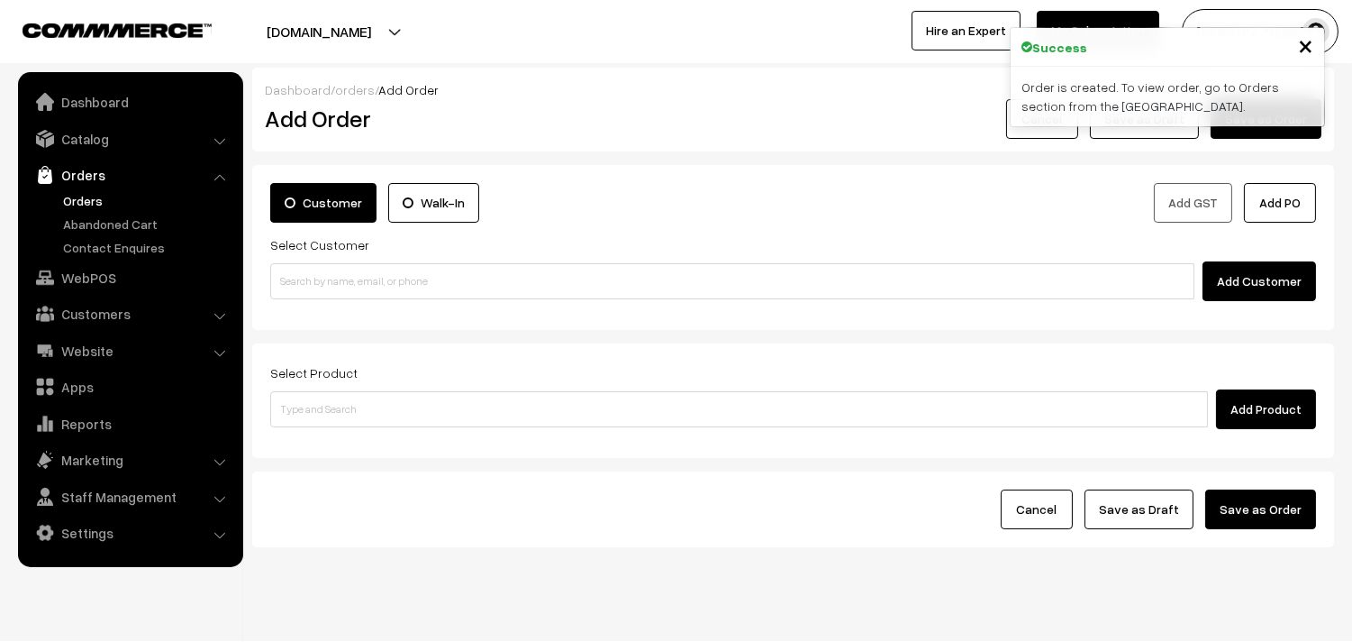
click at [76, 202] on link "Orders" at bounding box center [148, 200] width 178 height 19
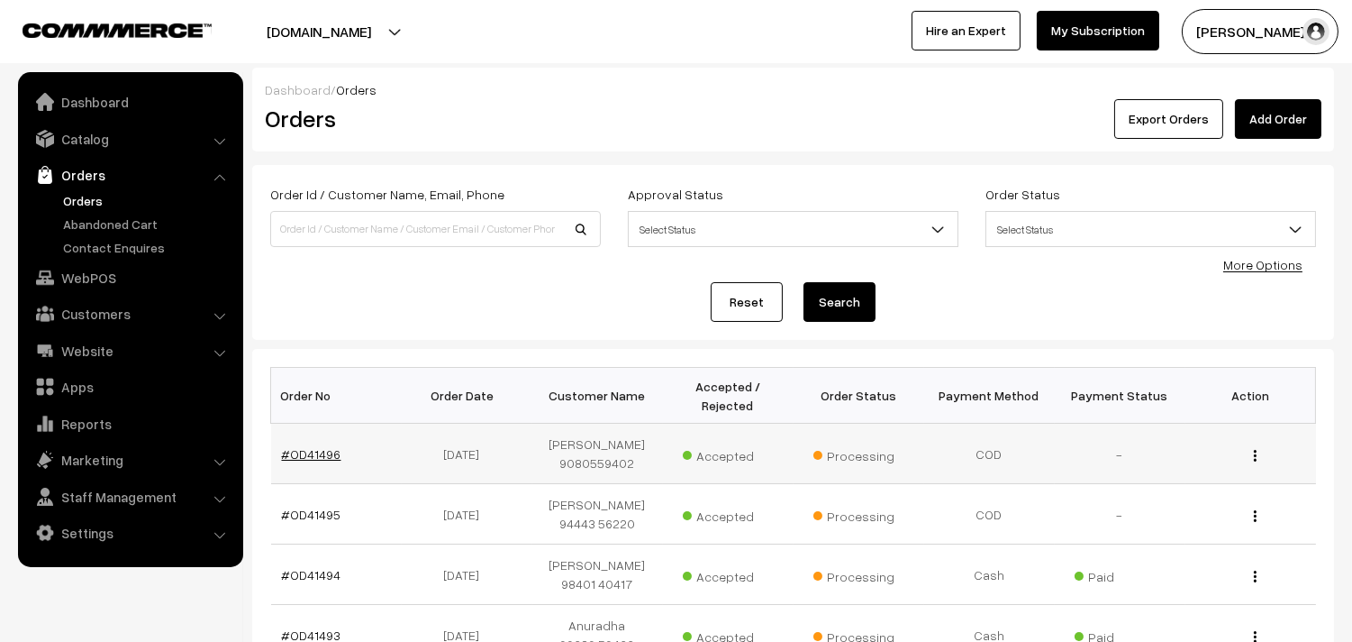
click at [333, 449] on link "#OD41496" at bounding box center [311, 453] width 59 height 15
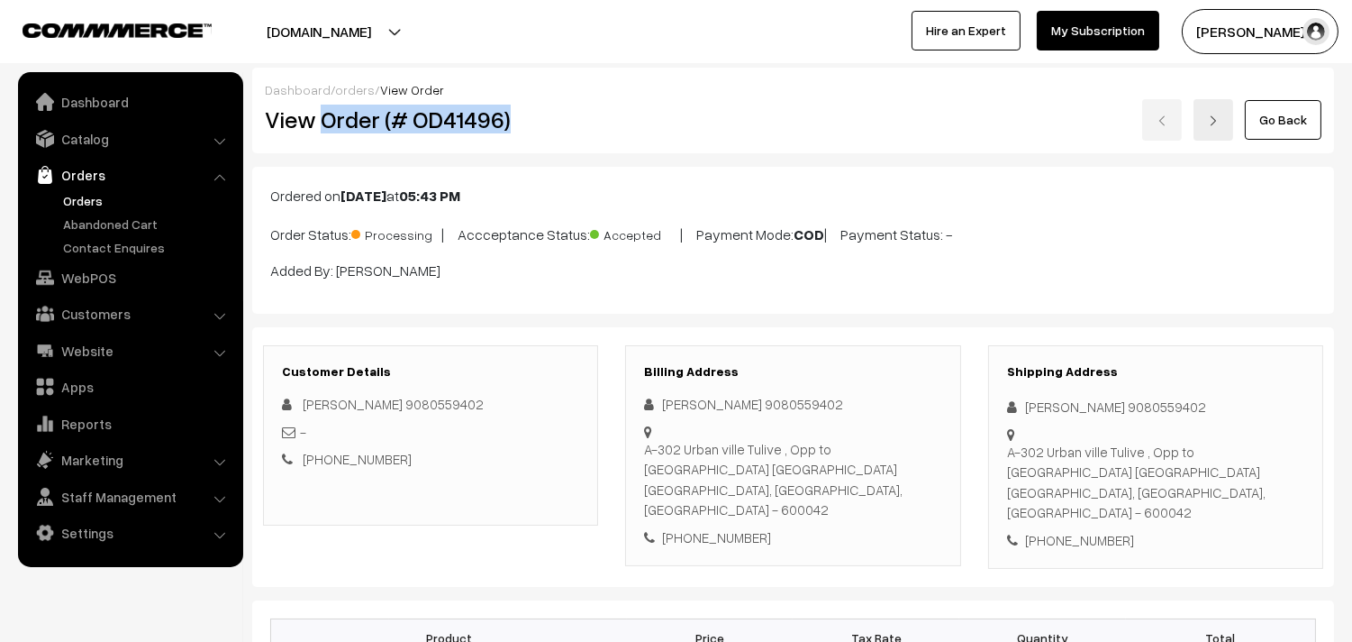
copy h2 "Order (# OD41496)"
drag, startPoint x: 325, startPoint y: 131, endPoint x: 577, endPoint y: 148, distance: 252.0
click at [583, 148] on div "Dashboard / orders / View Order View Order (# OD41496) Go Back" at bounding box center [793, 111] width 1082 height 86
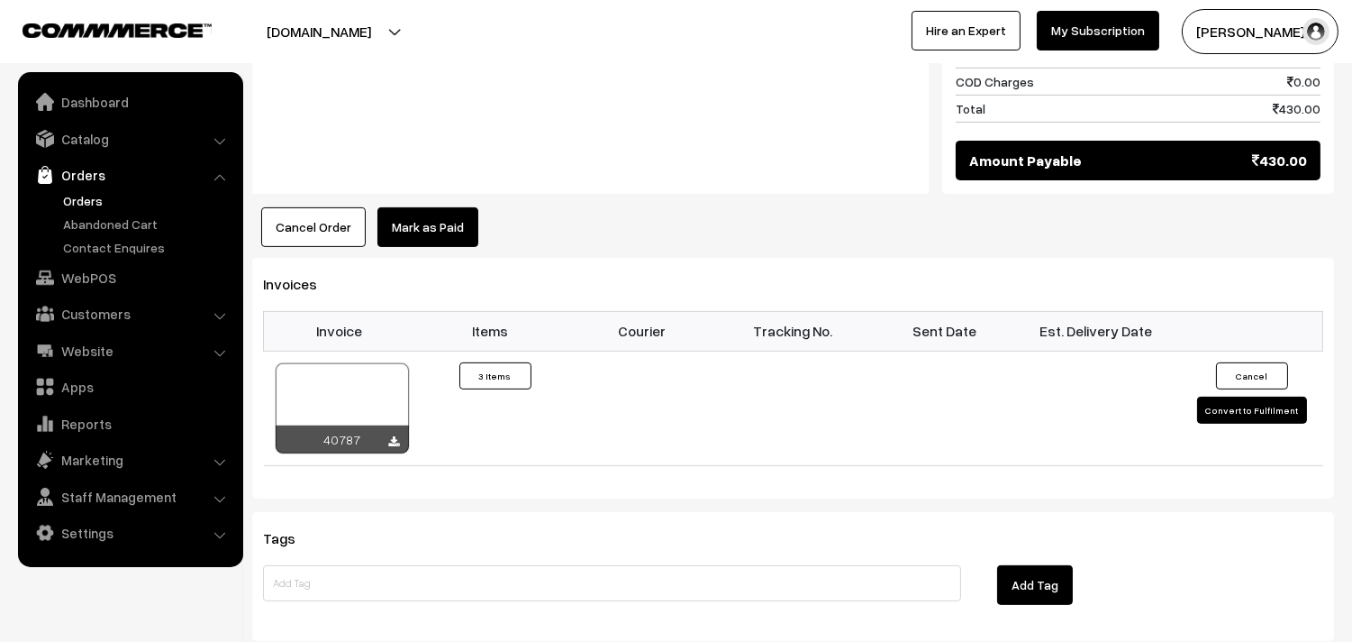
scroll to position [1301, 0]
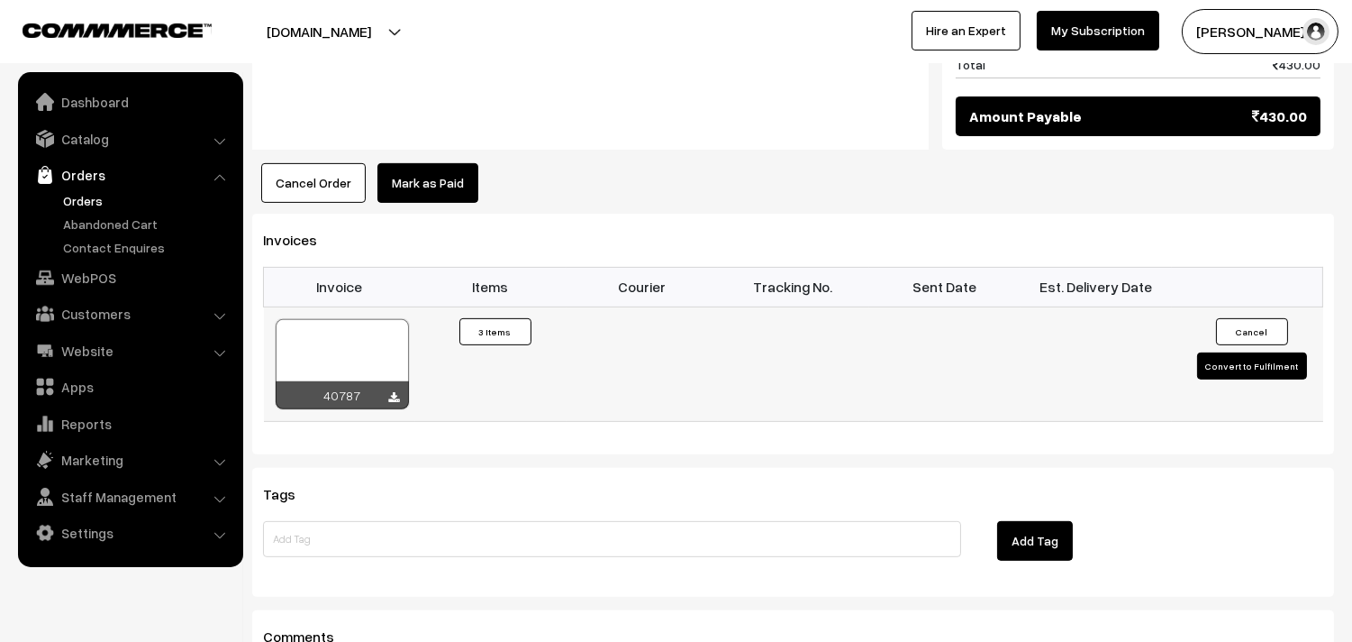
click at [360, 320] on div at bounding box center [342, 364] width 133 height 90
click at [92, 270] on link "WebPOS" at bounding box center [130, 277] width 214 height 32
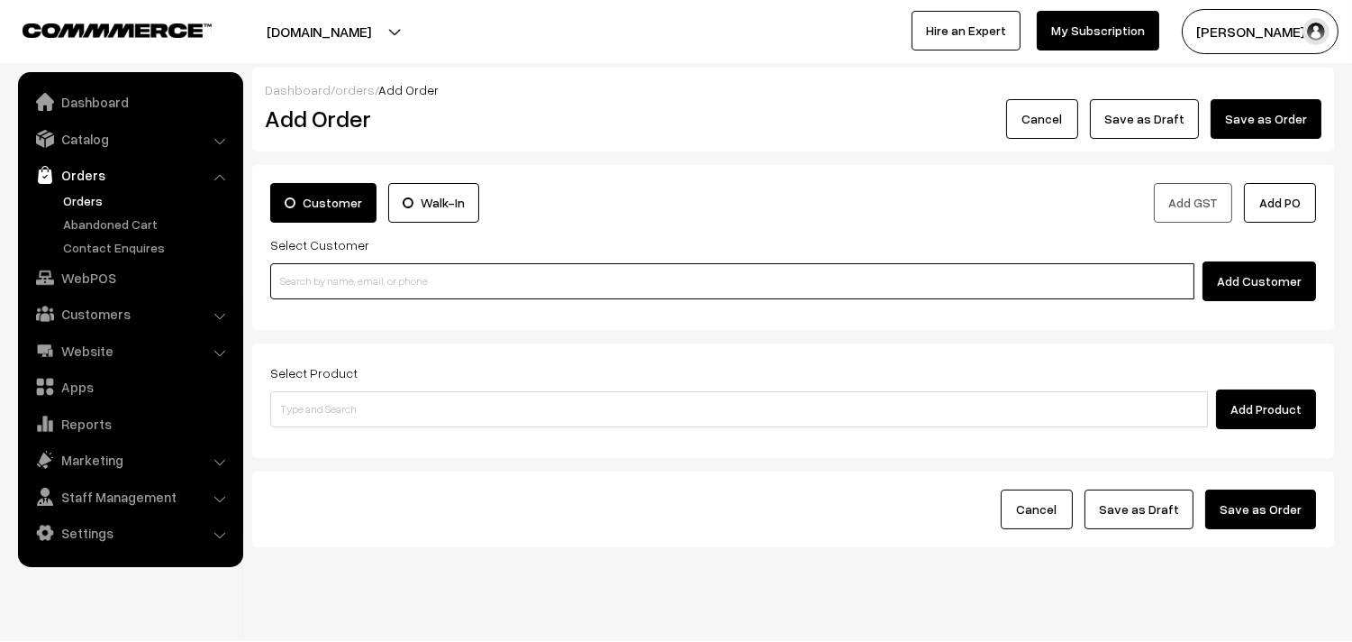
click at [390, 297] on input at bounding box center [732, 281] width 924 height 36
paste input "94441 04587"
click at [322, 270] on input "94441 04587" at bounding box center [732, 281] width 924 height 36
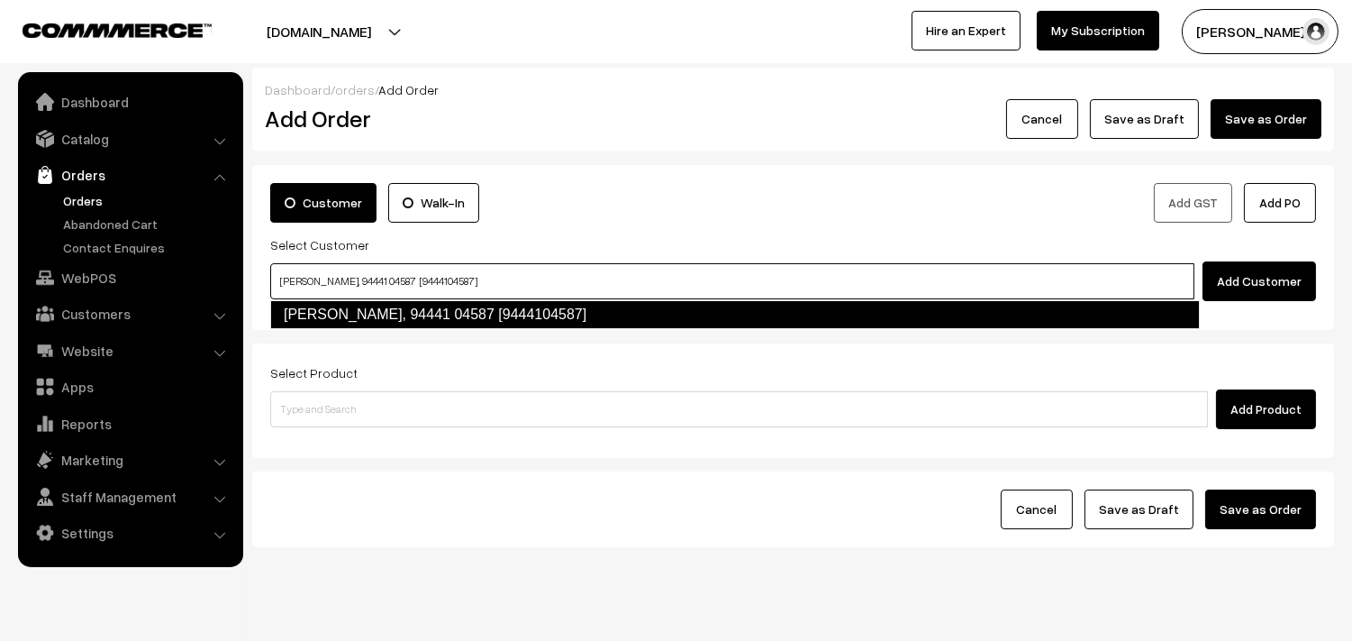
type input "[PERSON_NAME], 94441 04587 [9444104587]"
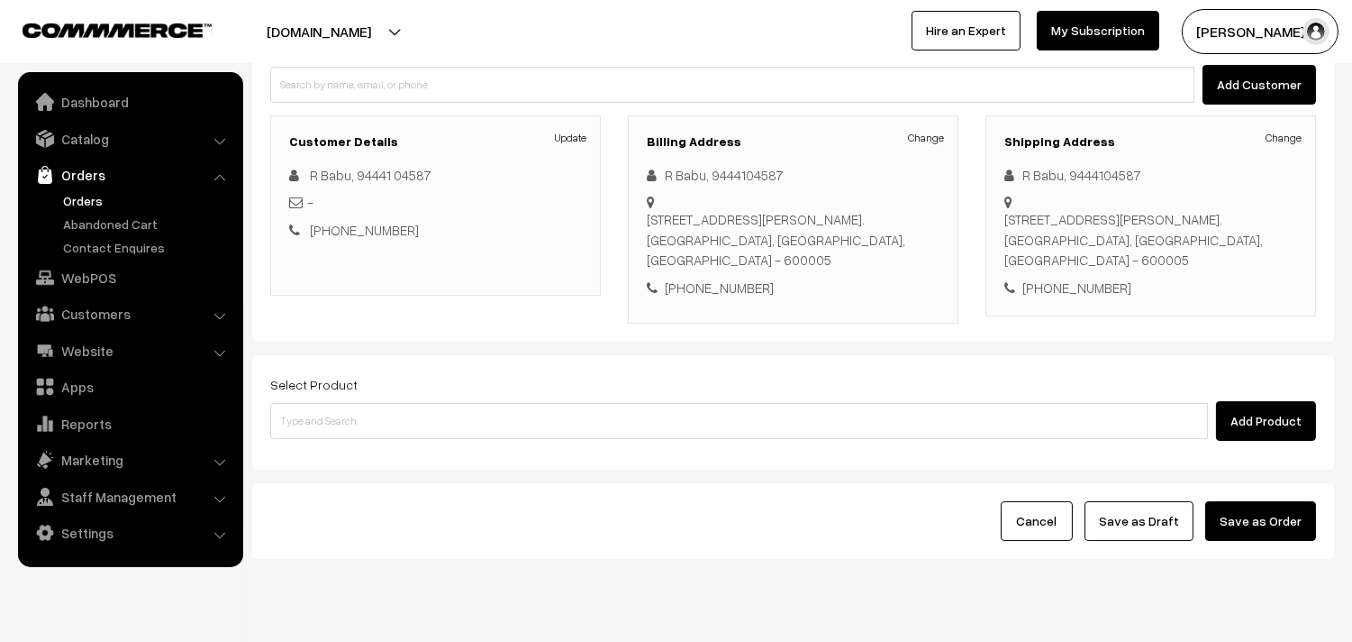
scroll to position [200, 0]
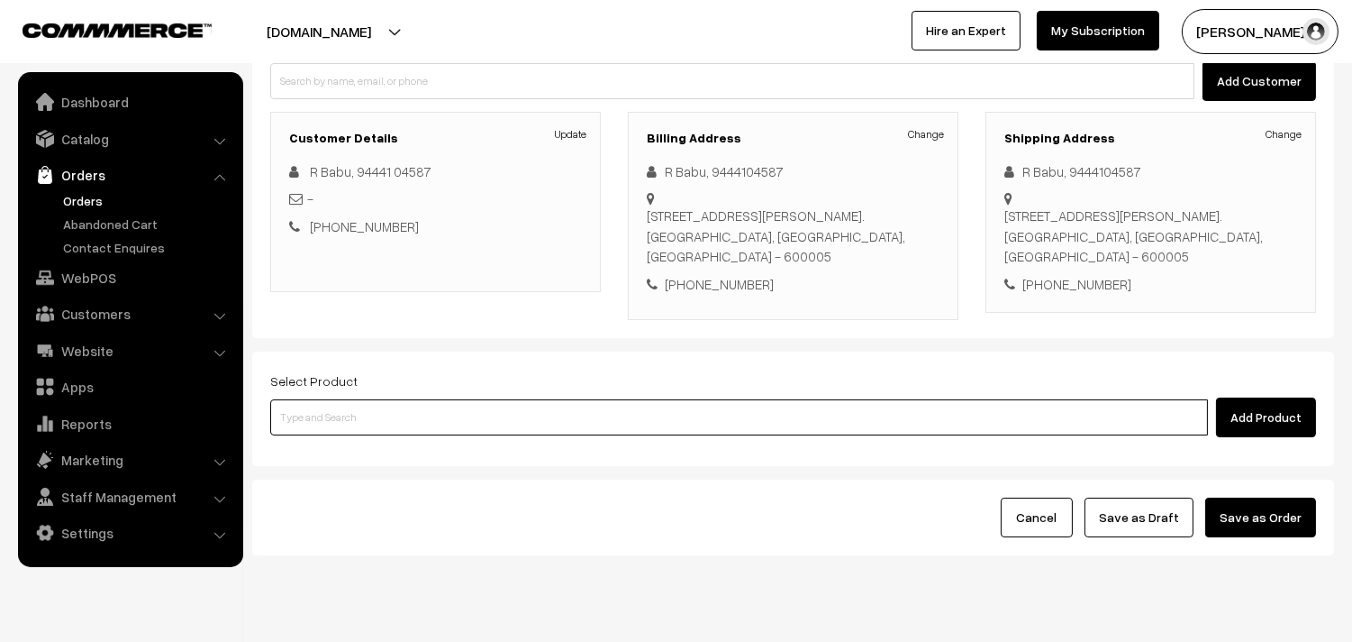
click at [528, 429] on input at bounding box center [739, 417] width 938 height 36
click at [382, 429] on input at bounding box center [739, 417] width 938 height 36
paste input "31st Without Rice..."
type input "31st Without Rice..."
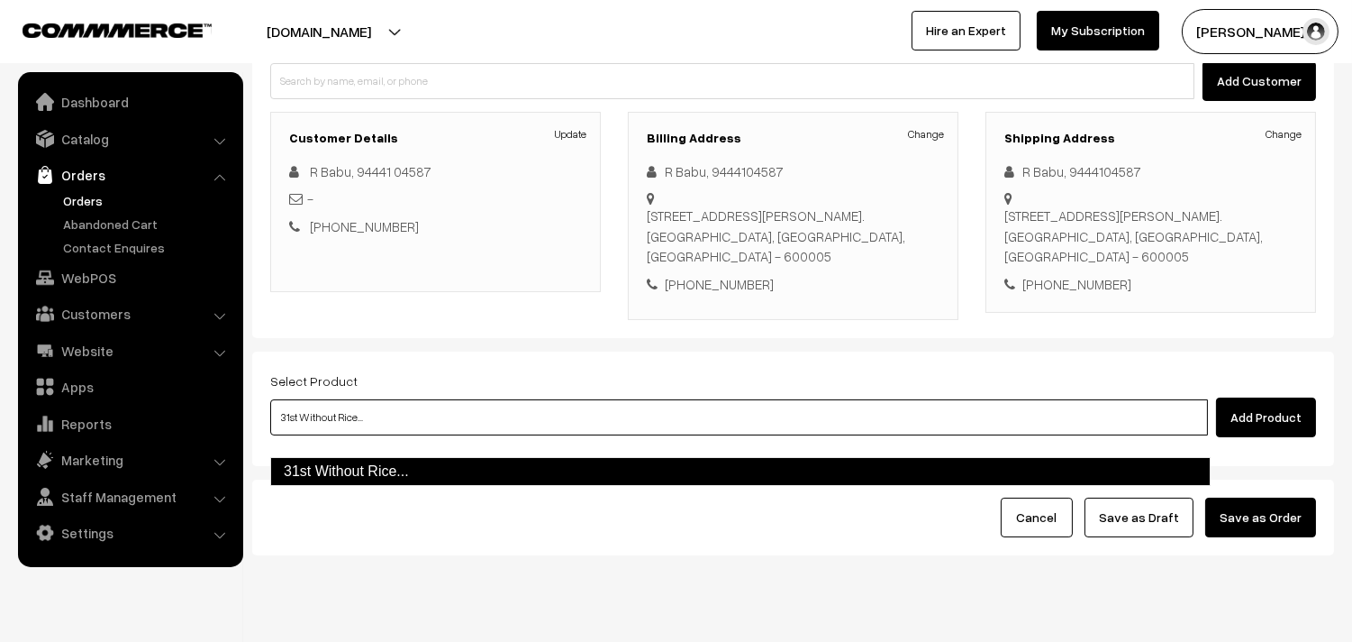
click at [344, 478] on link "31st Without Rice..." at bounding box center [740, 471] width 941 height 29
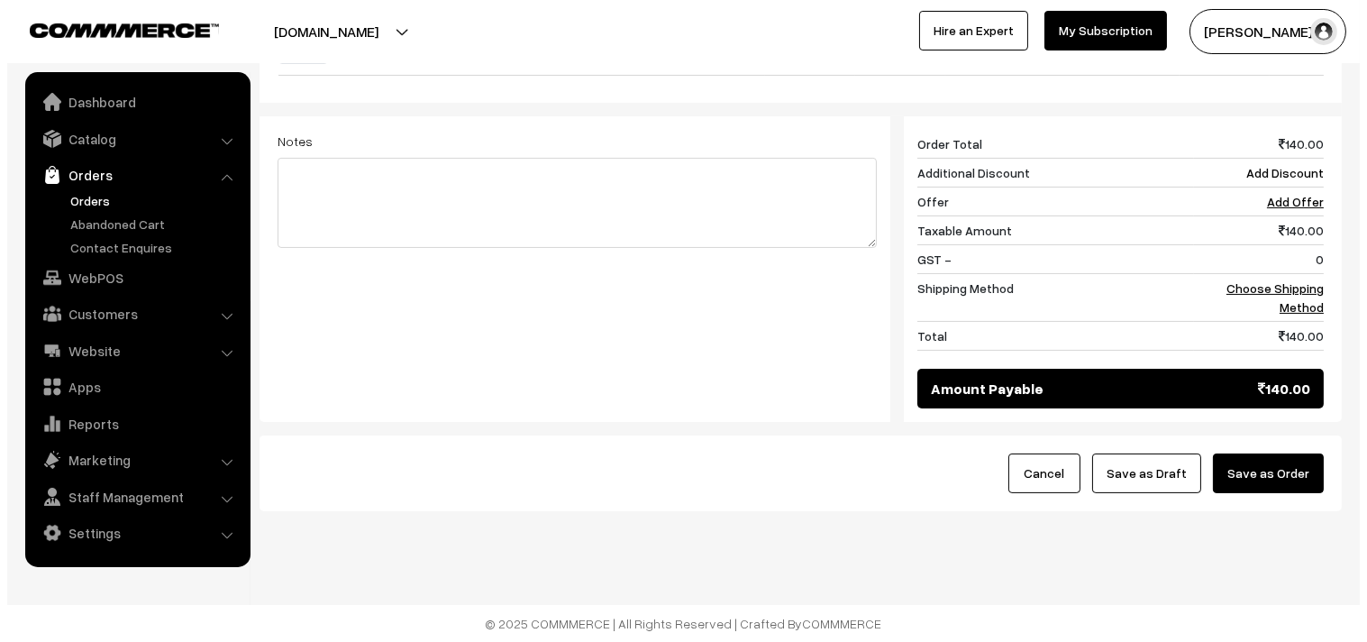
scroll to position [700, 0]
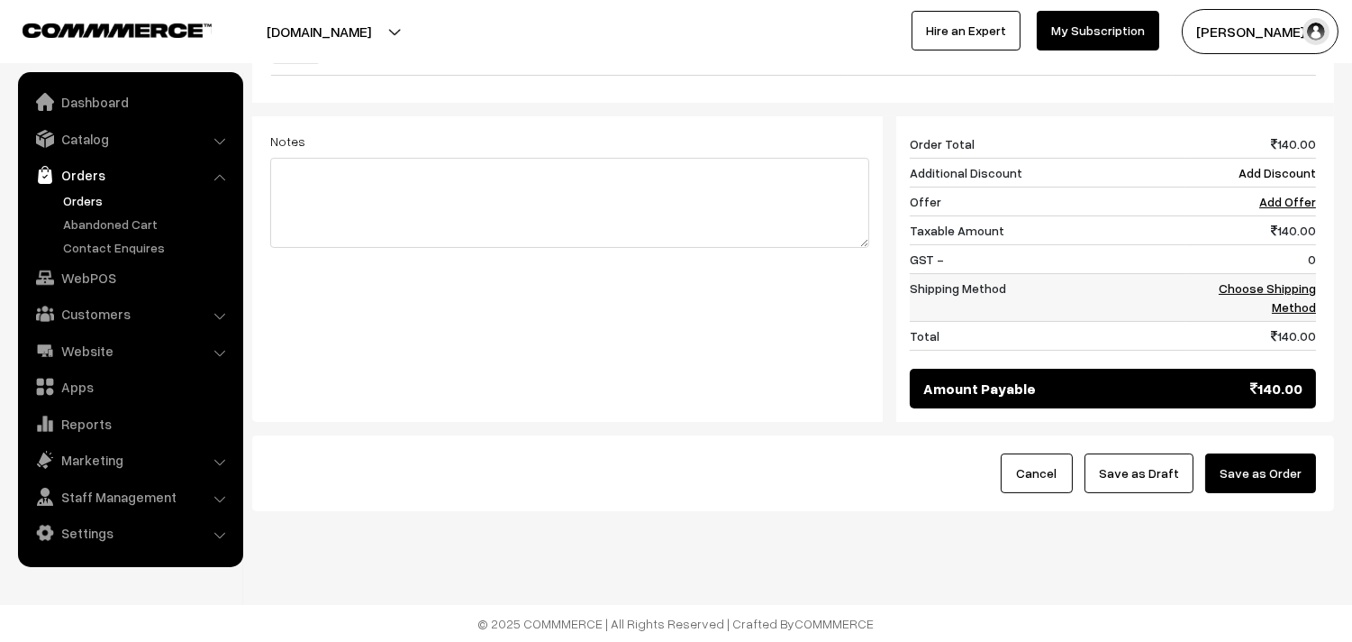
click at [1298, 290] on link "Choose Shipping Method" at bounding box center [1267, 297] width 97 height 34
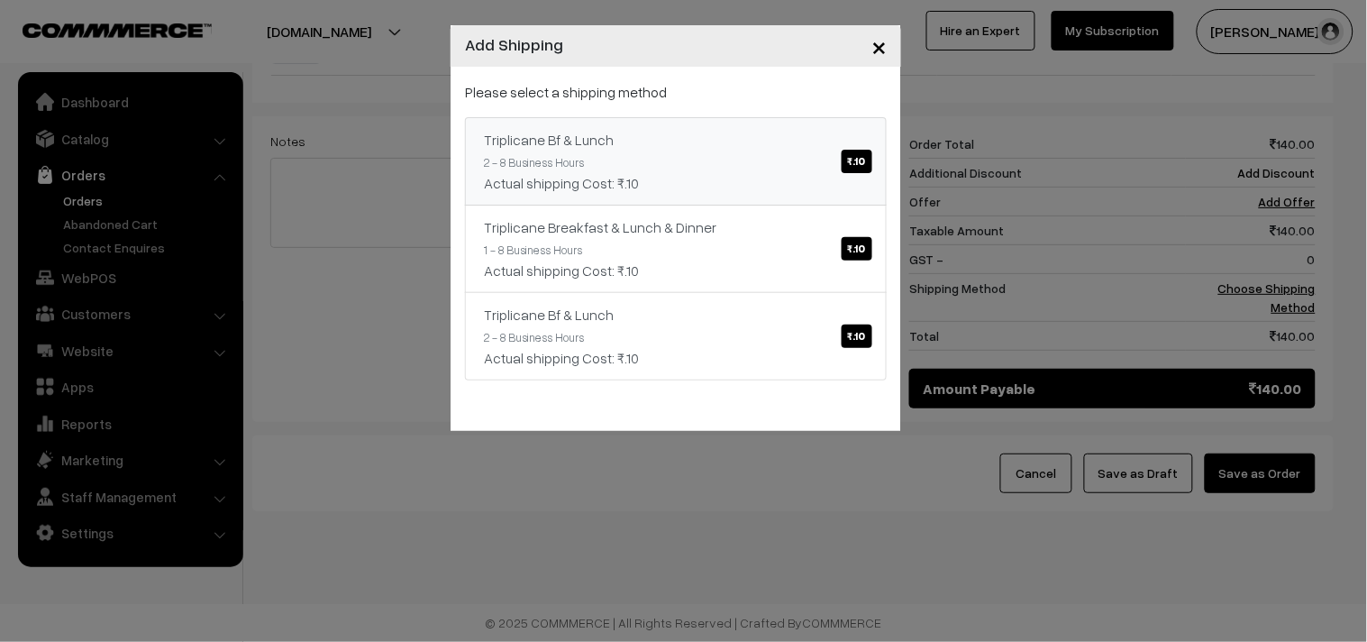
click at [569, 133] on div "Triplicane Bf & Lunch ₹.10" at bounding box center [676, 140] width 384 height 22
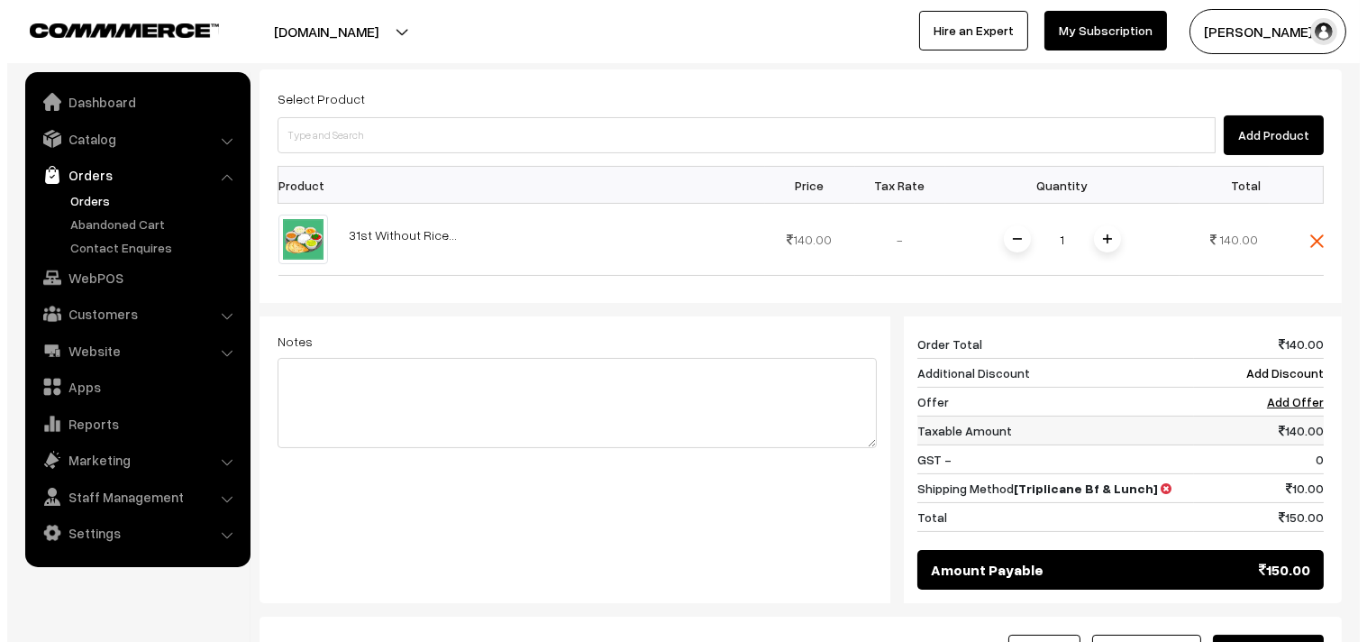
scroll to position [586, 0]
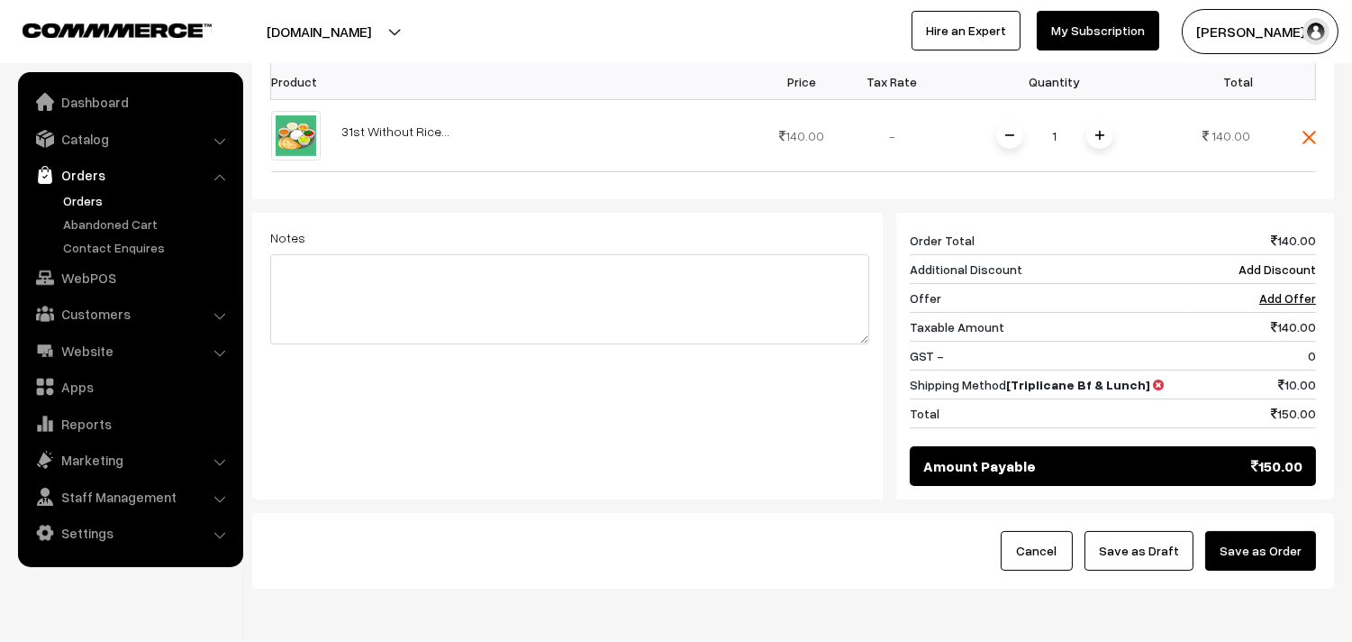
click at [1279, 560] on button "Save as Order" at bounding box center [1261, 551] width 111 height 40
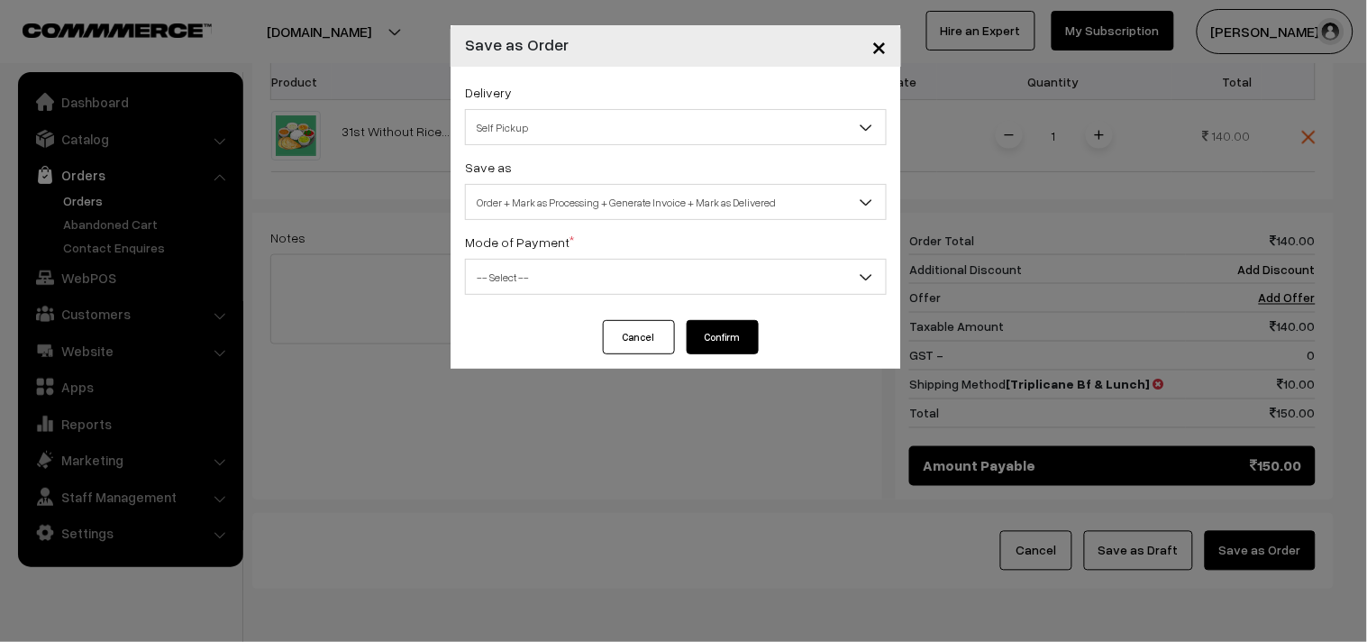
click at [646, 187] on span "Order + Mark as Processing + Generate Invoice + Mark as Delivered" at bounding box center [676, 203] width 420 height 32
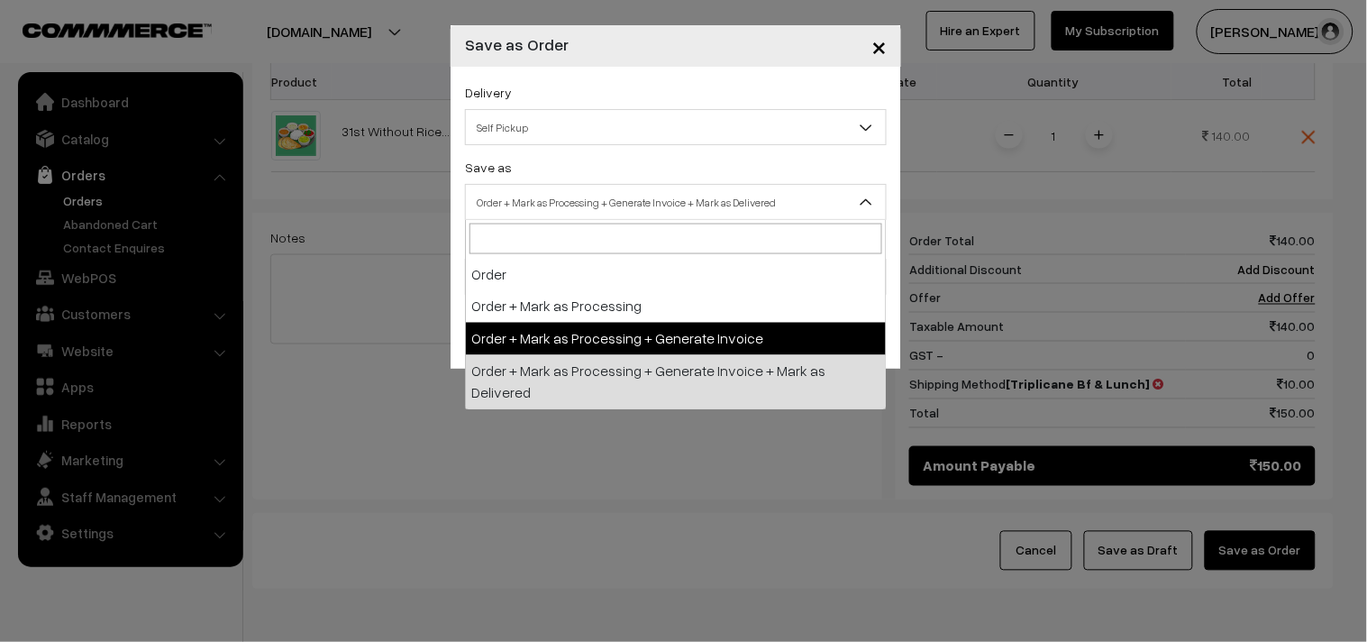
select select "3"
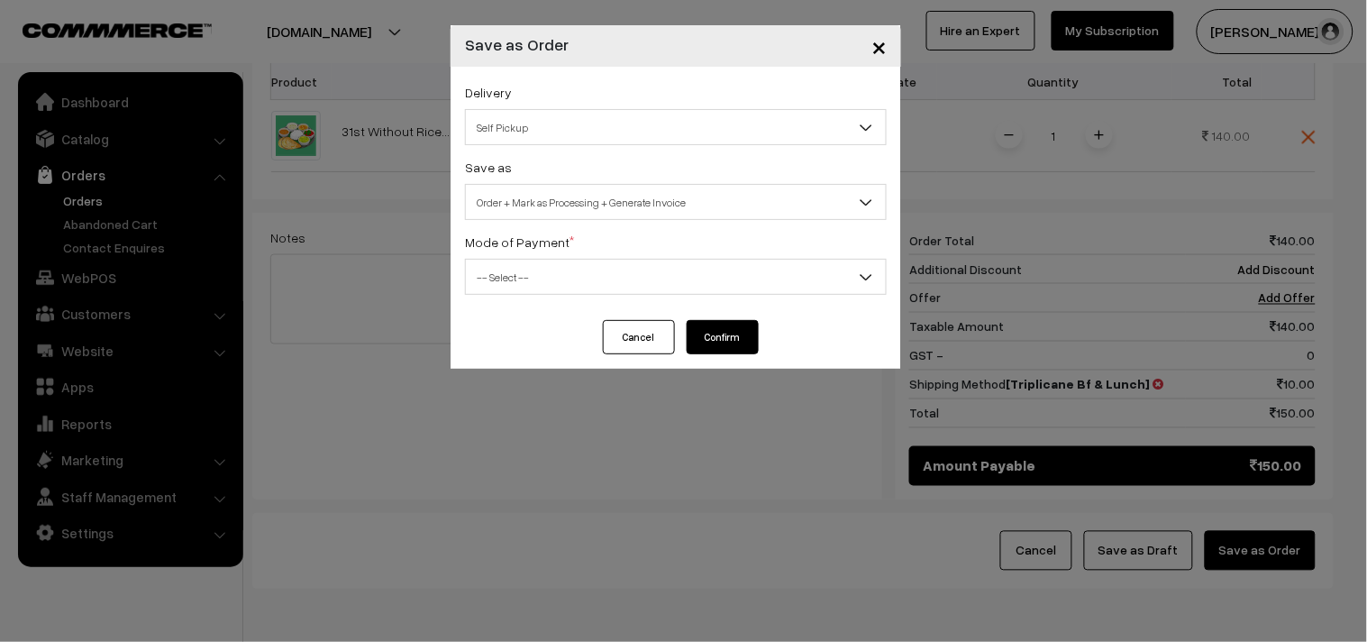
click at [501, 286] on span "-- Select --" at bounding box center [676, 277] width 420 height 32
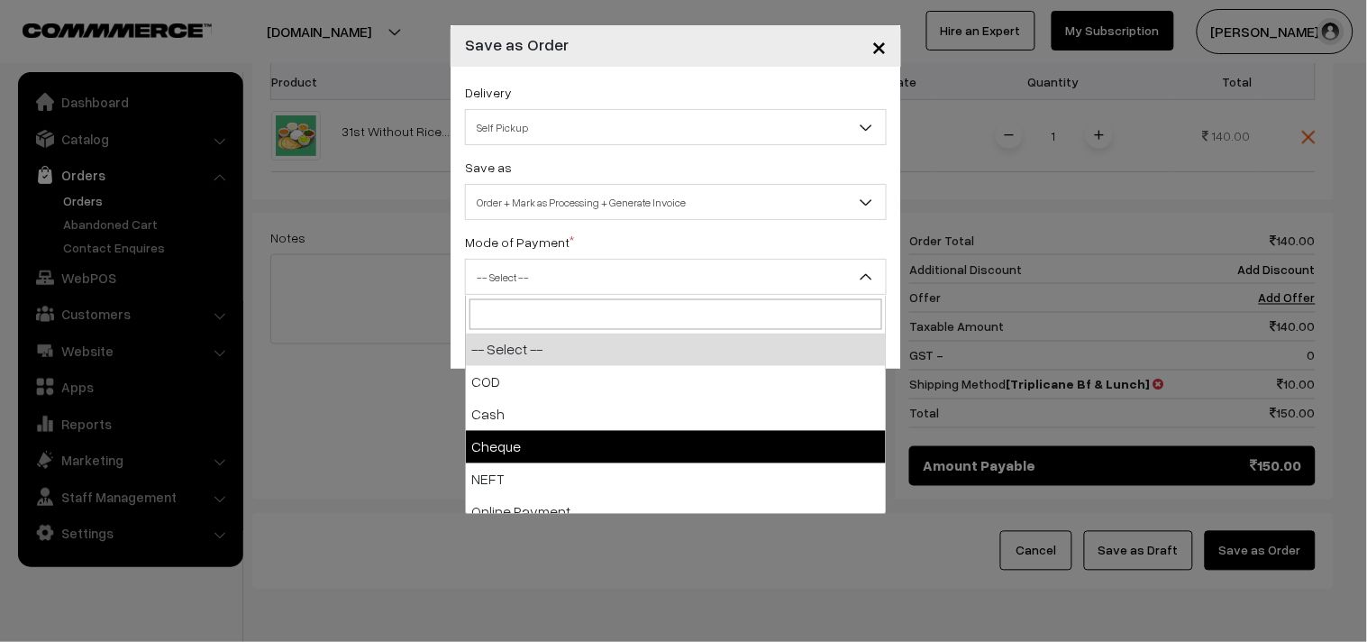
select select "3"
checkbox input "true"
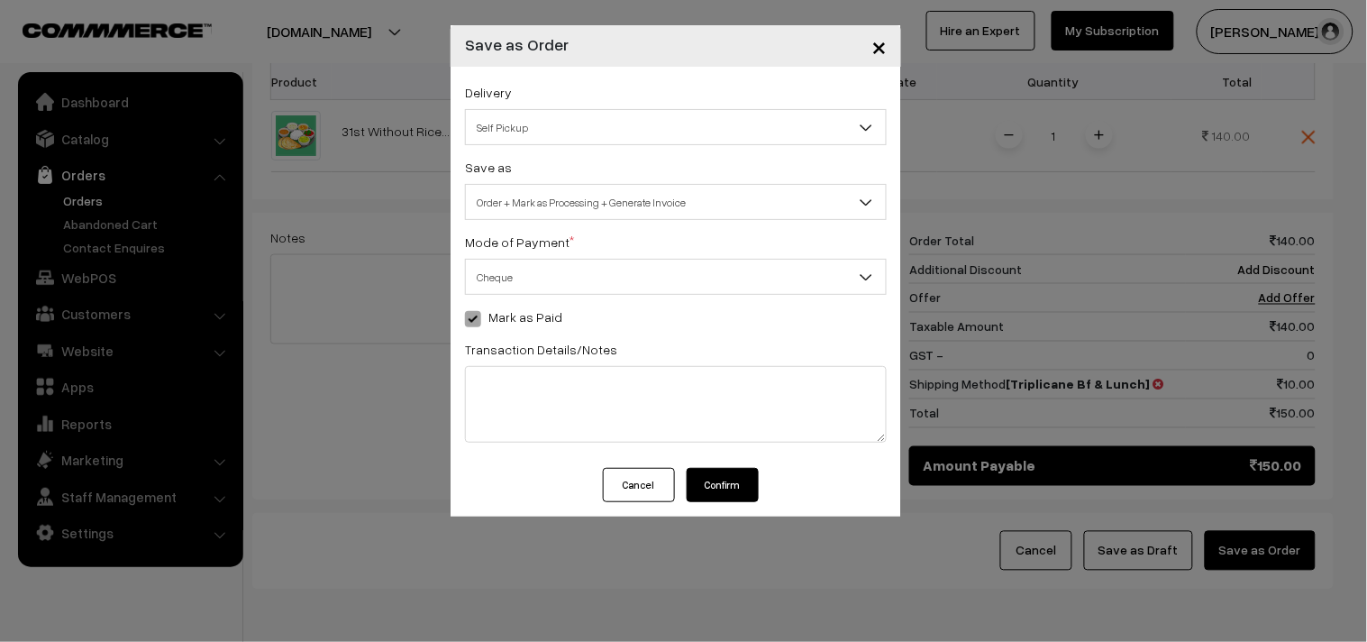
click at [508, 276] on span "Cheque" at bounding box center [676, 277] width 420 height 32
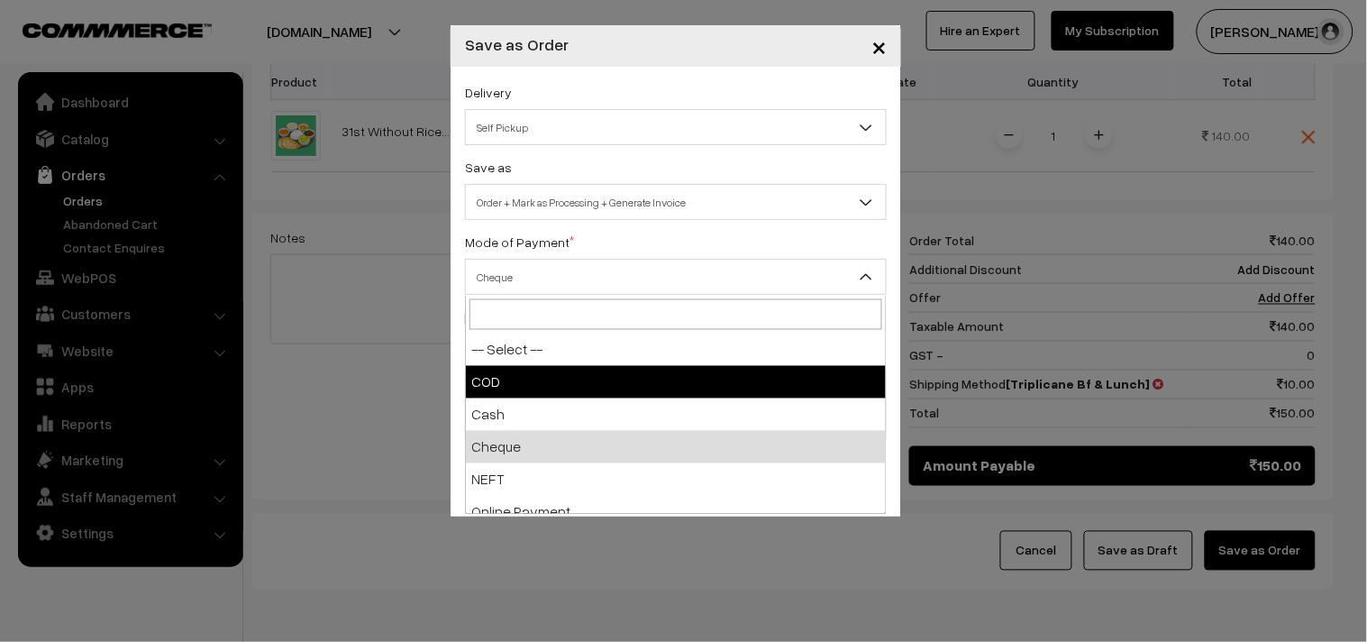
select select "1"
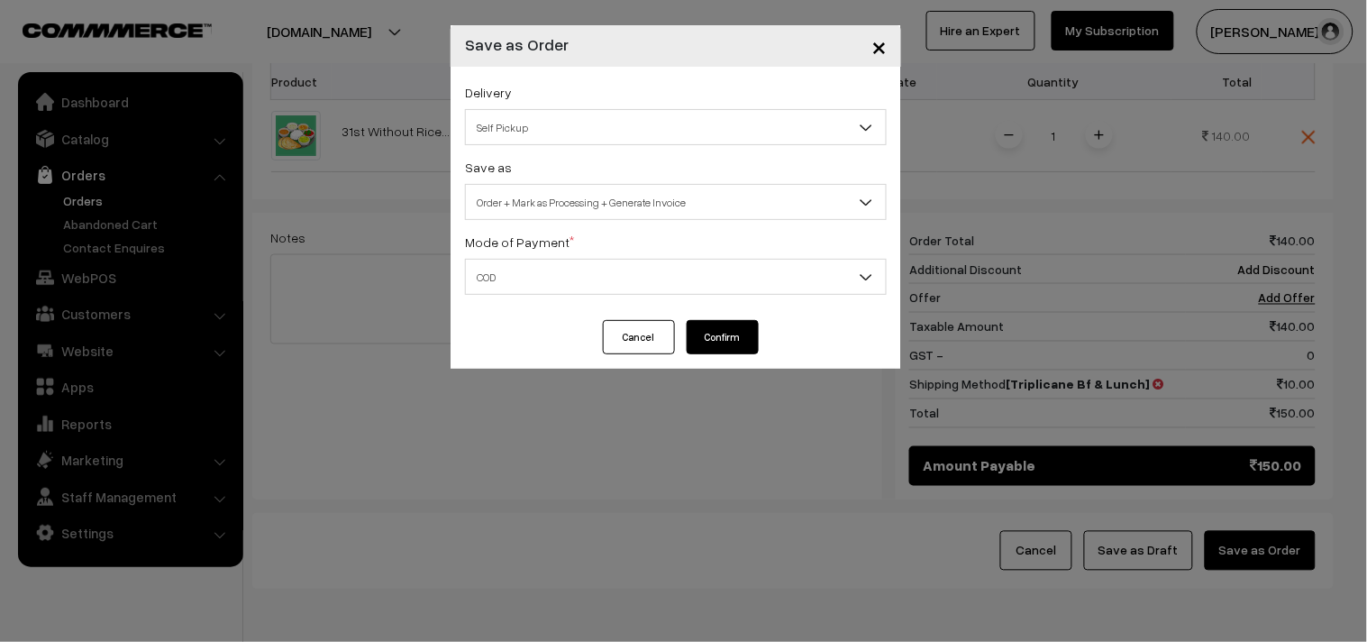
click at [767, 316] on div "Delivery Self Pickup Triplicane Bf & Lunch (₹10) (2 - 8 Business Hours) Triplic…" at bounding box center [676, 193] width 451 height 253
click at [733, 335] on button "Confirm" at bounding box center [723, 337] width 72 height 34
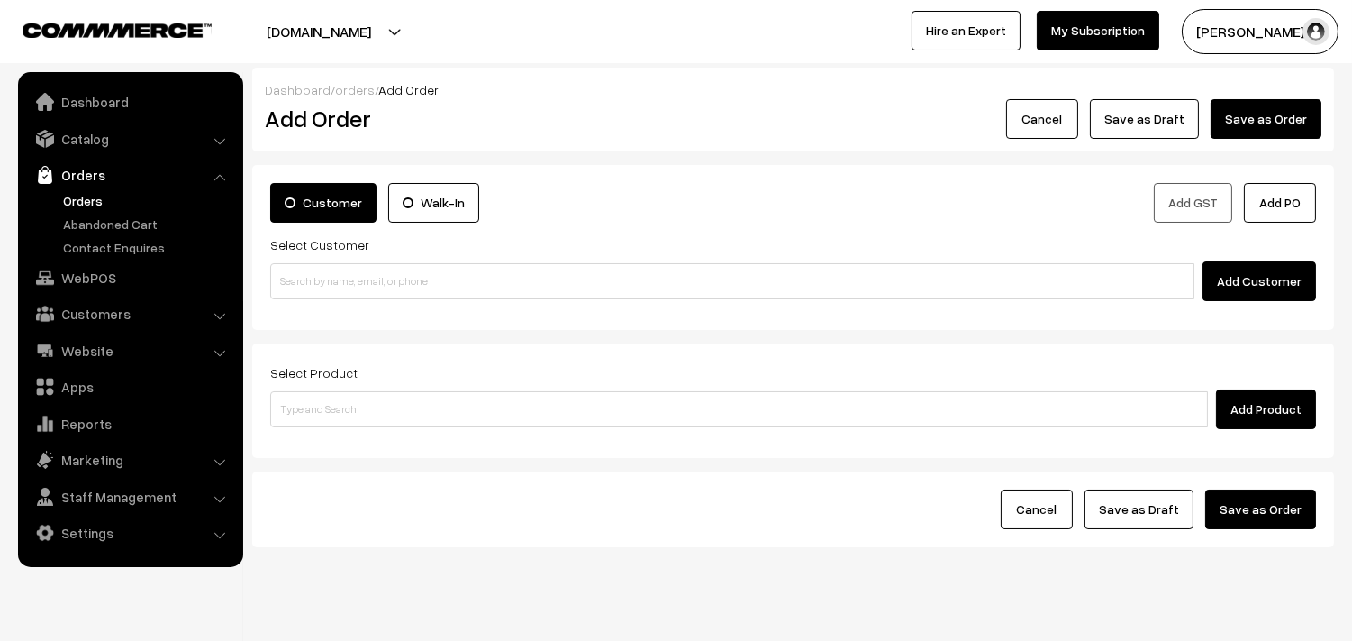
click at [91, 193] on link "Orders" at bounding box center [148, 200] width 178 height 19
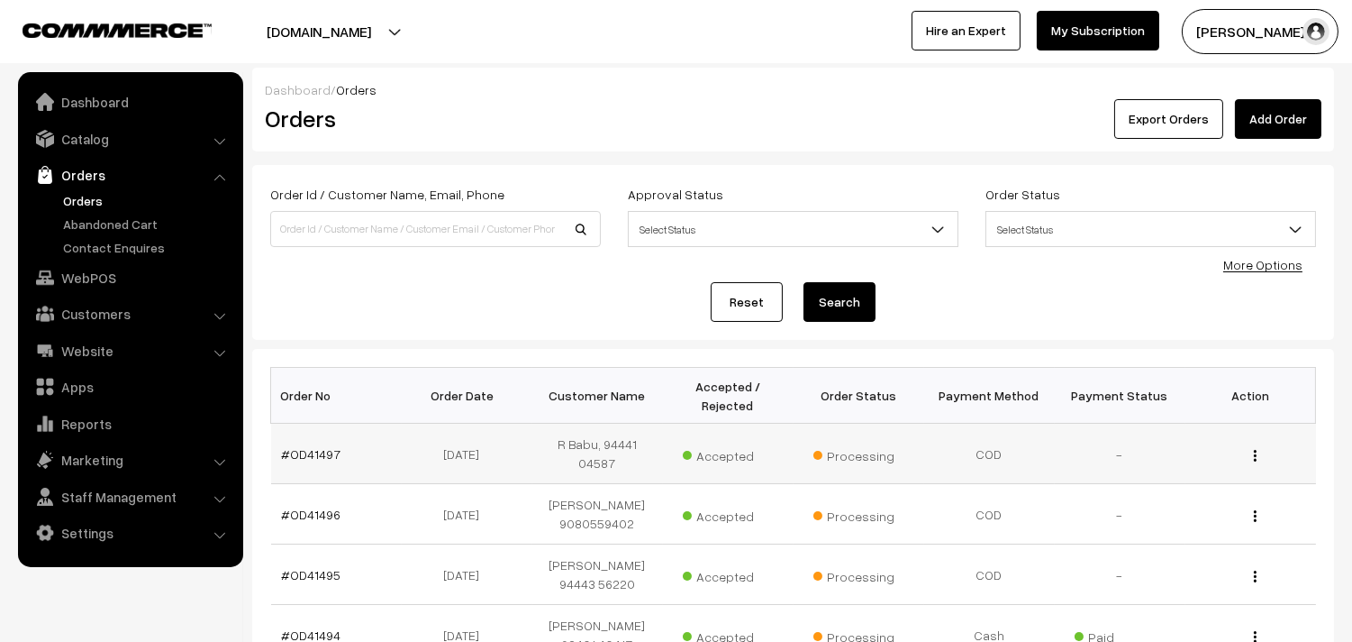
click at [316, 436] on td "#OD41497" at bounding box center [336, 453] width 131 height 60
click at [316, 446] on link "#OD41497" at bounding box center [311, 453] width 59 height 15
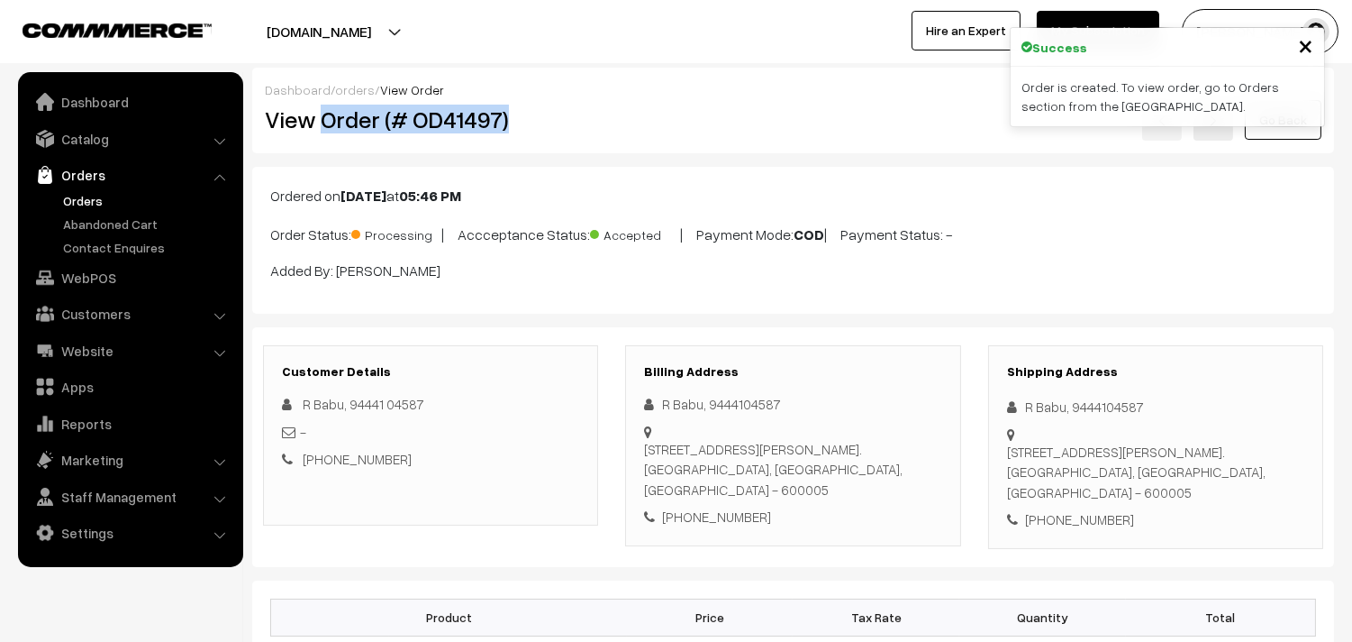
drag, startPoint x: 446, startPoint y: 132, endPoint x: 556, endPoint y: 136, distance: 110.0
click at [556, 136] on div "View Order (# OD41497)" at bounding box center [431, 119] width 361 height 41
copy h2 "Order (# OD41497)"
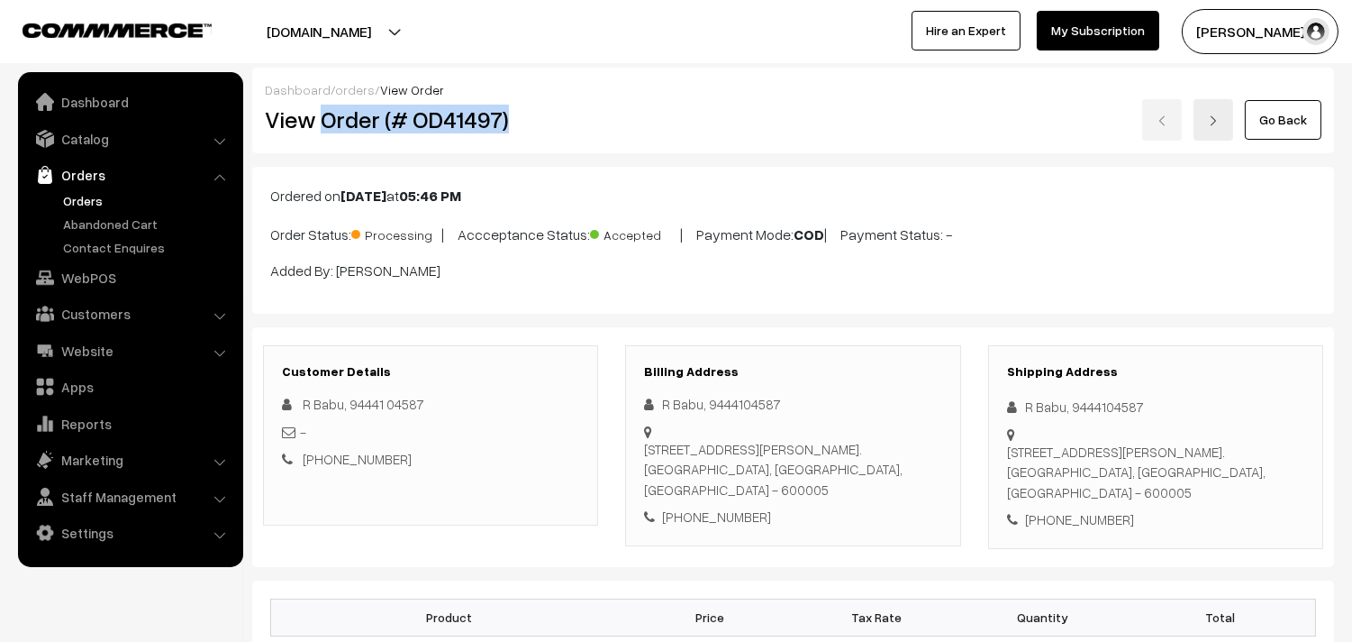
copy h2 "Order (# OD41497)"
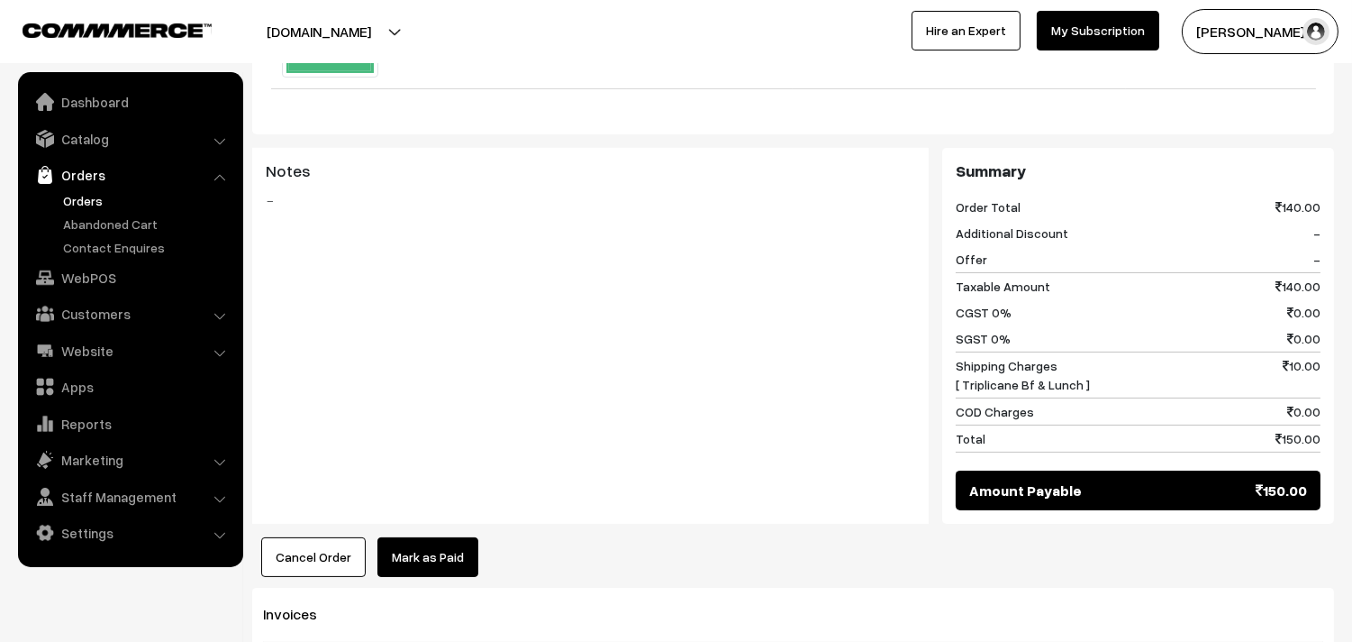
scroll to position [1001, 0]
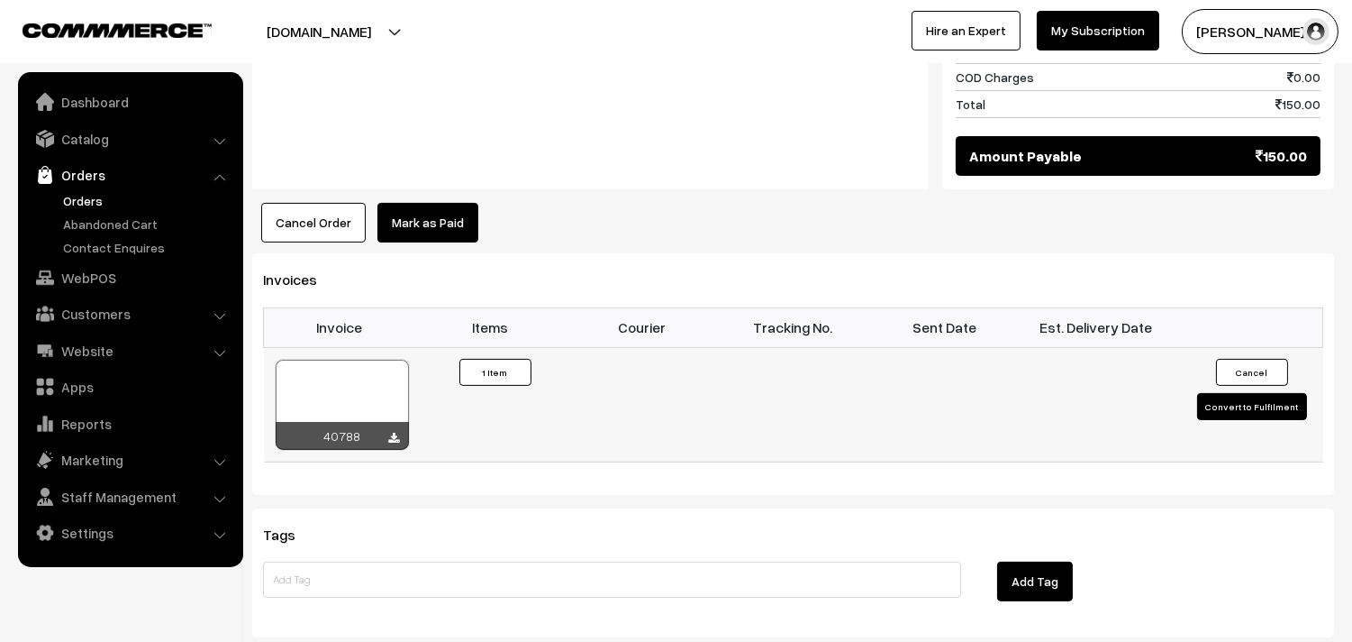
click at [383, 407] on div at bounding box center [342, 405] width 133 height 90
click at [101, 269] on link "WebPOS" at bounding box center [130, 277] width 214 height 32
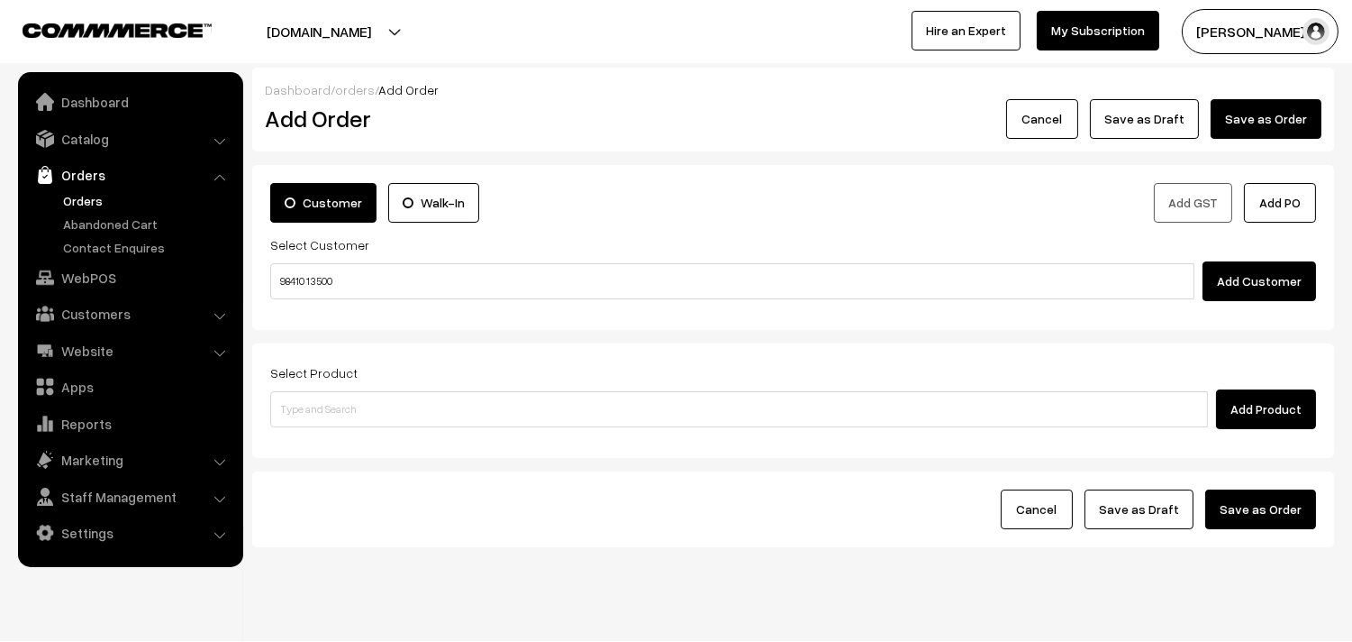
click at [335, 270] on input "98410 13500" at bounding box center [732, 281] width 924 height 36
type input "Krishnamurthy 98410 13500 [9841013500]"
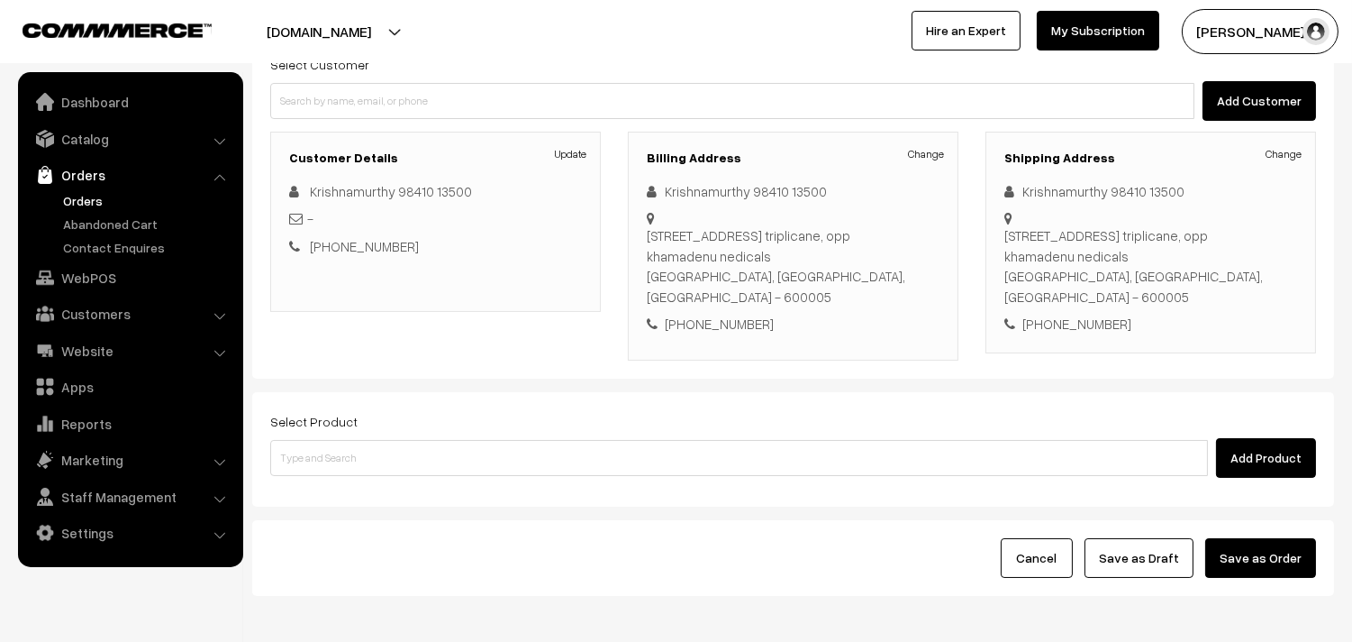
scroll to position [217, 0]
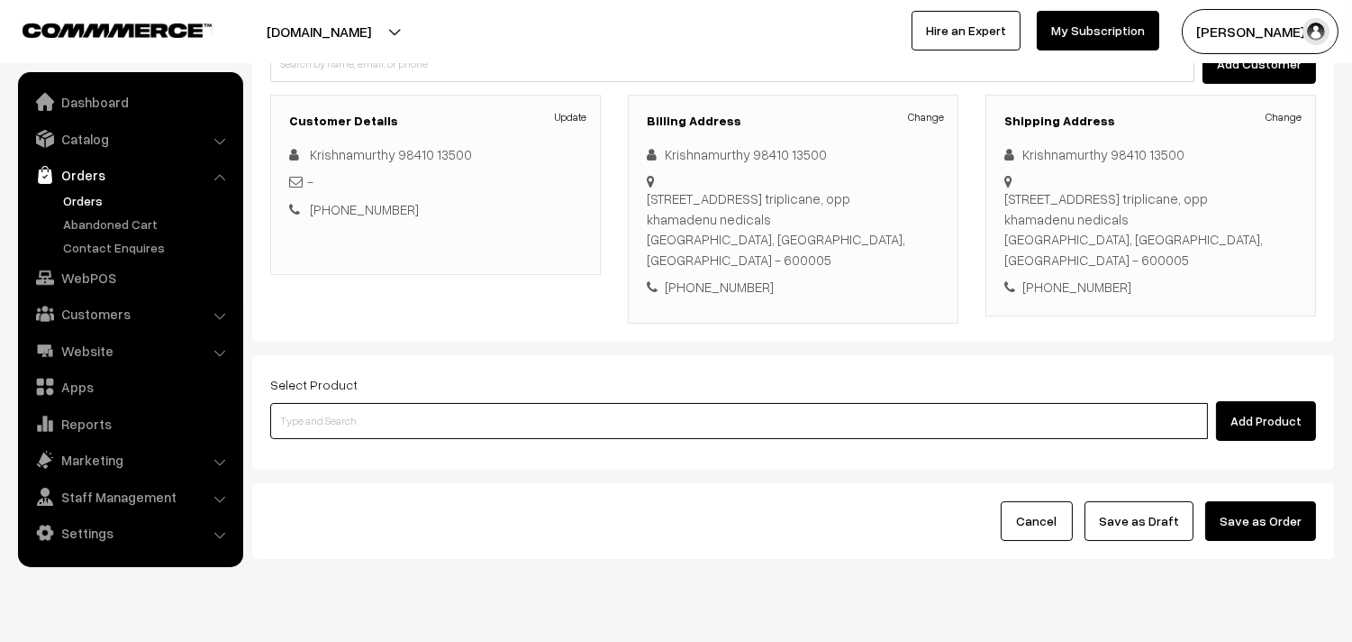
click at [397, 403] on input at bounding box center [739, 421] width 938 height 36
paste input "31st Without Rice..."
type input "31st Without Rice..."
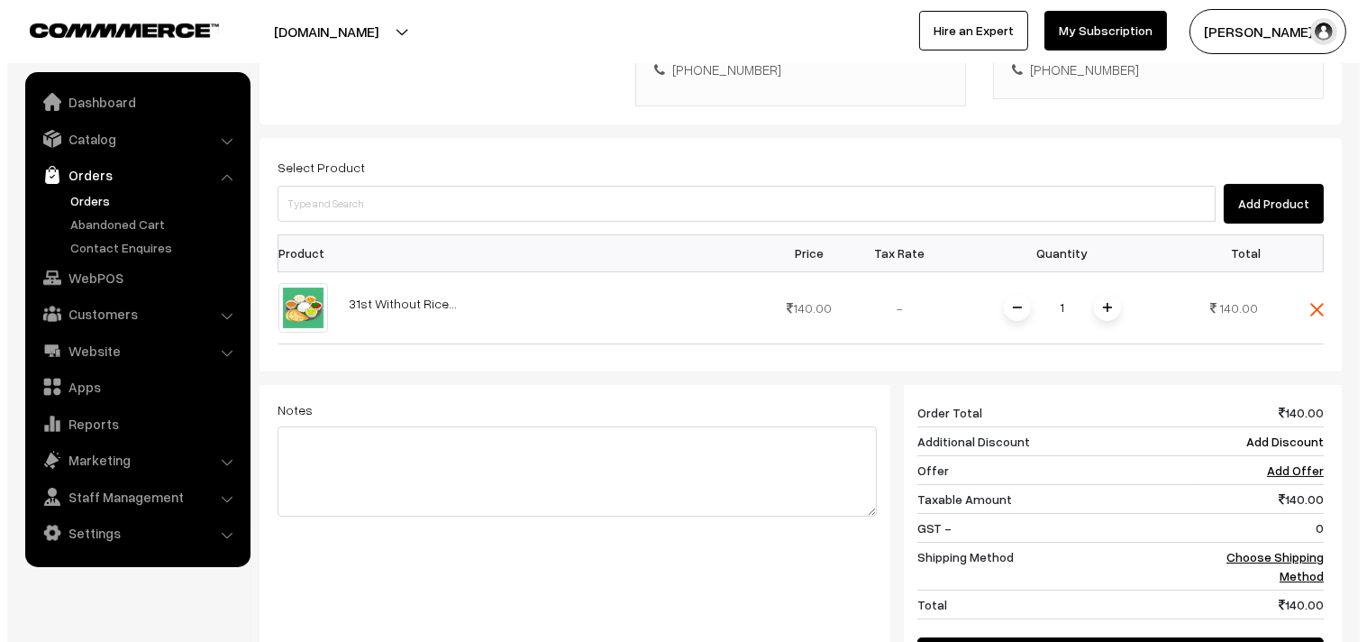
scroll to position [656, 0]
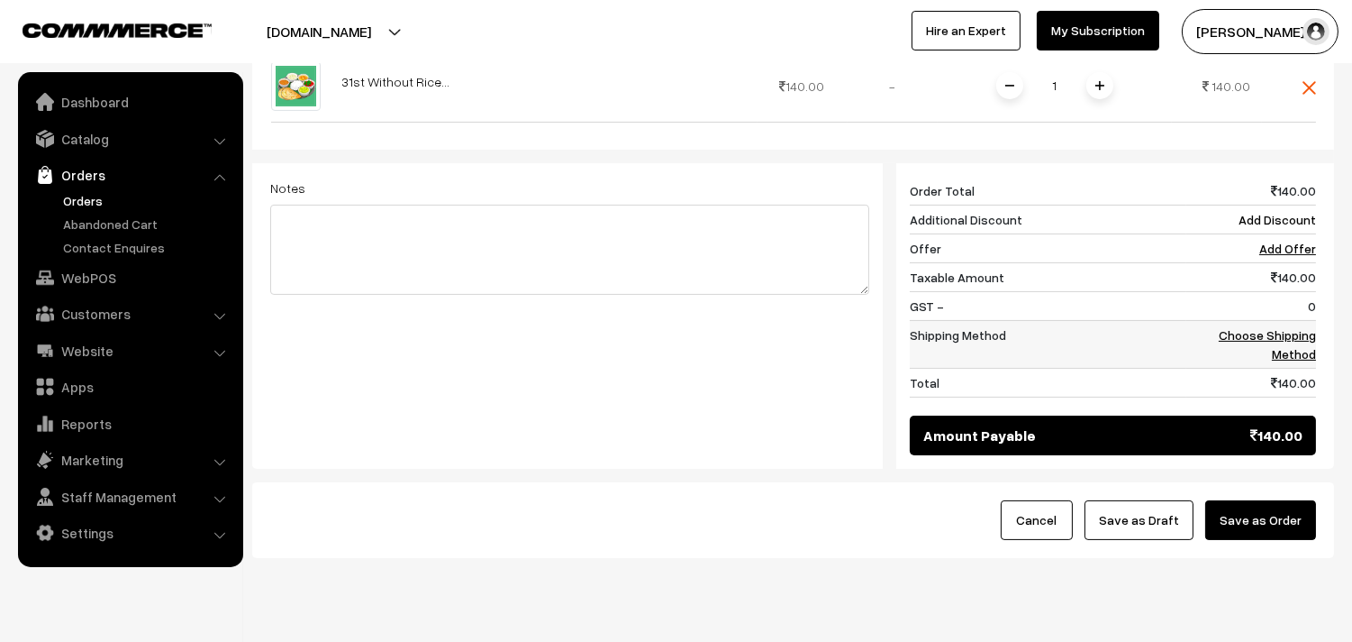
click at [1304, 327] on link "Choose Shipping Method" at bounding box center [1267, 344] width 97 height 34
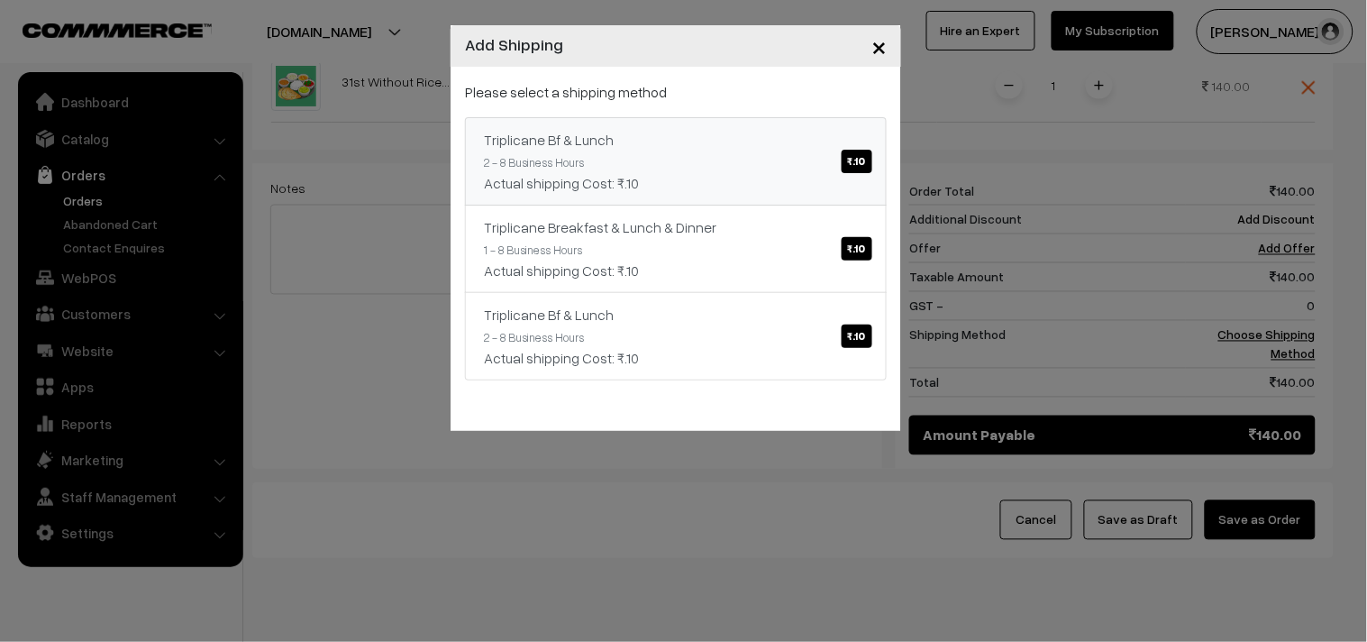
click at [691, 129] on div "Triplicane Bf & Lunch ₹.10" at bounding box center [676, 140] width 384 height 22
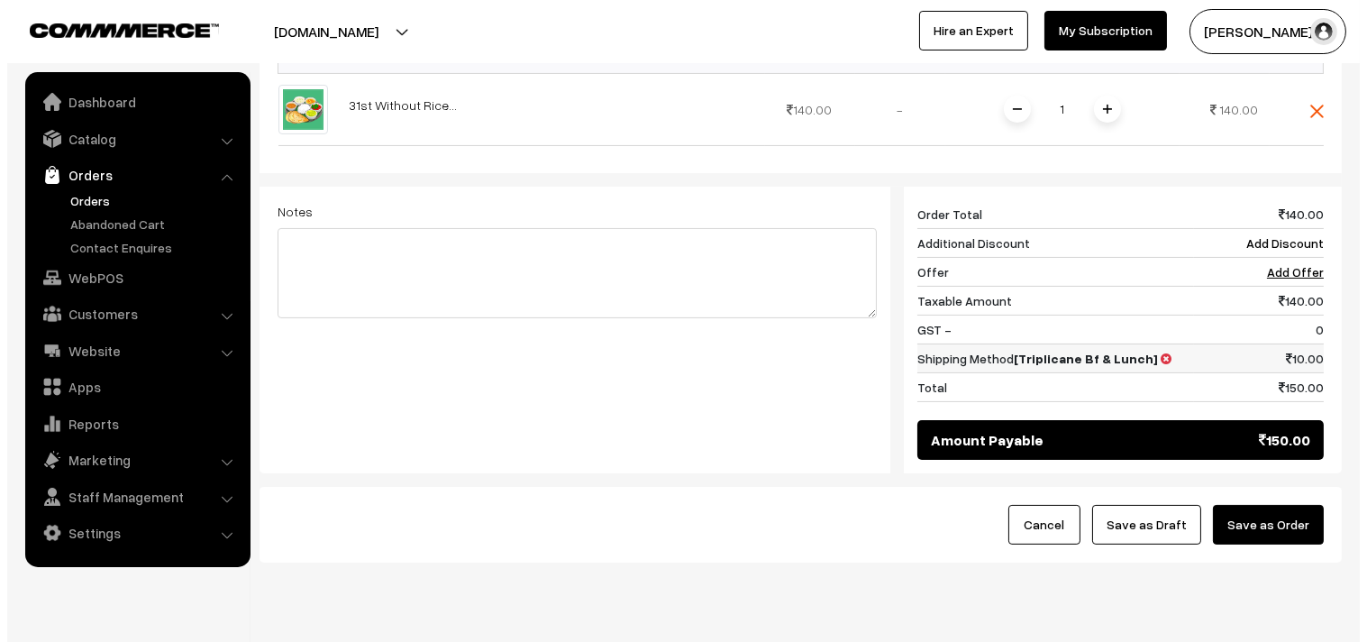
scroll to position [637, 0]
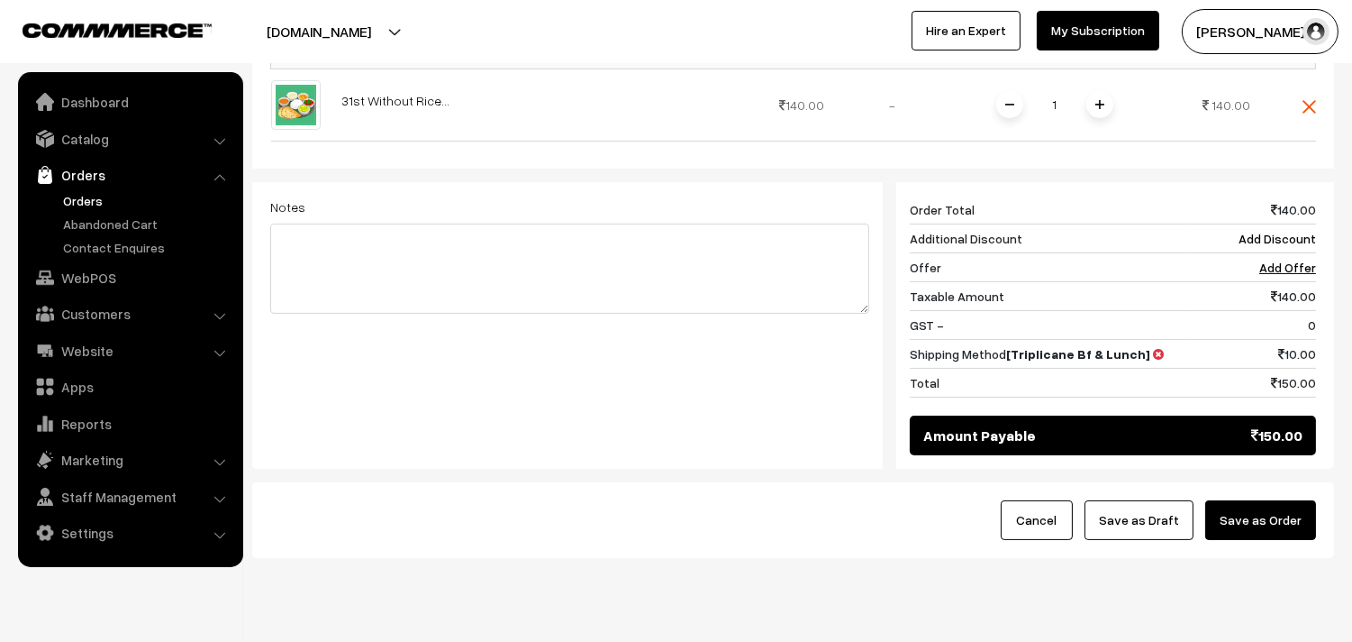
click at [1292, 500] on button "Save as Order" at bounding box center [1261, 520] width 111 height 40
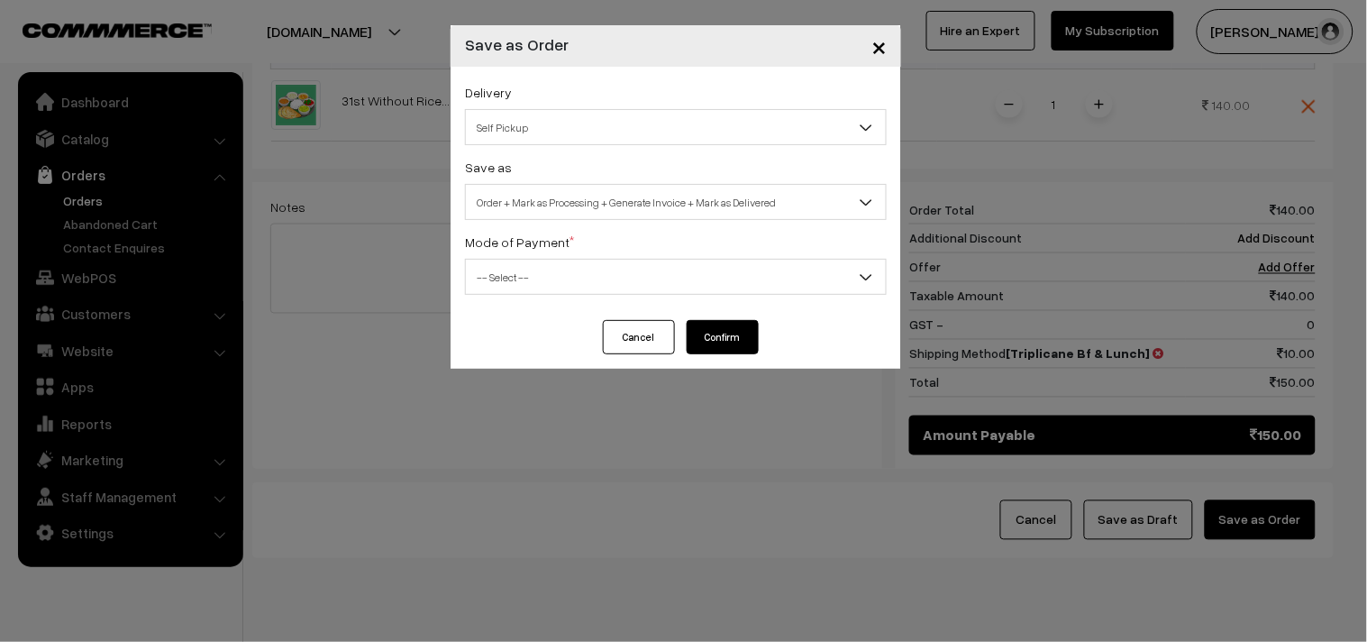
click at [598, 194] on span "Order + Mark as Processing + Generate Invoice + Mark as Delivered" at bounding box center [676, 203] width 420 height 32
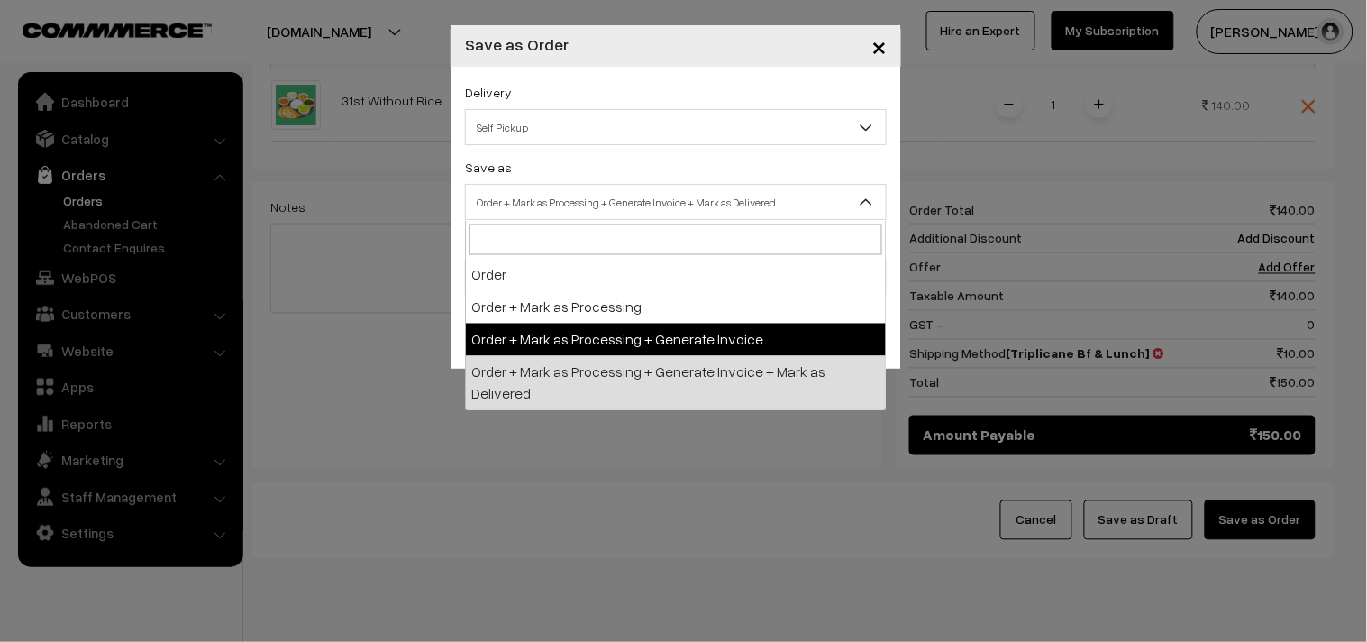
drag, startPoint x: 584, startPoint y: 338, endPoint x: 551, endPoint y: 319, distance: 38.3
select select "3"
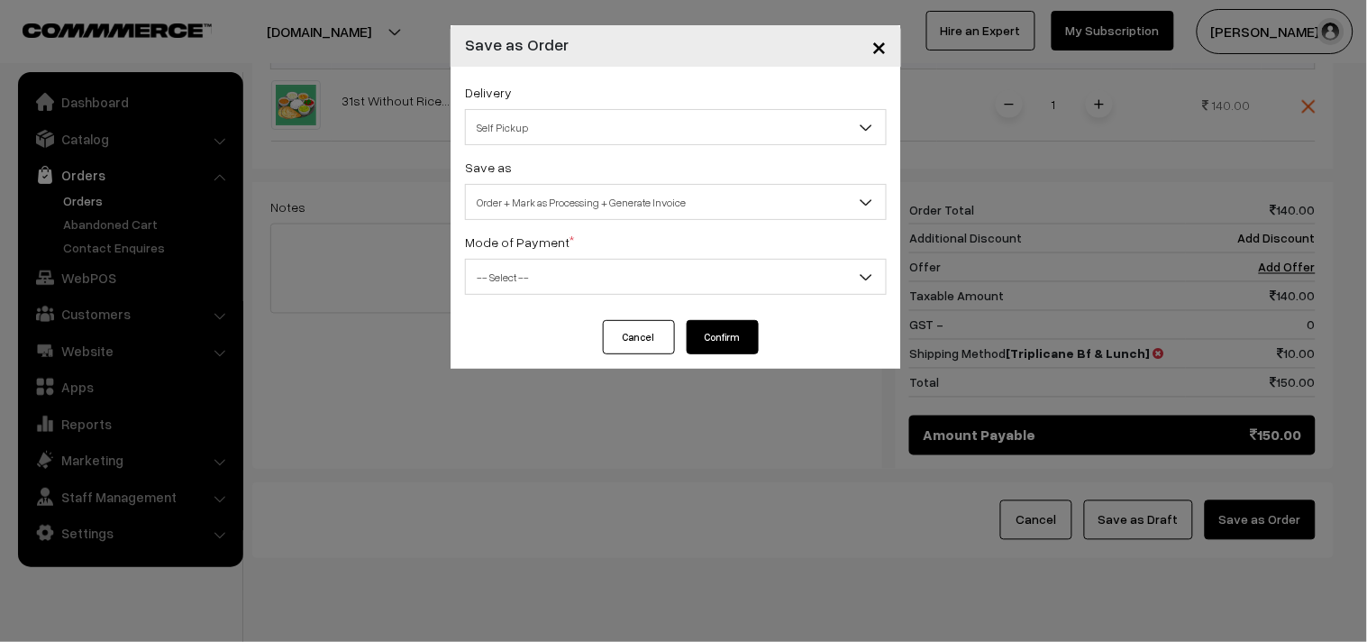
click at [519, 308] on div "Delivery Self Pickup Triplicane Bf & Lunch (₹10) (2 - 8 Business Hours) Triplic…" at bounding box center [676, 193] width 451 height 253
click at [533, 275] on span "-- Select --" at bounding box center [676, 277] width 420 height 32
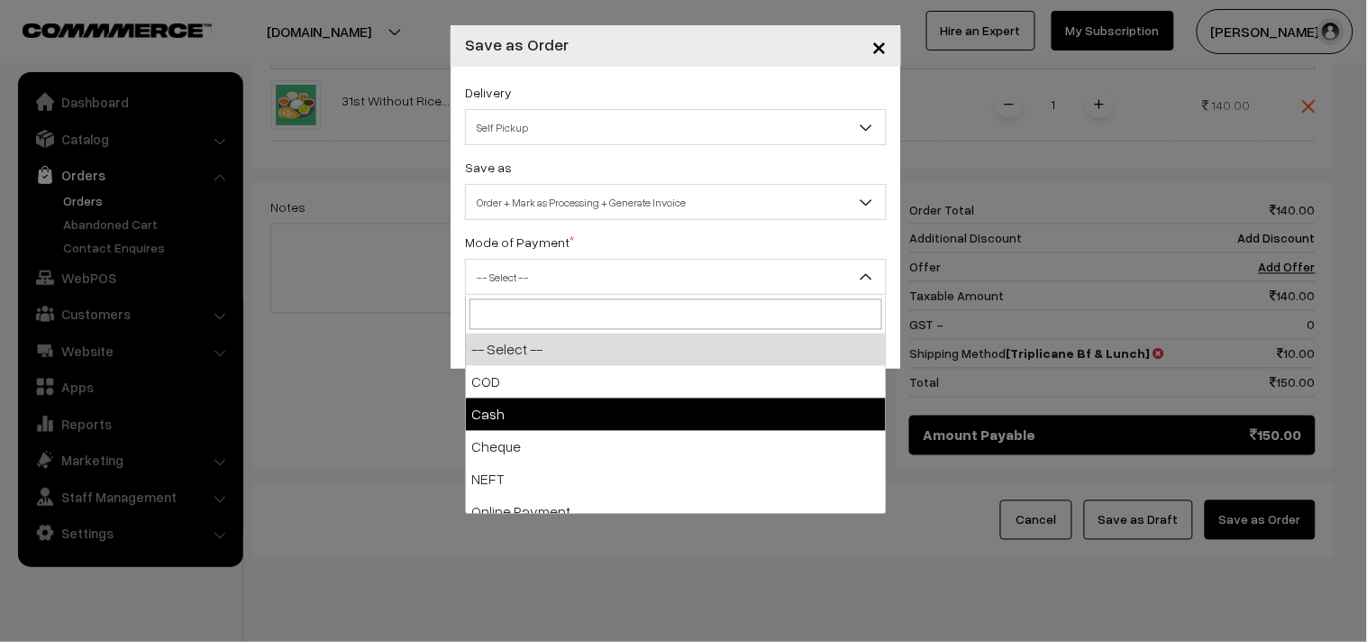
select select "2"
checkbox input "true"
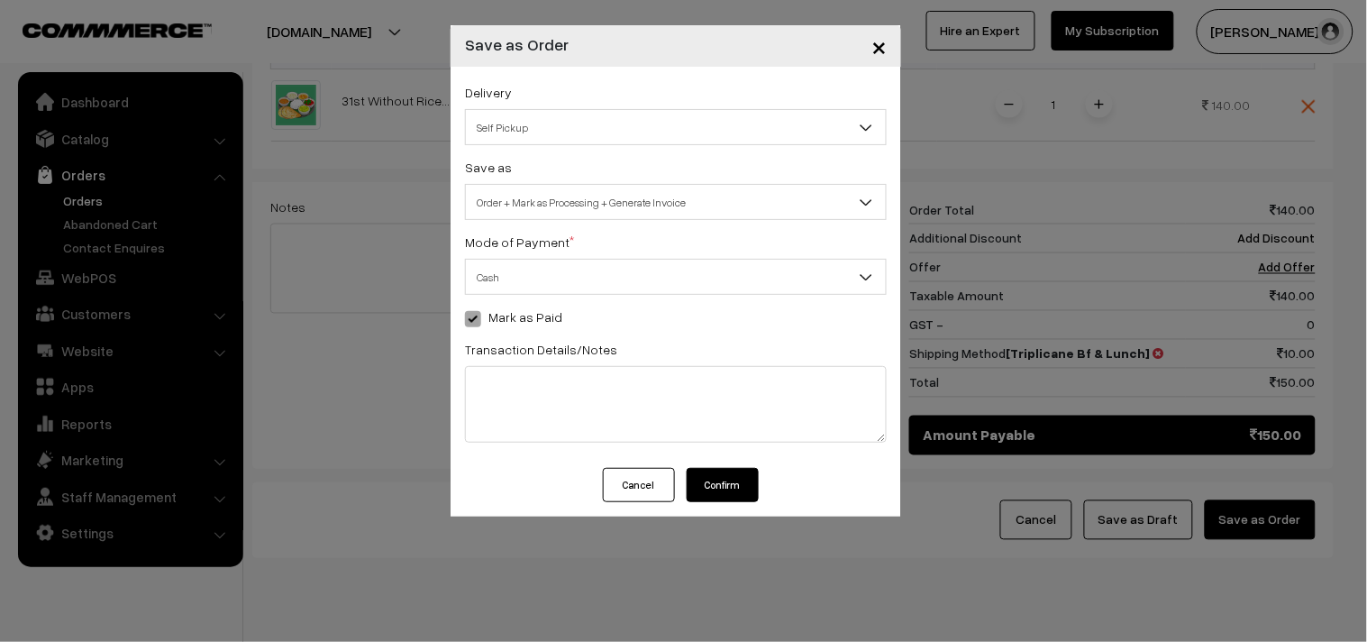
drag, startPoint x: 722, startPoint y: 487, endPoint x: 699, endPoint y: 471, distance: 27.8
click at [723, 487] on button "Confirm" at bounding box center [723, 485] width 72 height 34
click at [740, 487] on button "Confirm" at bounding box center [723, 485] width 72 height 34
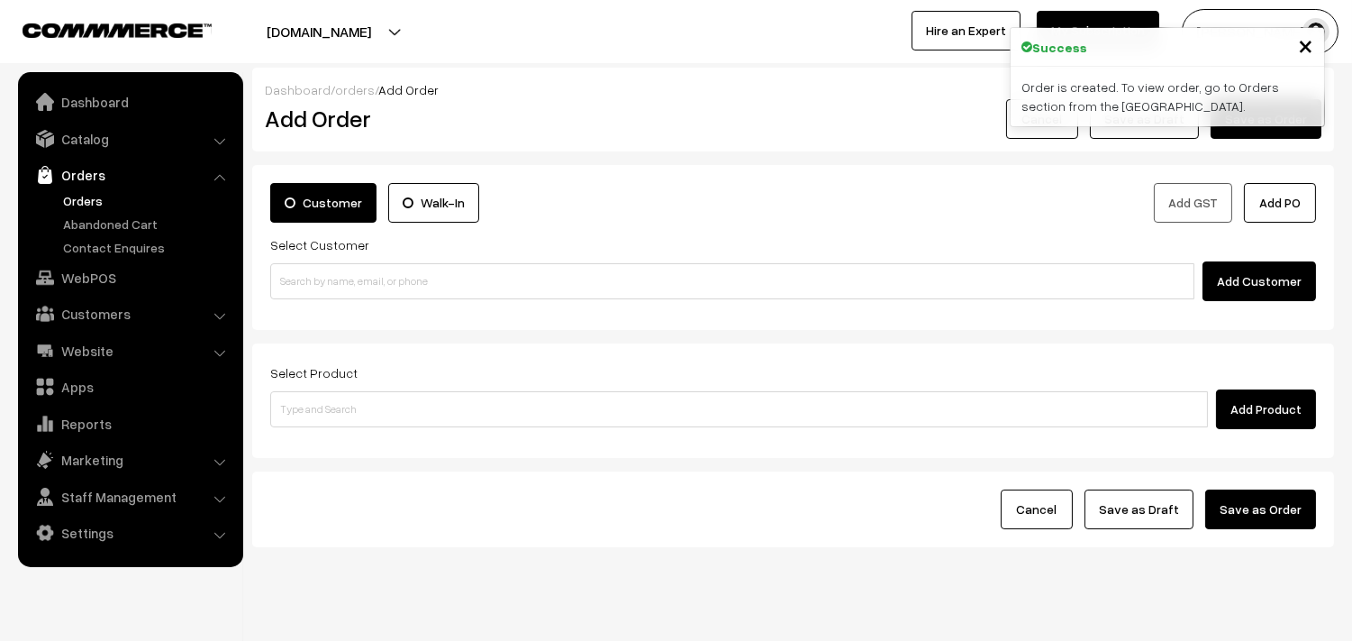
click at [77, 195] on link "Orders" at bounding box center [148, 200] width 178 height 19
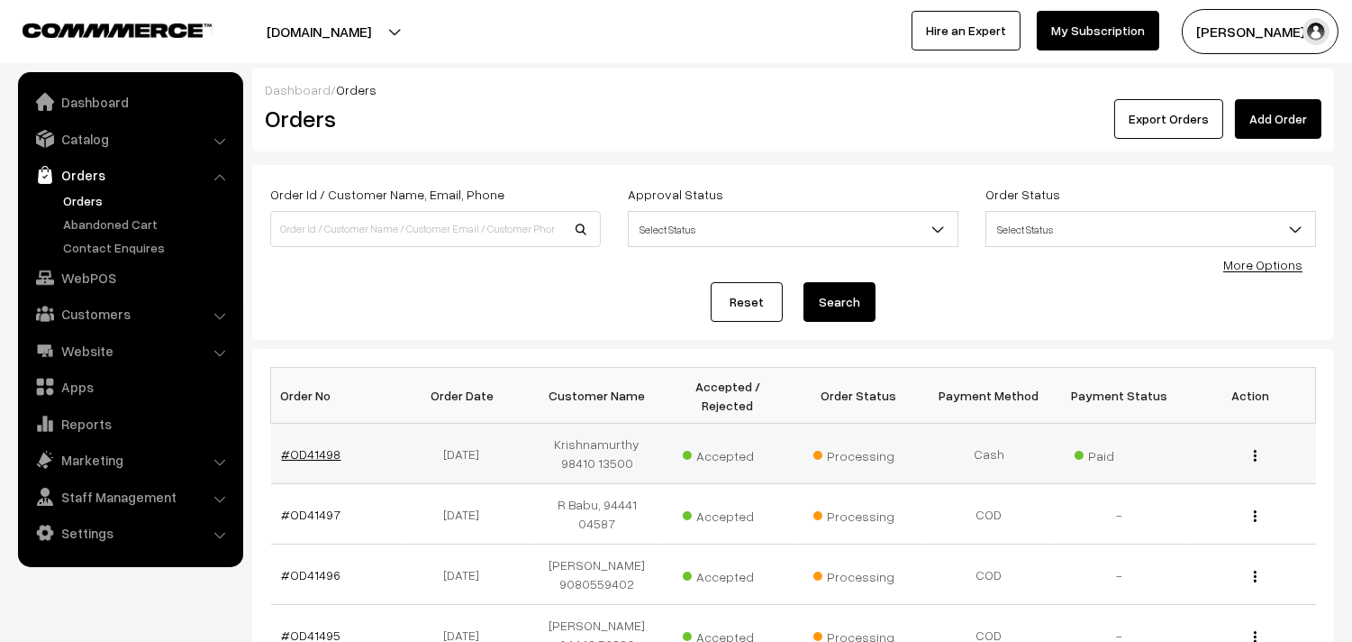
click at [315, 449] on link "#OD41498" at bounding box center [311, 453] width 59 height 15
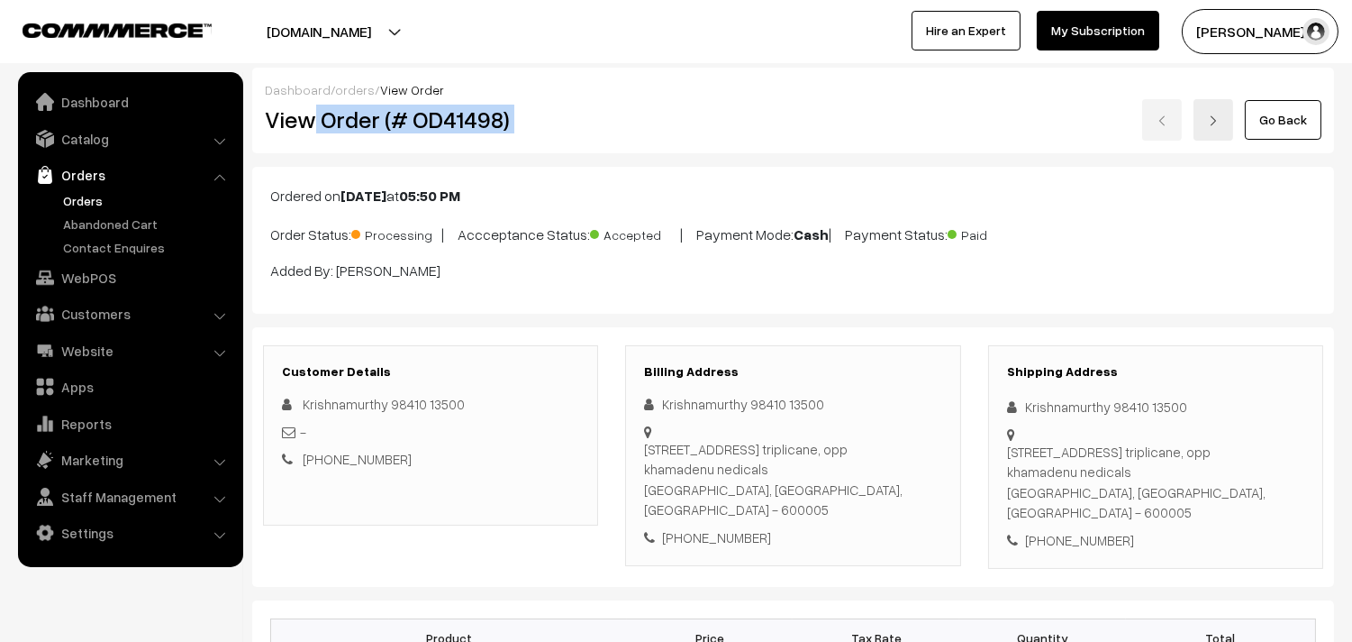
drag, startPoint x: 316, startPoint y: 124, endPoint x: 643, endPoint y: 123, distance: 327.1
click at [643, 123] on div "View Order (# OD41498) Go Back" at bounding box center [793, 119] width 1084 height 41
copy div "Order (# OD41498)"
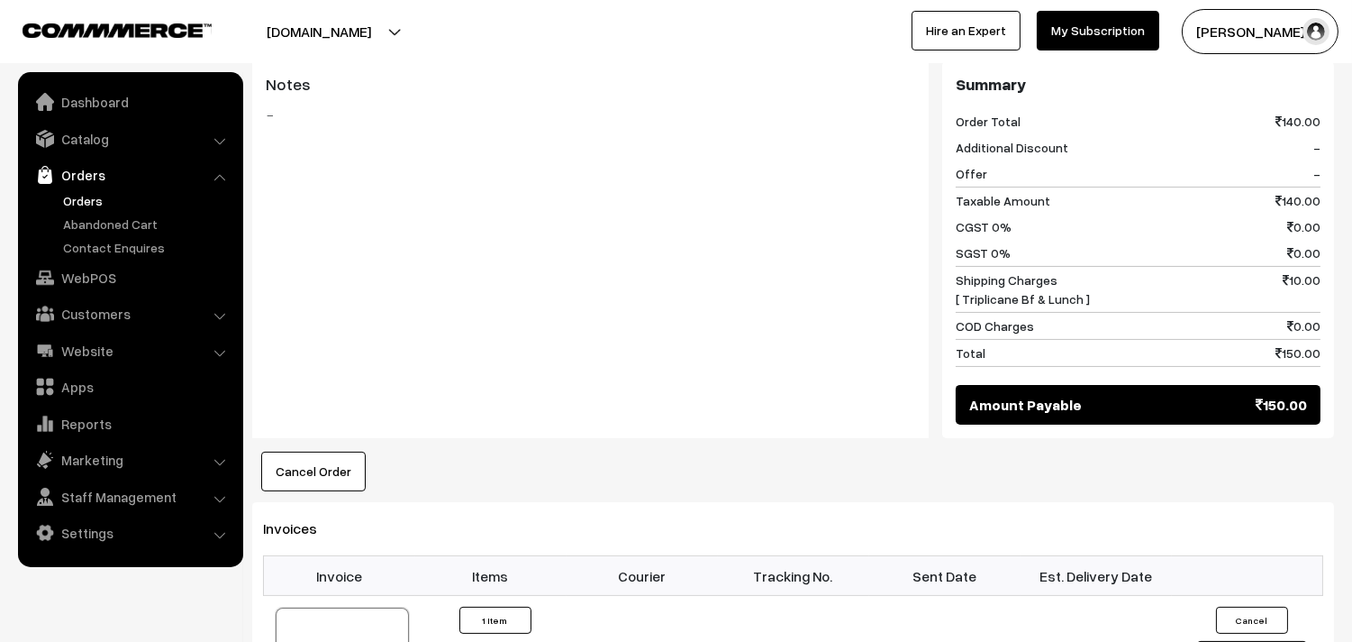
scroll to position [800, 0]
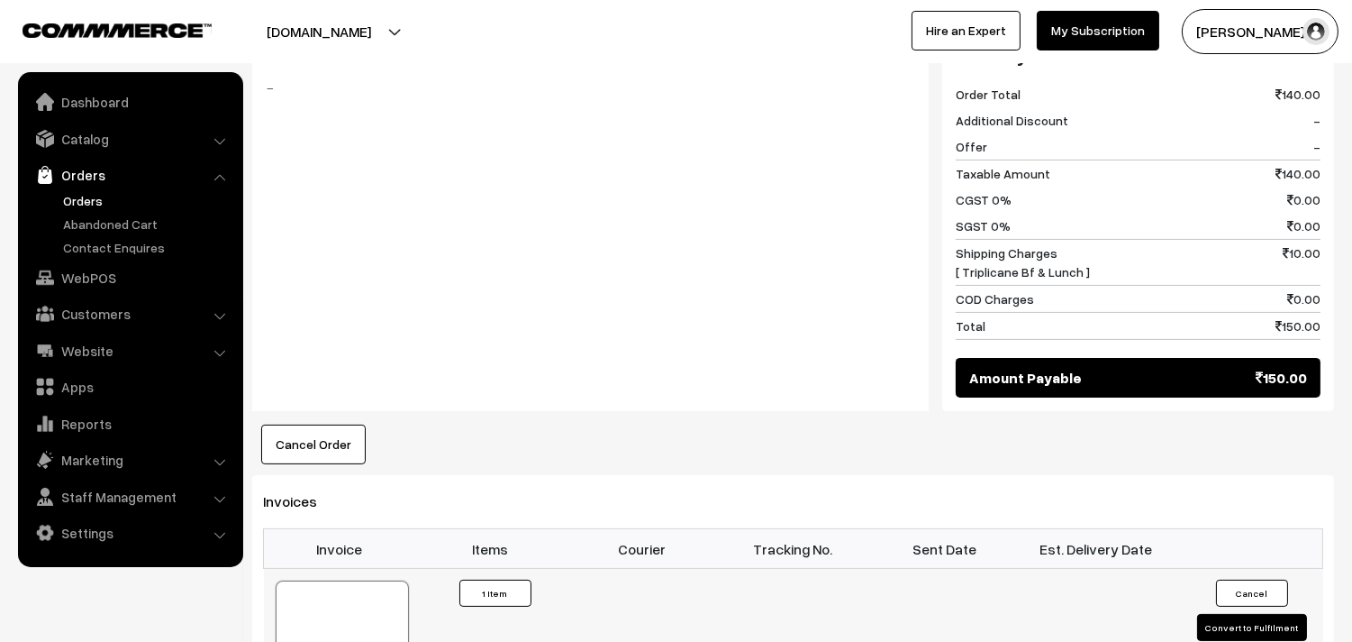
click at [350, 580] on div at bounding box center [342, 625] width 133 height 90
click at [78, 189] on link "Orders" at bounding box center [130, 175] width 214 height 32
click at [83, 267] on link "WebPOS" at bounding box center [130, 277] width 214 height 32
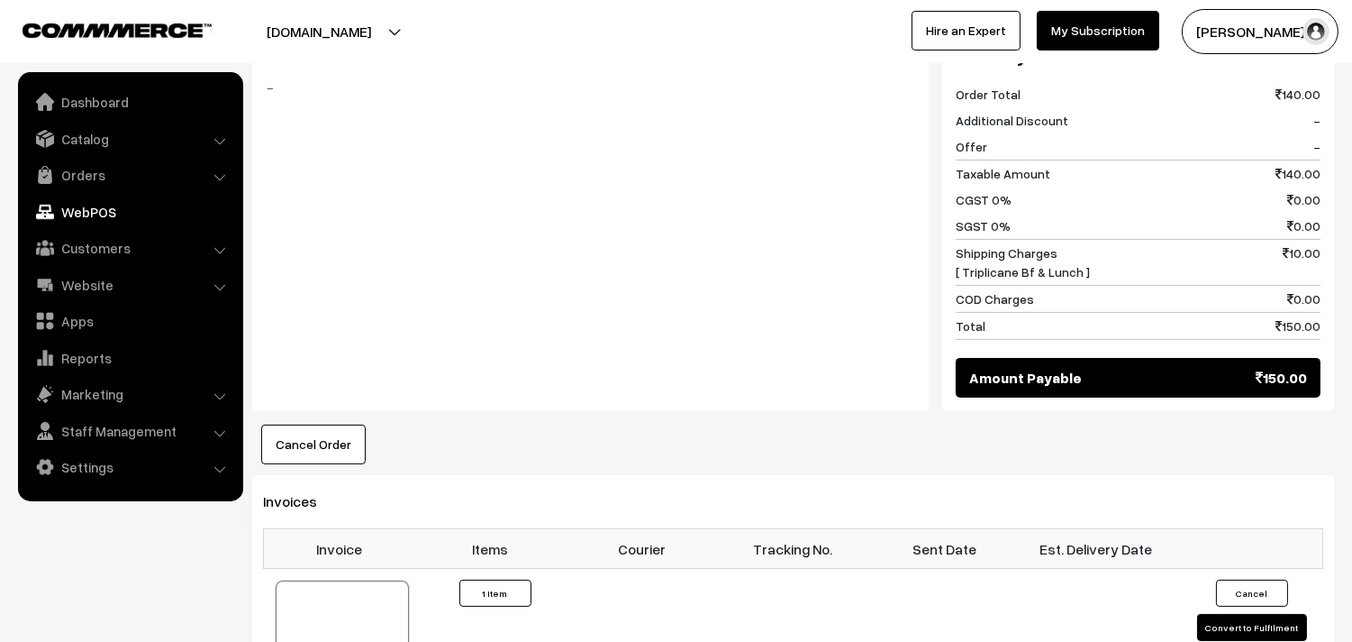
click at [315, 283] on div "Notes -" at bounding box center [590, 222] width 677 height 377
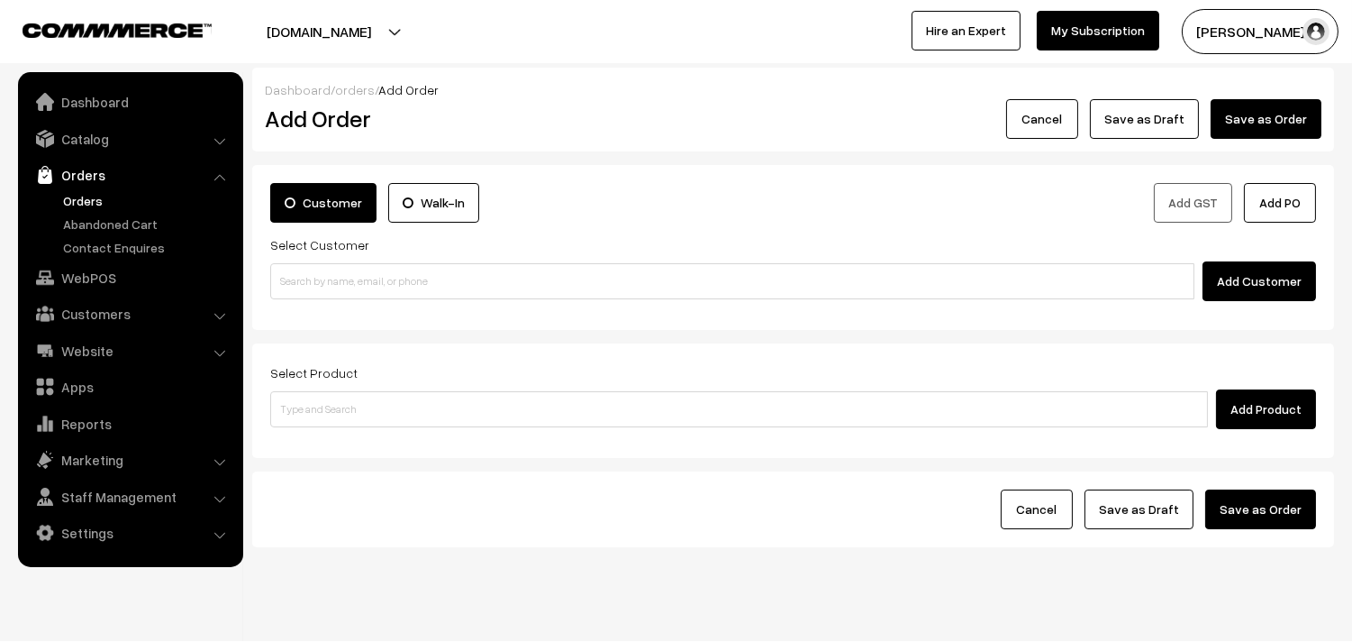
click at [65, 200] on link "Orders" at bounding box center [148, 200] width 178 height 19
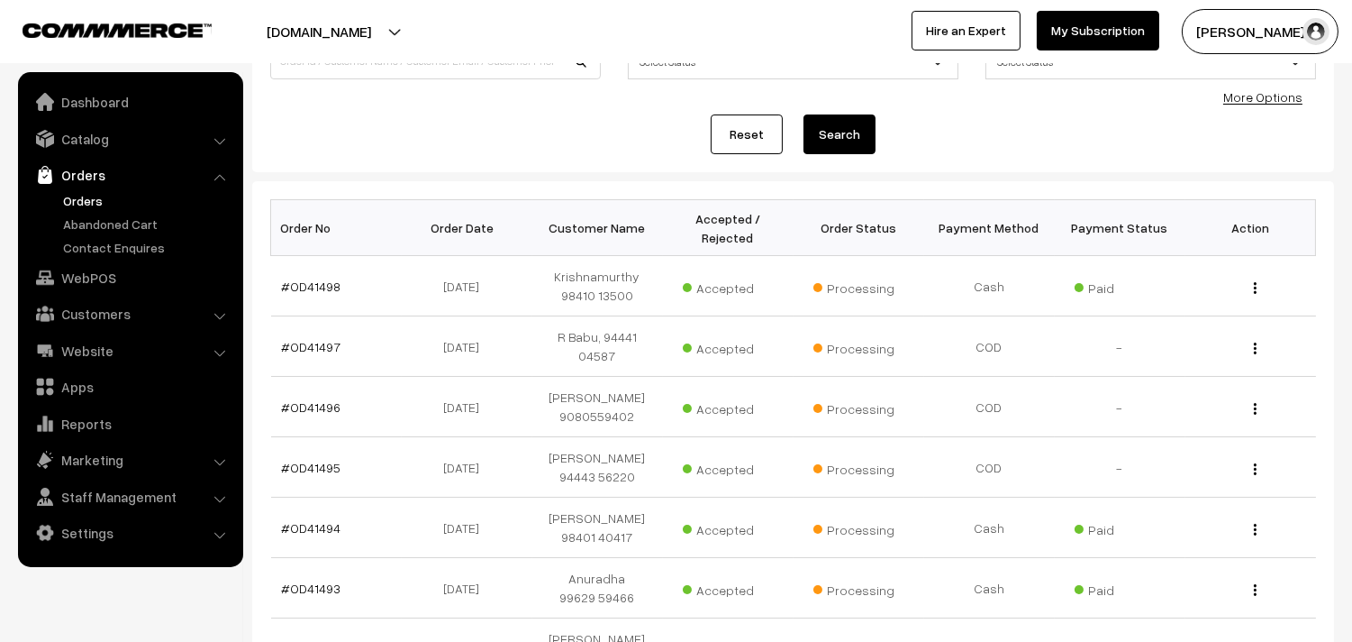
scroll to position [200, 0]
